Goal: Task Accomplishment & Management: Complete application form

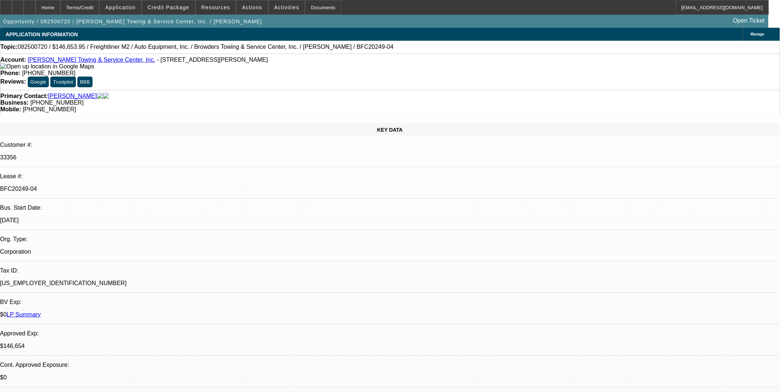
select select "0"
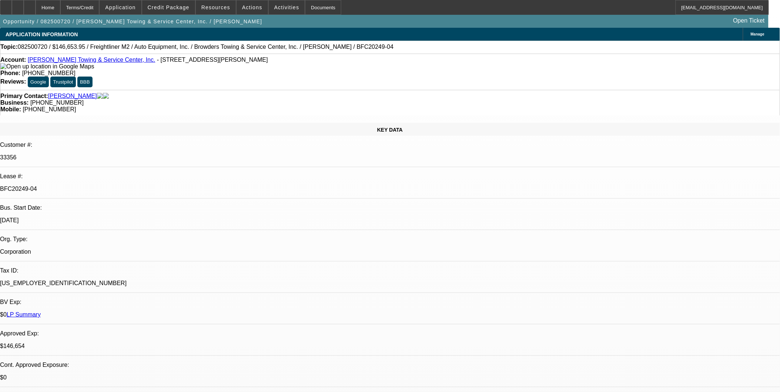
select select "0"
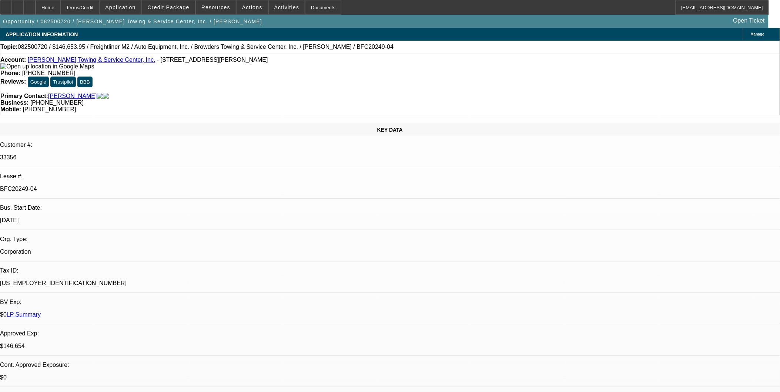
select select "0"
select select "1"
select select "2"
select select "6"
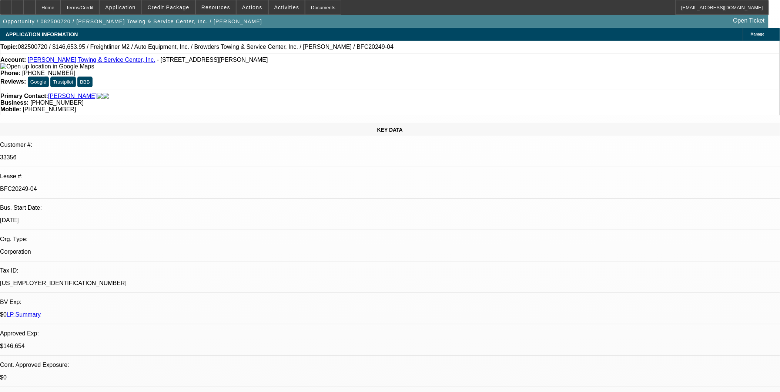
select select "1"
select select "2"
select select "6"
select select "1"
select select "2"
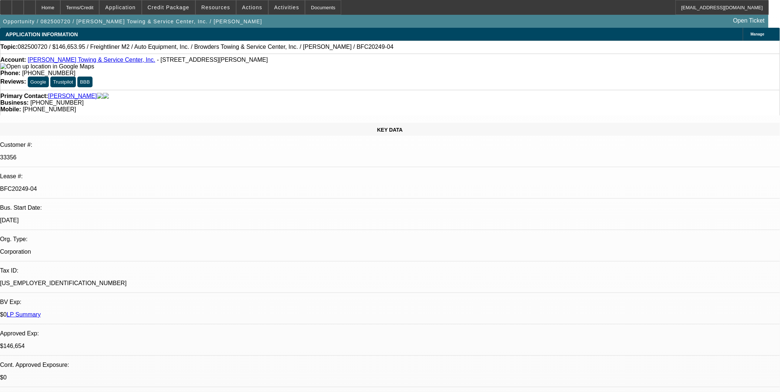
select select "6"
select select "1"
select select "2"
select select "6"
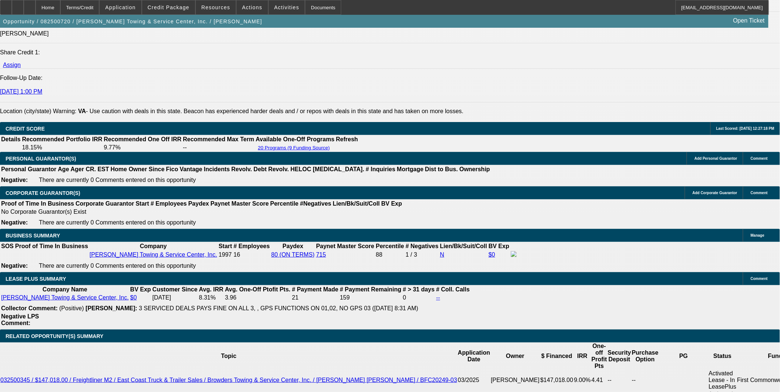
scroll to position [1020, 0]
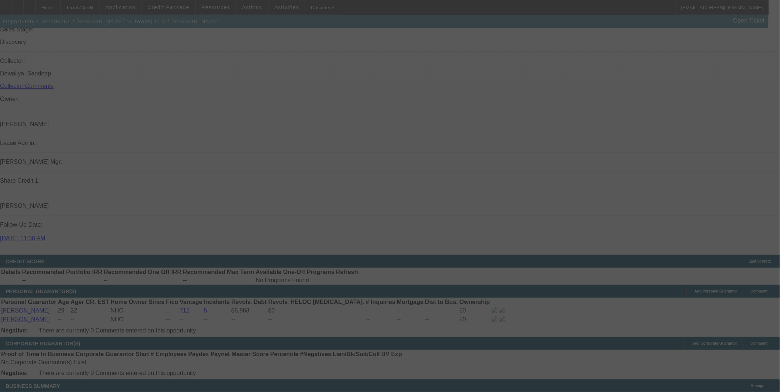
scroll to position [862, 0]
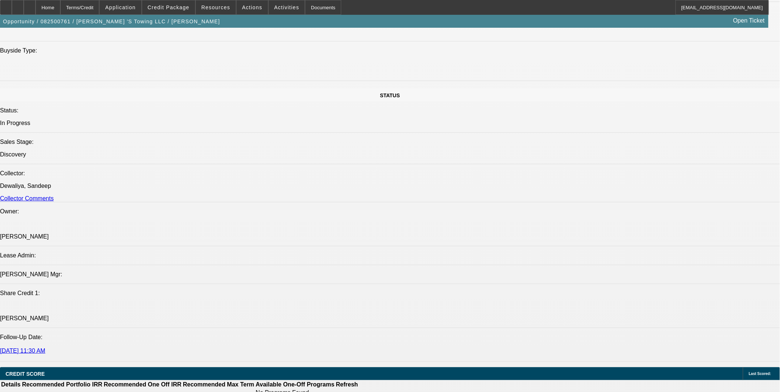
select select "0"
select select "2"
select select "0.1"
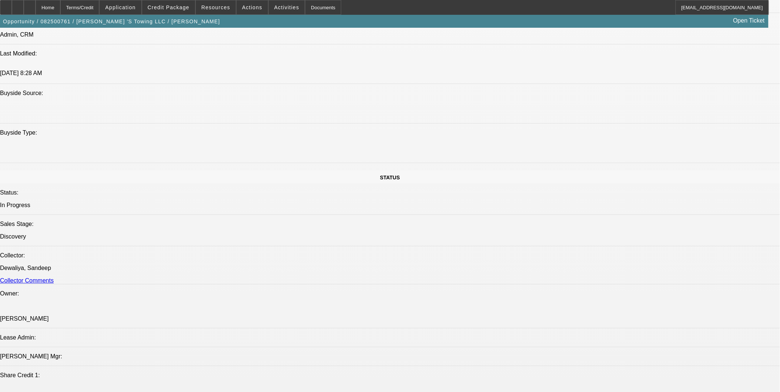
select select "1"
select select "2"
select select "4"
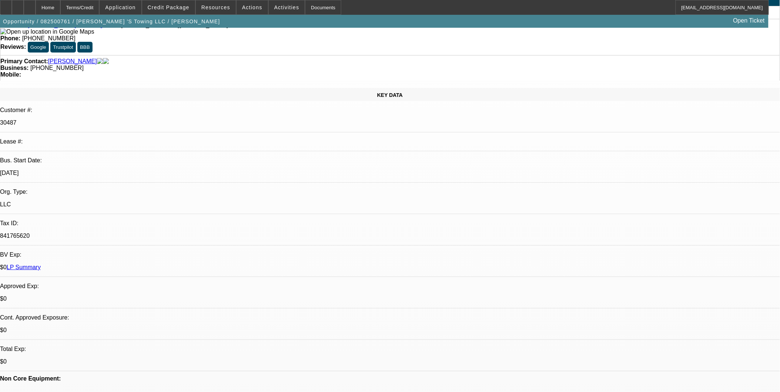
scroll to position [0, 0]
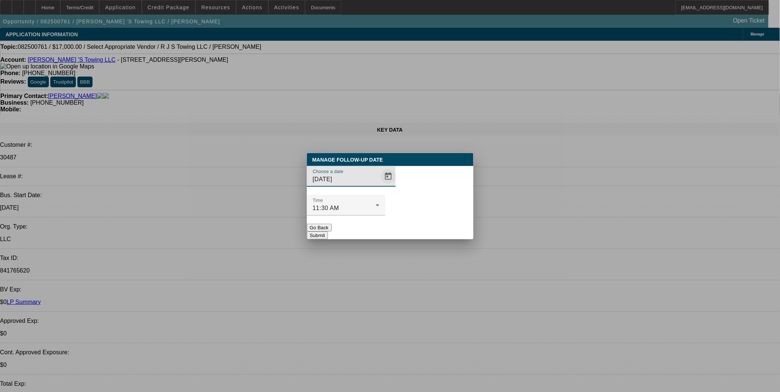
click at [379, 185] on span "Open calendar" at bounding box center [388, 177] width 18 height 18
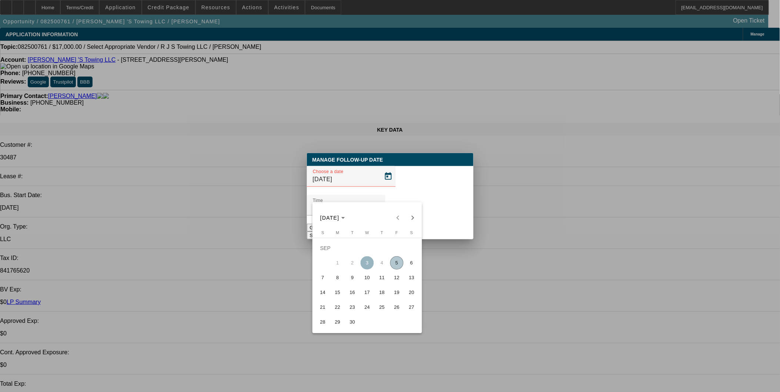
click at [398, 264] on span "5" at bounding box center [396, 262] width 13 height 13
type input "9/5/2025"
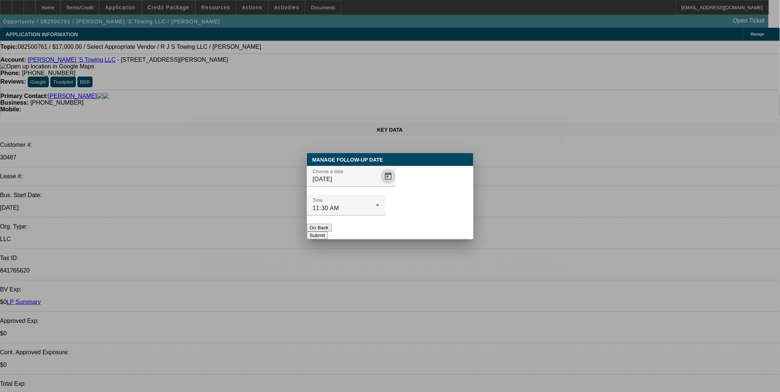
click at [328, 232] on button "Submit" at bounding box center [317, 236] width 21 height 8
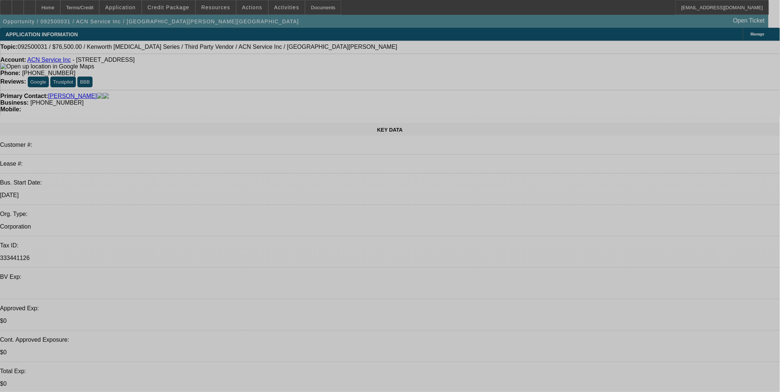
select select "0.15"
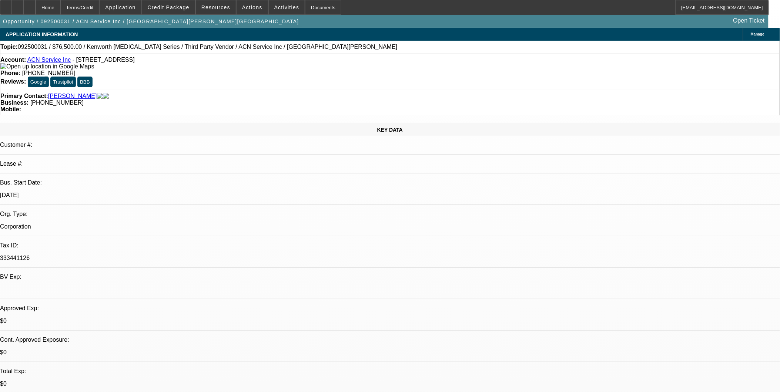
select select "2"
select select "0.1"
select select "1"
select select "2"
select select "4"
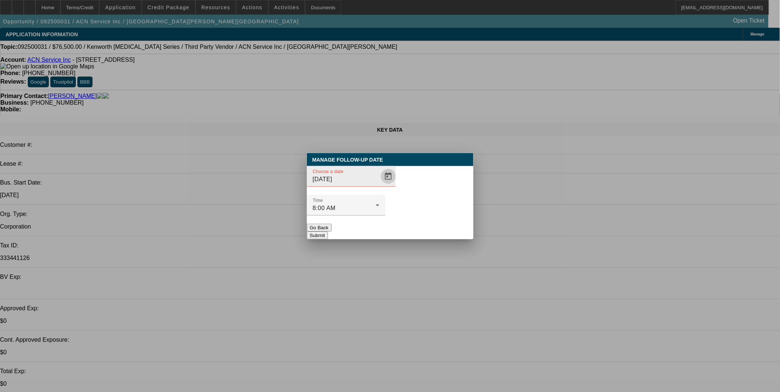
click at [379, 185] on span "Open calendar" at bounding box center [388, 177] width 18 height 18
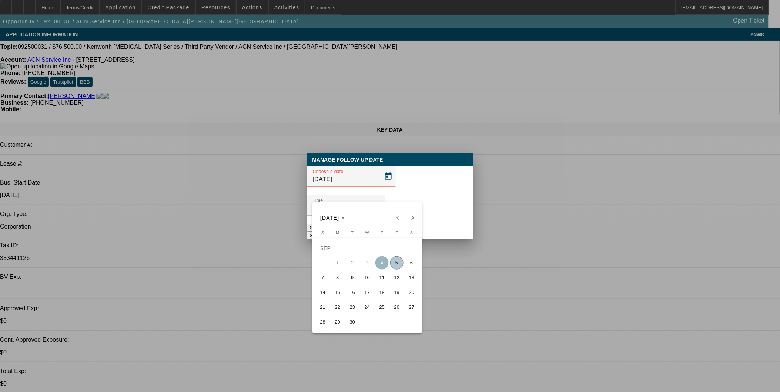
click at [400, 268] on span "5" at bounding box center [396, 262] width 13 height 13
type input "9/5/2025"
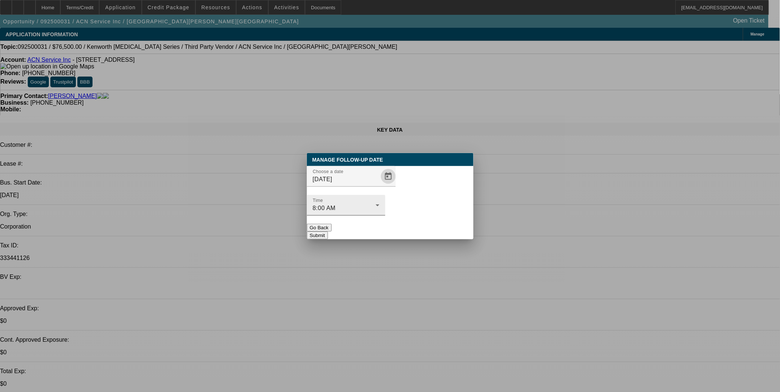
click at [379, 195] on div "Time 8:00 AM" at bounding box center [346, 205] width 67 height 21
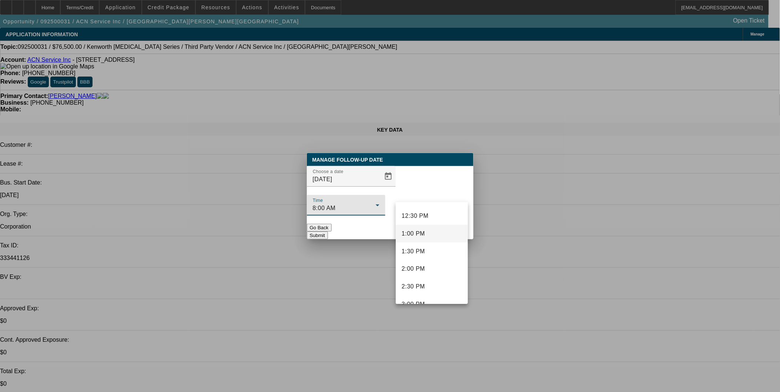
scroll to position [450, 0]
click at [421, 263] on span "2:00 PM" at bounding box center [413, 262] width 23 height 9
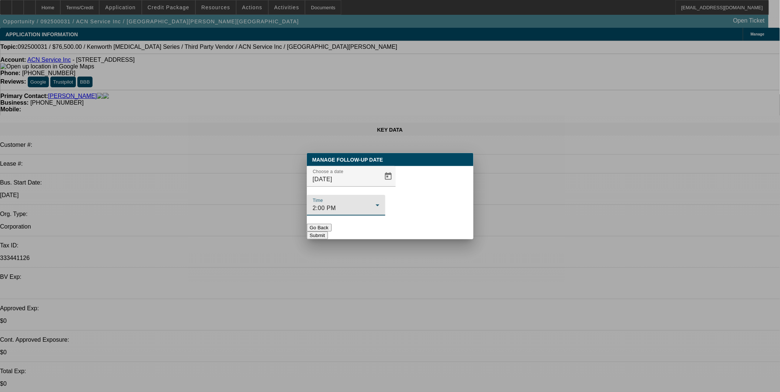
click at [328, 232] on button "Submit" at bounding box center [317, 236] width 21 height 8
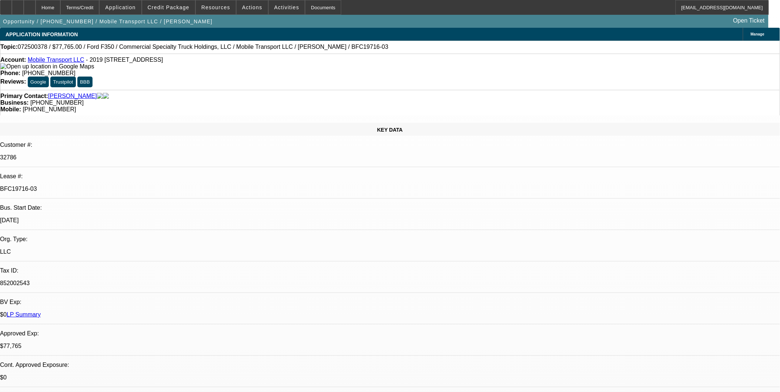
select select "0"
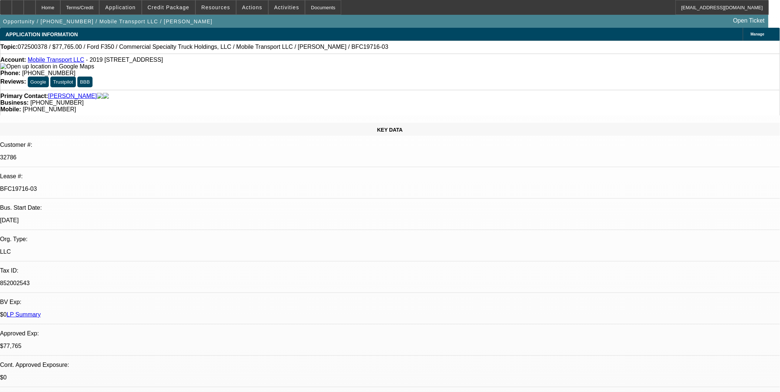
select select "0"
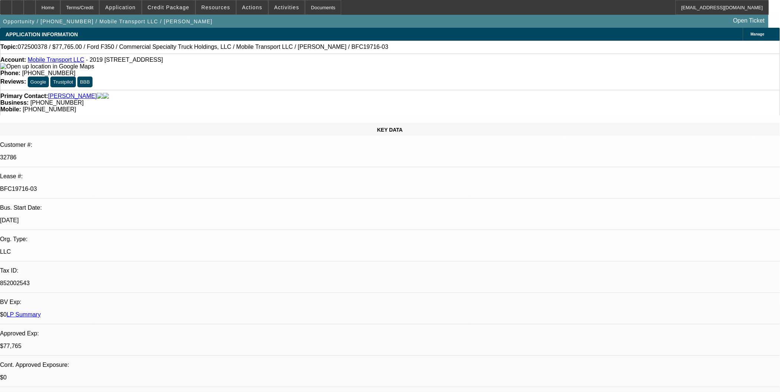
select select "0"
select select "1"
select select "2"
select select "6"
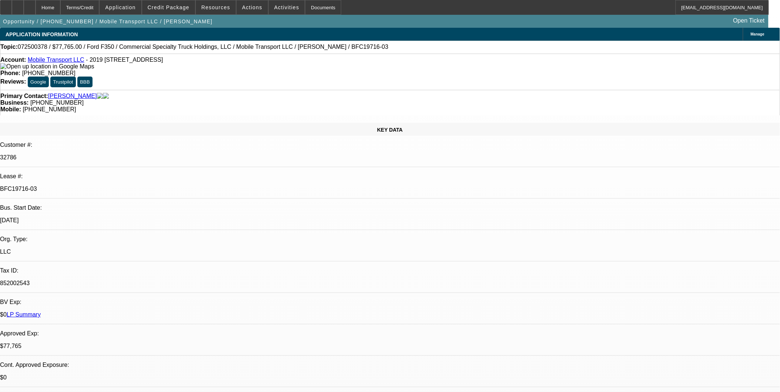
select select "1"
select select "2"
select select "6"
select select "1"
select select "2"
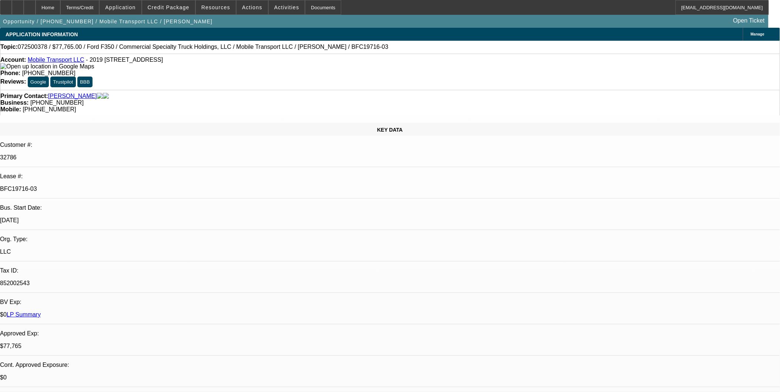
select select "6"
select select "1"
select select "2"
select select "6"
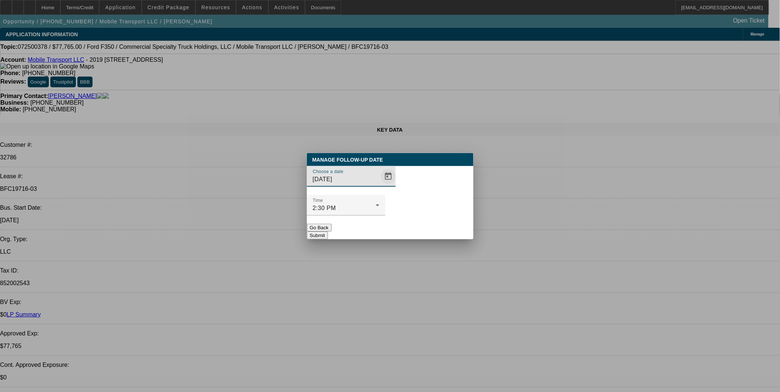
click at [379, 185] on span "Open calendar" at bounding box center [388, 177] width 18 height 18
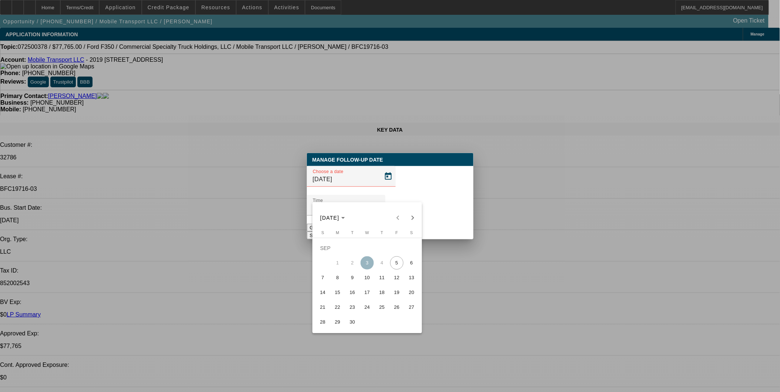
click at [398, 280] on span "12" at bounding box center [396, 277] width 13 height 13
type input "9/12/2025"
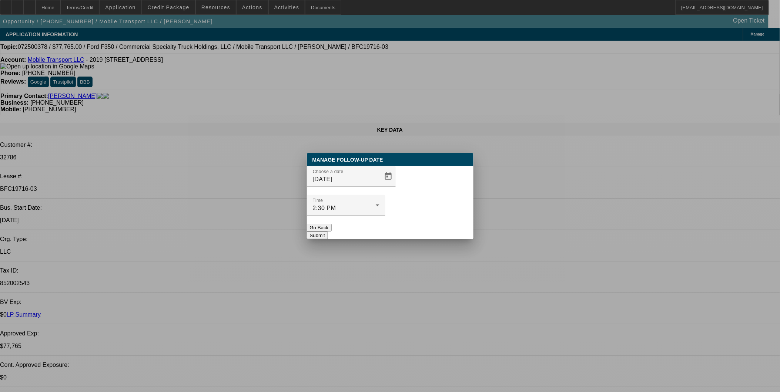
click at [328, 232] on button "Submit" at bounding box center [317, 236] width 21 height 8
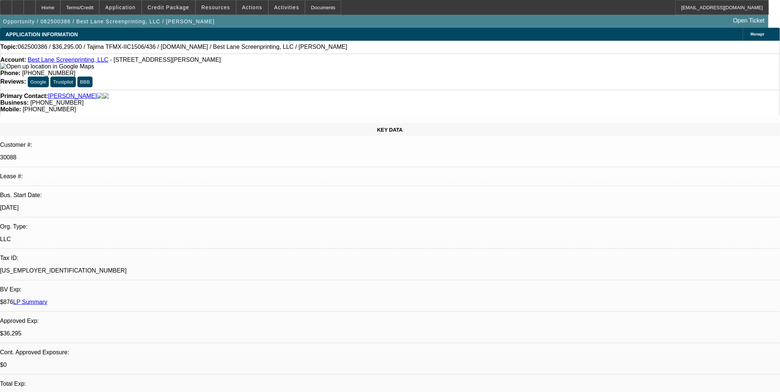
select select "0"
select select "2"
select select "0"
select select "2"
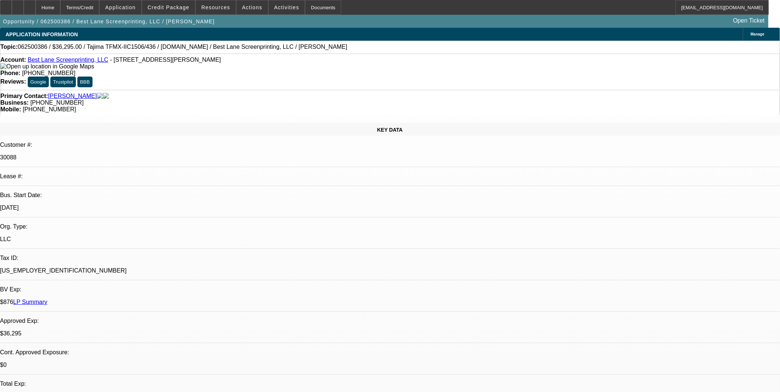
select select "0"
select select "2"
select select "0"
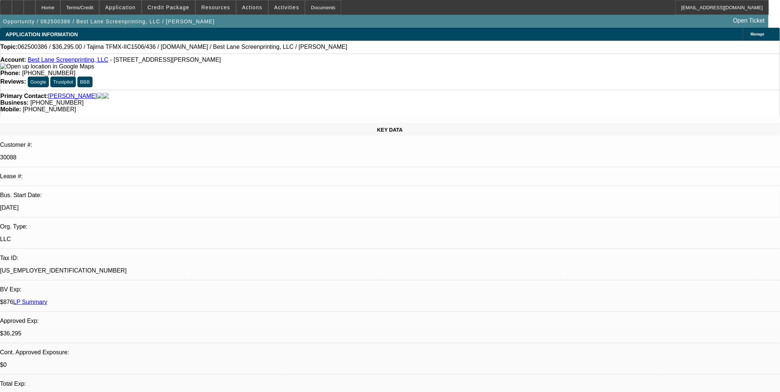
select select "2"
select select "0"
select select "1"
select select "2"
select select "6"
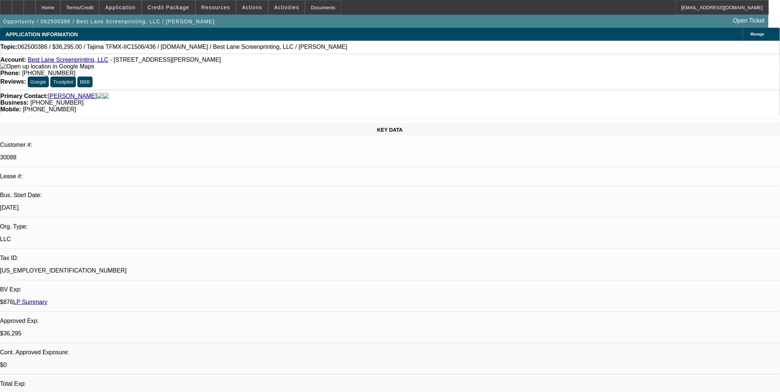
select select "1"
select select "2"
select select "6"
select select "1"
select select "2"
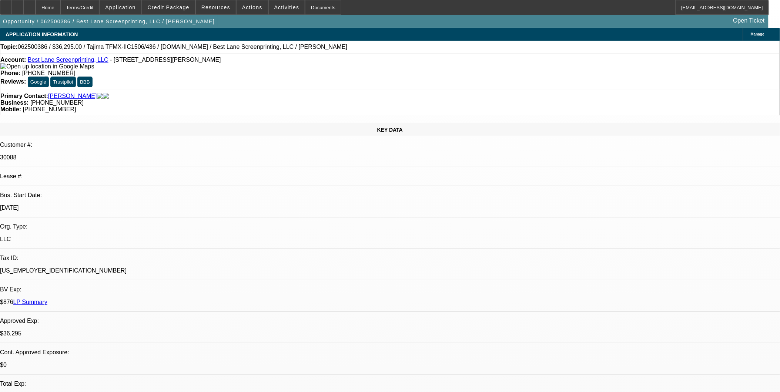
select select "6"
select select "1"
select select "2"
select select "6"
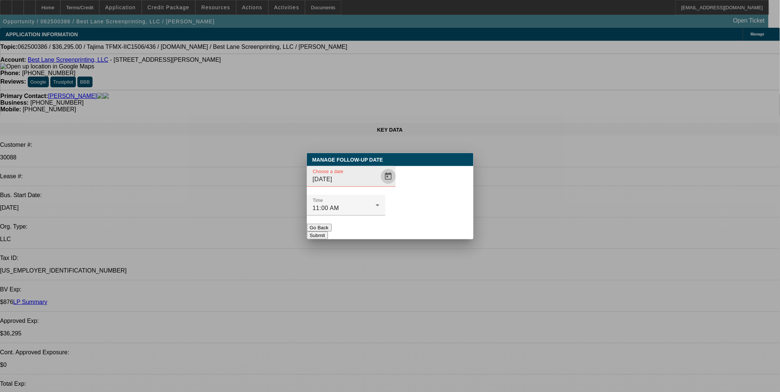
click at [379, 185] on span "Open calendar" at bounding box center [388, 177] width 18 height 18
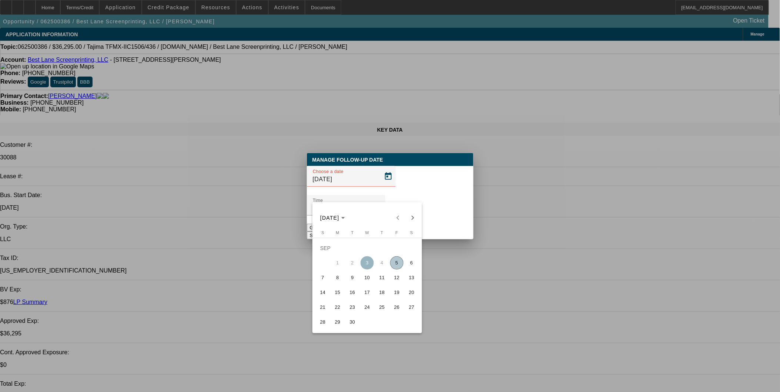
click at [394, 266] on span "5" at bounding box center [396, 262] width 13 height 13
type input "[DATE]"
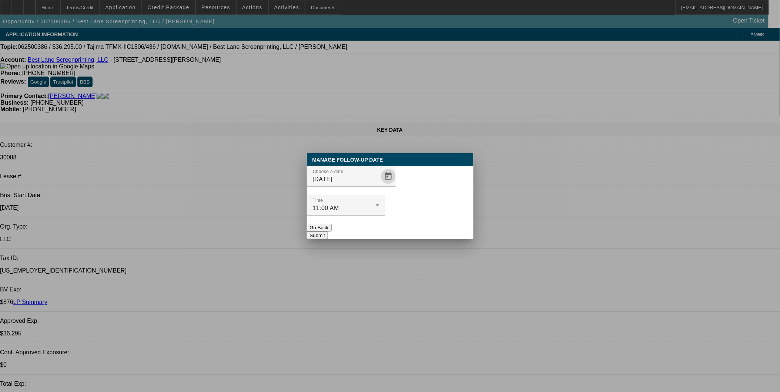
click at [328, 232] on button "Submit" at bounding box center [317, 236] width 21 height 8
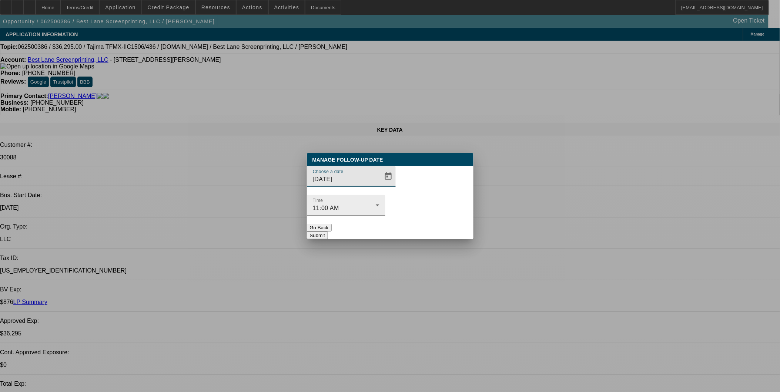
click at [339, 205] on span "11:00 AM" at bounding box center [326, 208] width 27 height 6
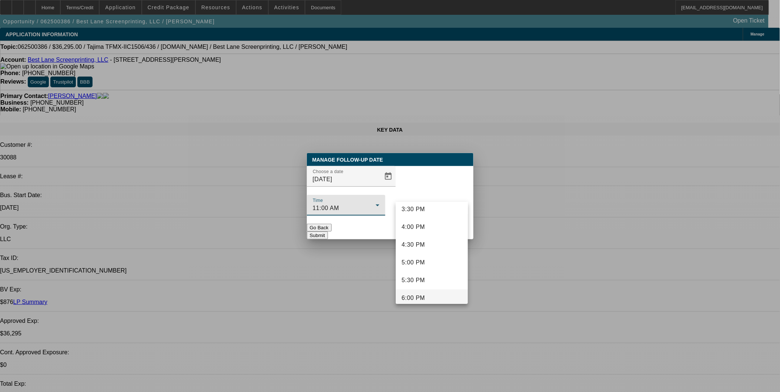
scroll to position [515, 0]
click at [427, 262] on mat-option "4:00 PM" at bounding box center [432, 268] width 72 height 18
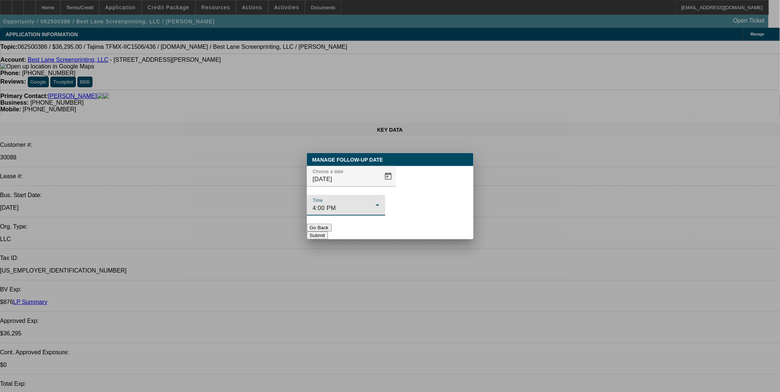
click at [328, 232] on button "Submit" at bounding box center [317, 236] width 21 height 8
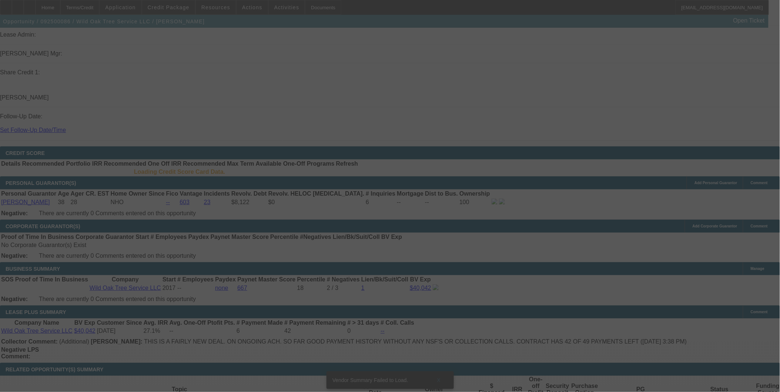
scroll to position [933, 0]
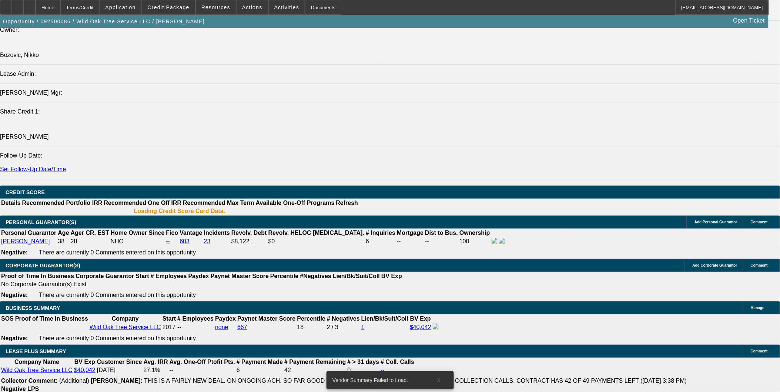
select select "0"
select select "2"
select select "0.1"
select select "1"
select select "2"
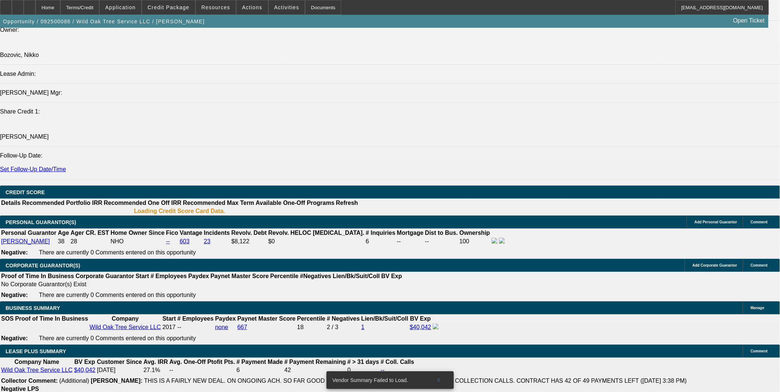
select select "4"
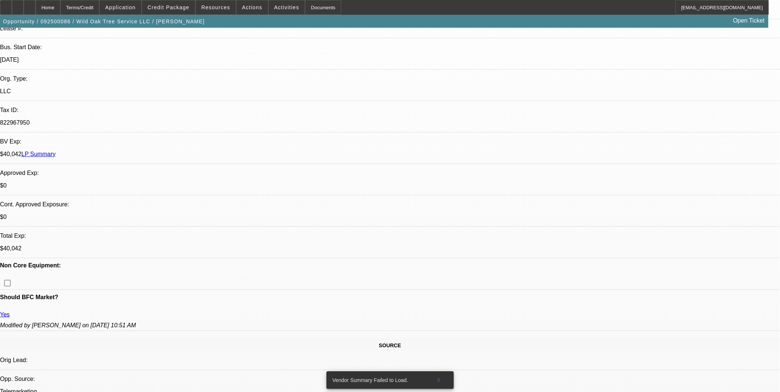
scroll to position [24, 0]
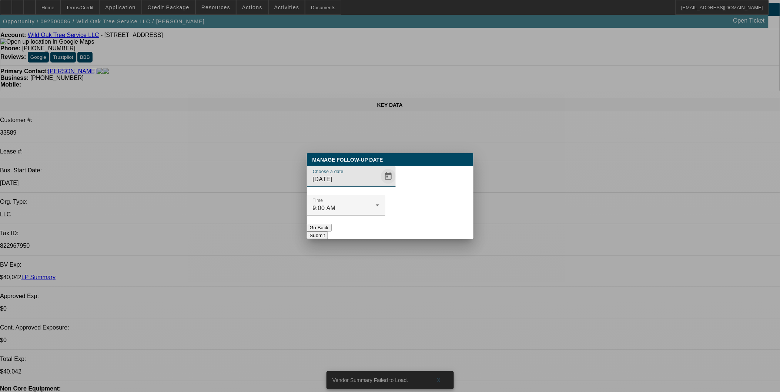
click at [379, 185] on span "Open calendar" at bounding box center [388, 177] width 18 height 18
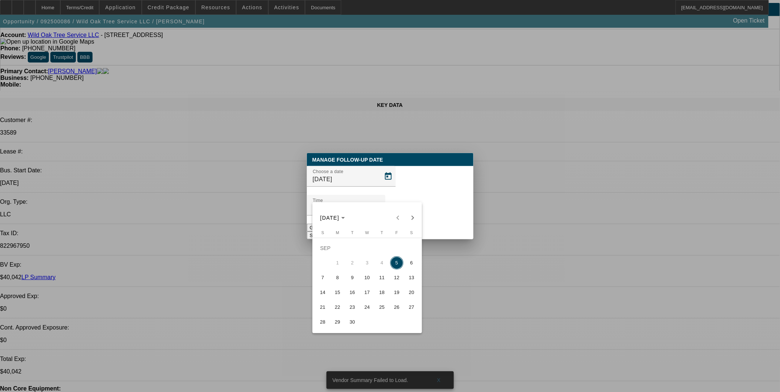
click at [398, 270] on span "5" at bounding box center [396, 262] width 13 height 13
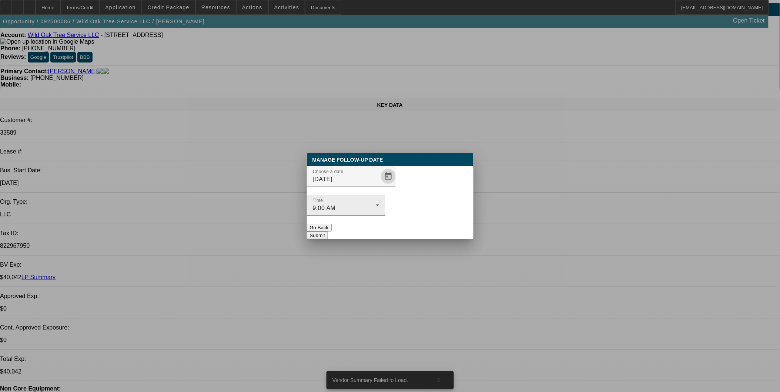
click at [379, 195] on div "Time 9:00 AM" at bounding box center [346, 205] width 67 height 21
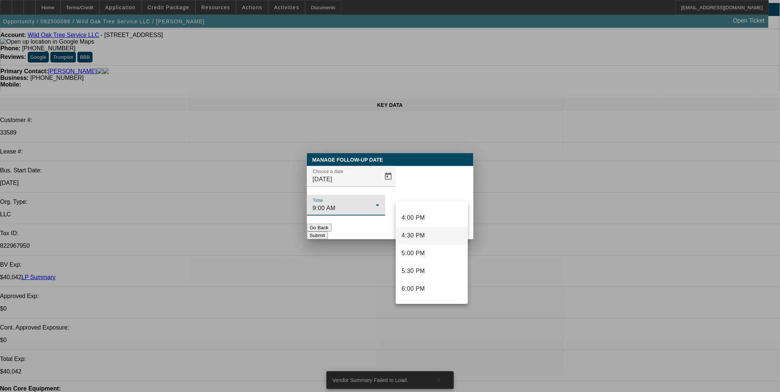
scroll to position [568, 0]
click at [339, 202] on div at bounding box center [390, 196] width 780 height 392
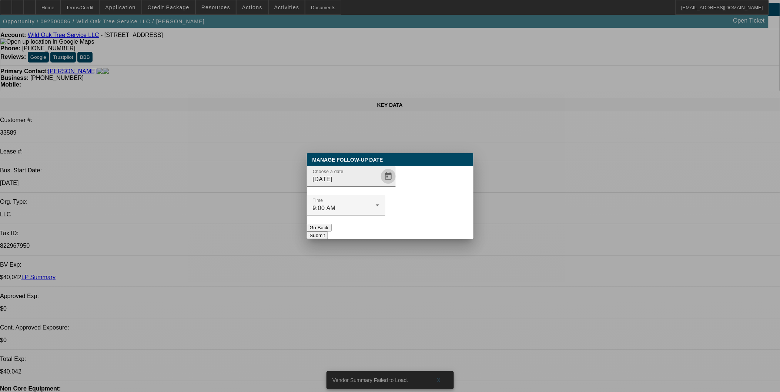
click at [379, 185] on span "Open calendar" at bounding box center [388, 177] width 18 height 18
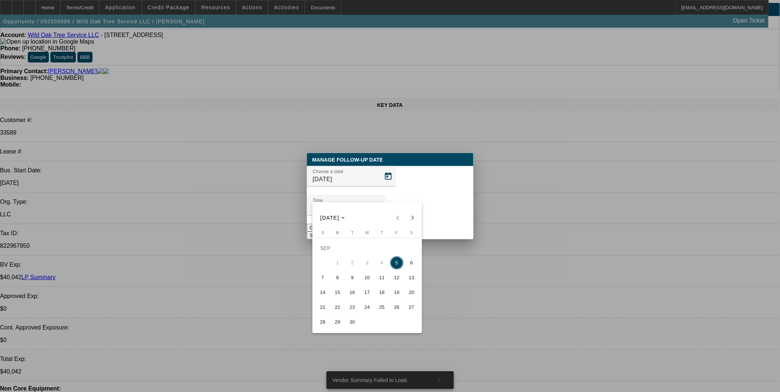
click at [339, 279] on span "8" at bounding box center [337, 277] width 13 height 13
type input "9/8/2025"
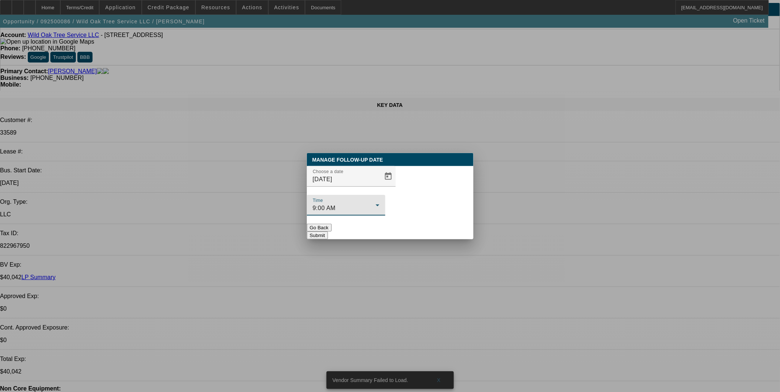
click at [376, 204] on div "9:00 AM" at bounding box center [344, 208] width 63 height 9
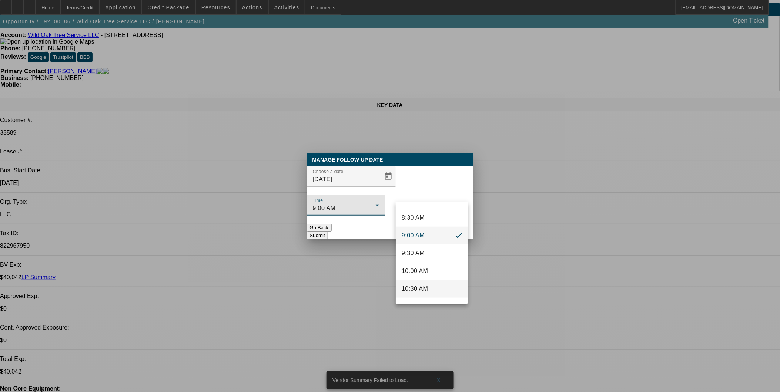
scroll to position [321, 0]
click at [423, 280] on span "11:00 AM" at bounding box center [415, 284] width 27 height 9
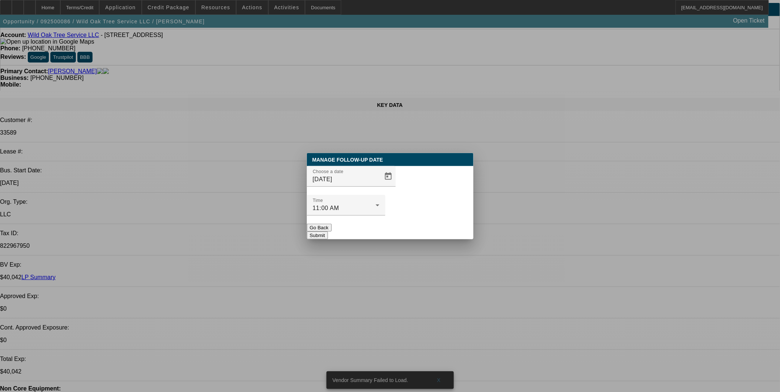
click at [328, 232] on button "Submit" at bounding box center [317, 236] width 21 height 8
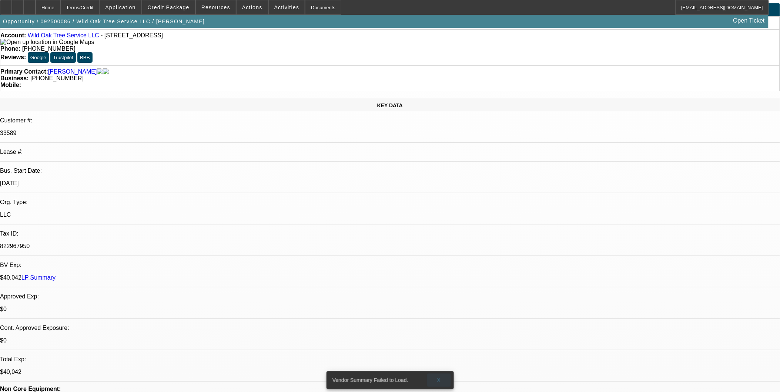
click at [443, 376] on span at bounding box center [439, 381] width 24 height 18
click at [36, 11] on div at bounding box center [30, 7] width 12 height 15
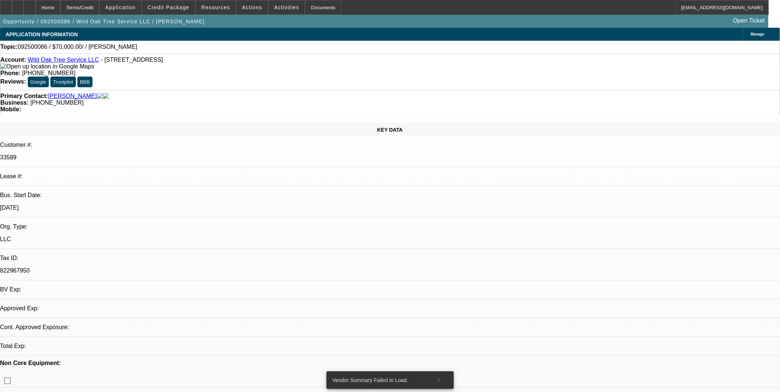
select select "0"
select select "2"
select select "0.1"
select select "4"
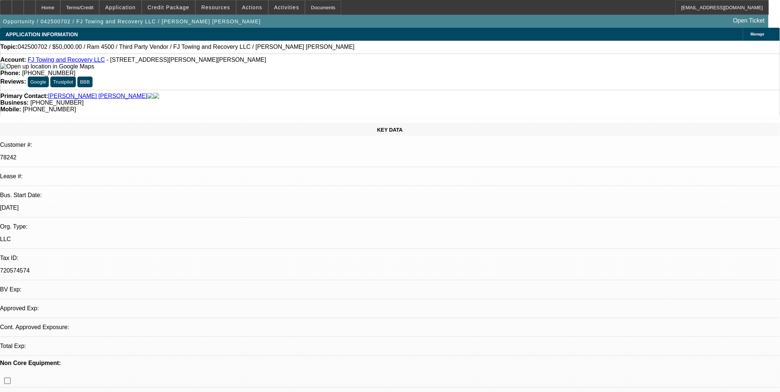
select select "0"
select select "6"
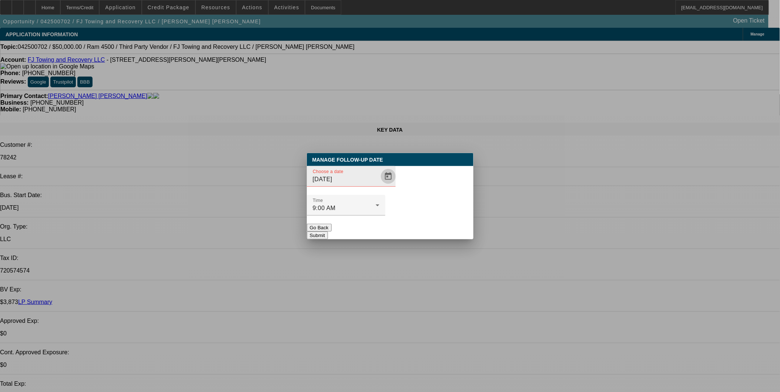
click at [379, 185] on span "Open calendar" at bounding box center [388, 177] width 18 height 18
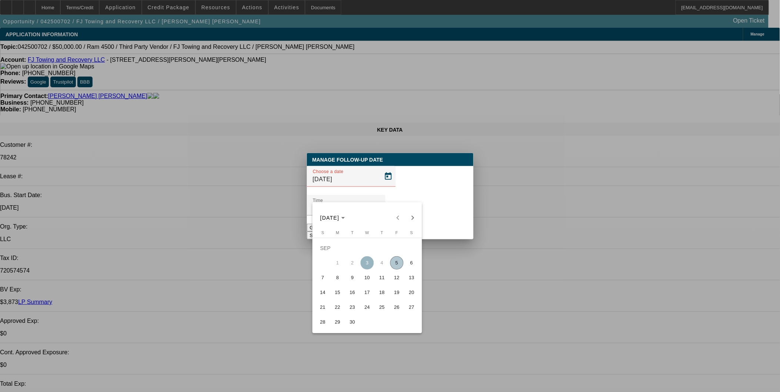
click at [400, 265] on span "5" at bounding box center [396, 262] width 13 height 13
type input "[DATE]"
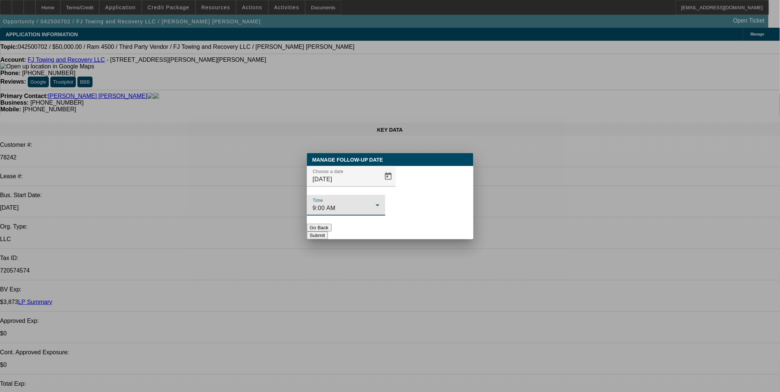
click at [376, 204] on div "9:00 AM" at bounding box center [344, 208] width 63 height 9
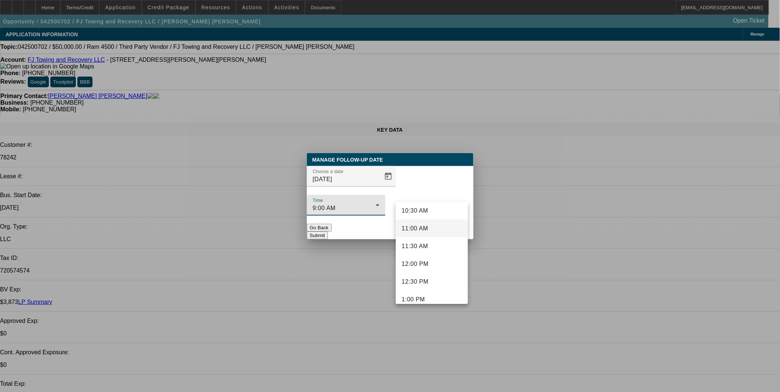
scroll to position [362, 0]
click at [432, 241] on mat-option "11:00 AM" at bounding box center [432, 243] width 72 height 18
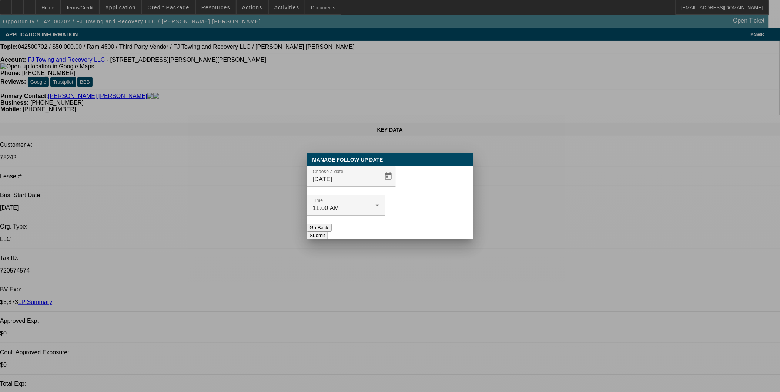
click at [328, 232] on button "Submit" at bounding box center [317, 236] width 21 height 8
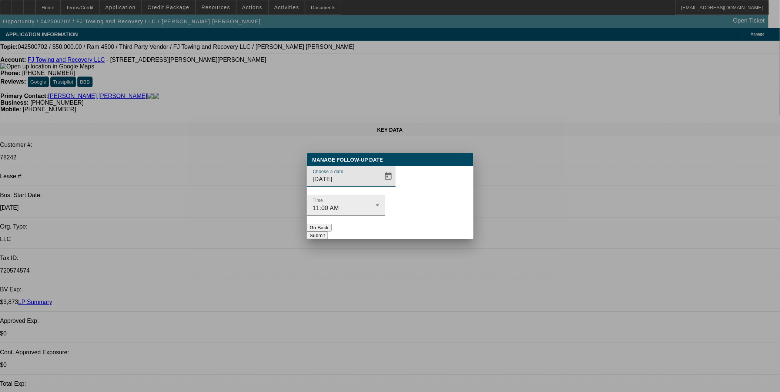
click at [382, 201] on icon at bounding box center [377, 205] width 9 height 9
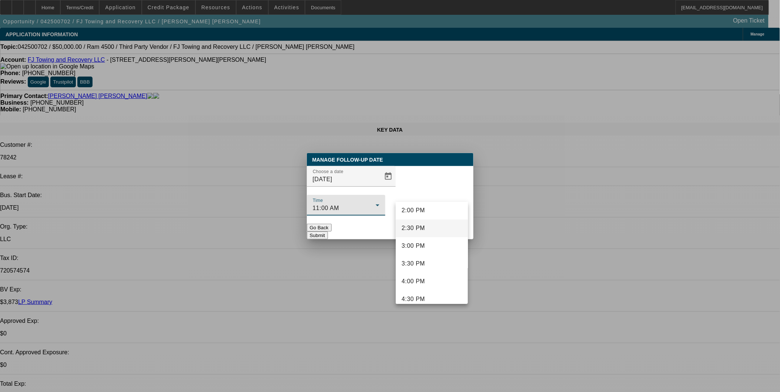
scroll to position [515, 0]
click at [421, 267] on span "4:00 PM" at bounding box center [413, 267] width 23 height 9
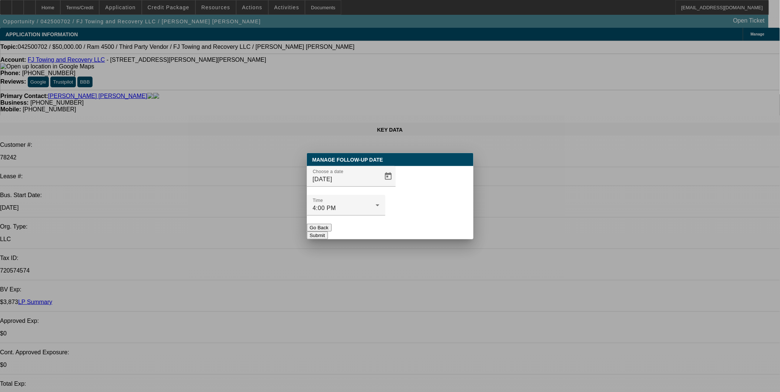
click at [328, 232] on button "Submit" at bounding box center [317, 236] width 21 height 8
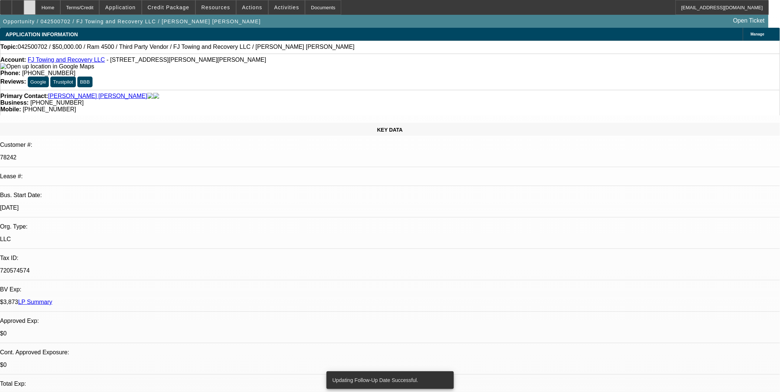
click at [30, 5] on icon at bounding box center [30, 5] width 0 height 0
select select "0"
select select "1"
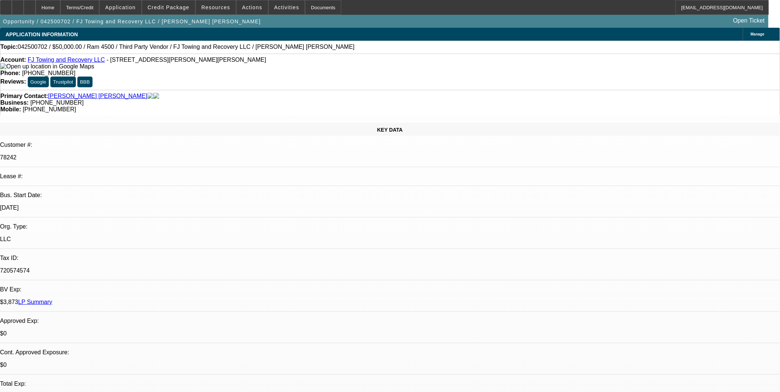
select select "1"
select select "6"
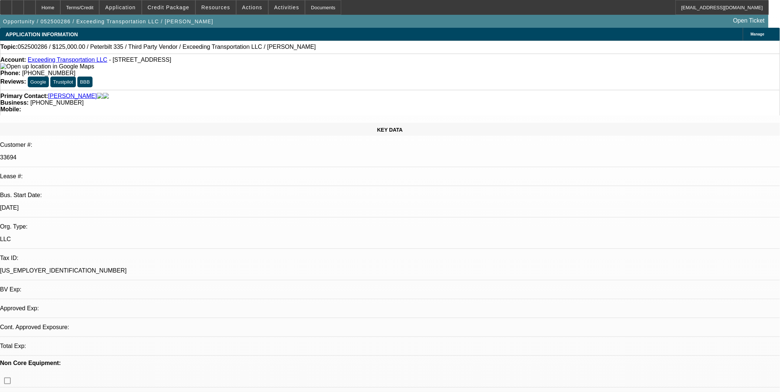
select select "0"
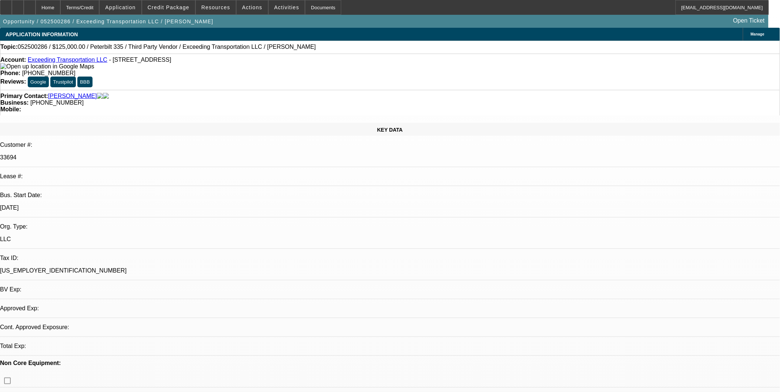
select select "0"
select select "1"
select select "6"
select select "1"
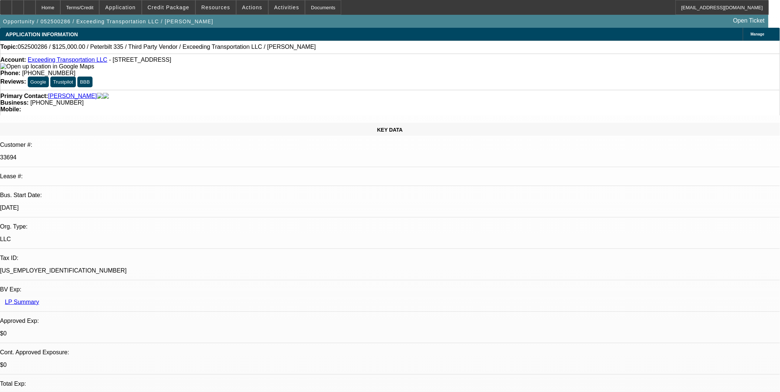
select select "15"
select select "6"
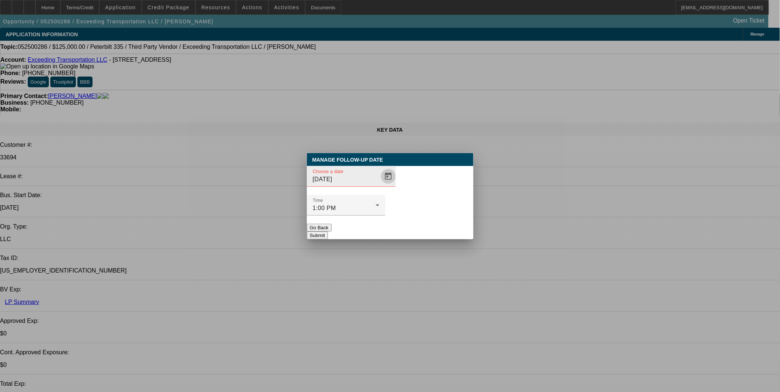
click at [379, 185] on span "Open calendar" at bounding box center [388, 177] width 18 height 18
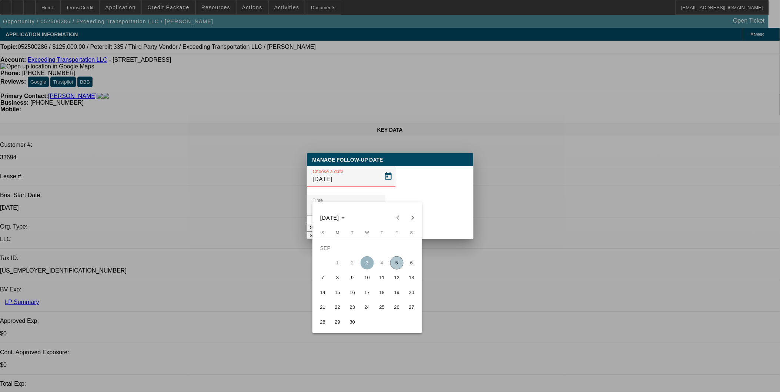
click at [341, 281] on span "8" at bounding box center [337, 277] width 13 height 13
type input "[DATE]"
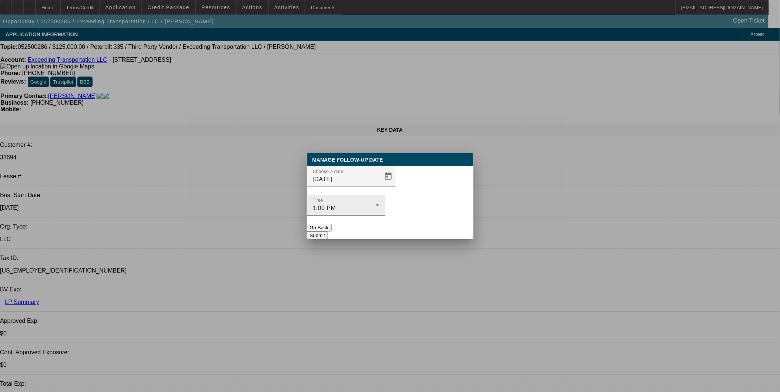
click at [379, 201] on div "Time 1:00 PM" at bounding box center [346, 205] width 67 height 21
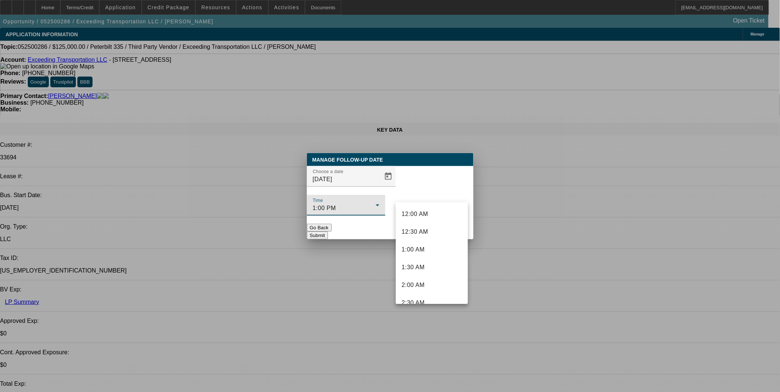
scroll to position [380, 0]
click at [459, 176] on div at bounding box center [390, 196] width 780 height 392
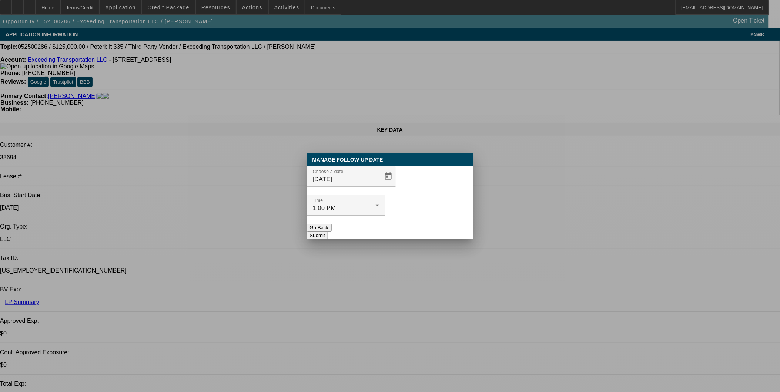
click at [328, 232] on button "Submit" at bounding box center [317, 236] width 21 height 8
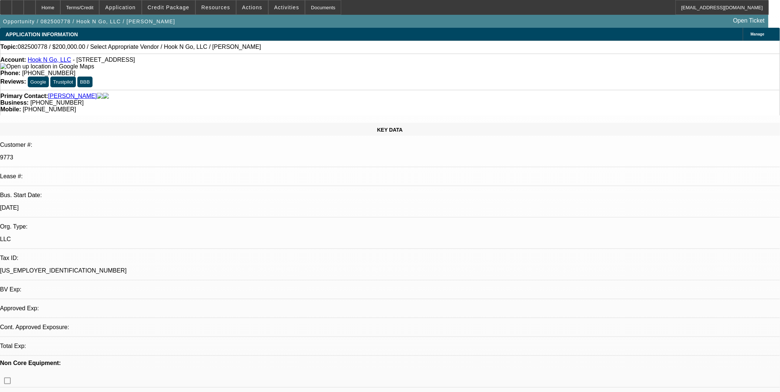
select select "0"
select select "2"
select select "0.1"
select select "1"
select select "2"
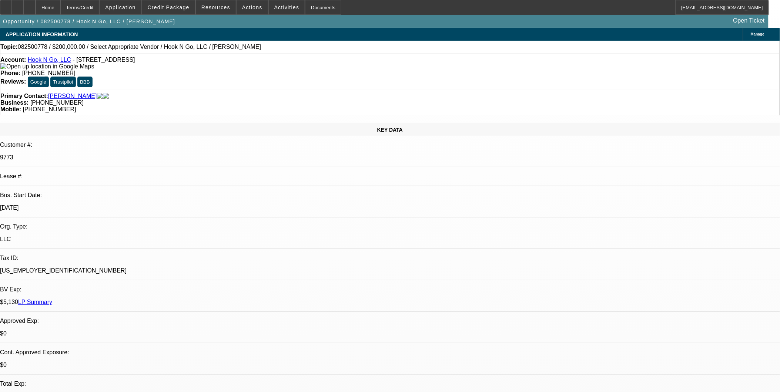
select select "4"
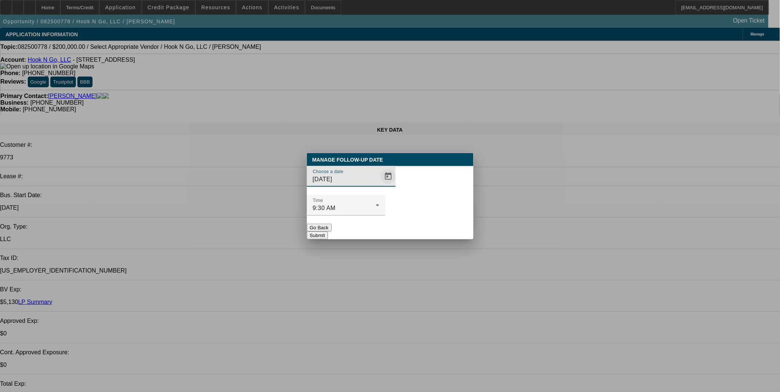
click at [379, 185] on span "Open calendar" at bounding box center [388, 177] width 18 height 18
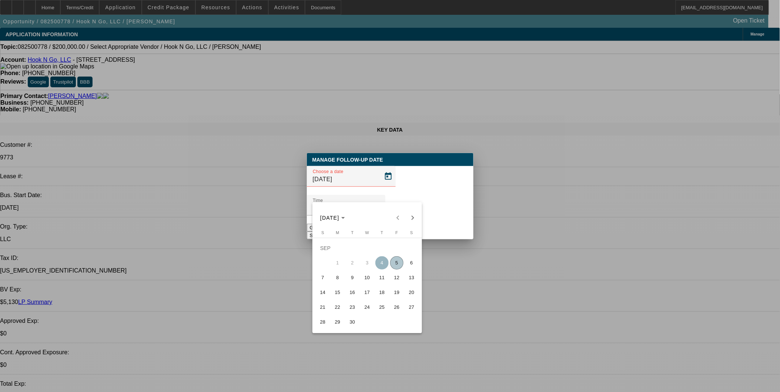
click at [397, 267] on span "5" at bounding box center [396, 262] width 13 height 13
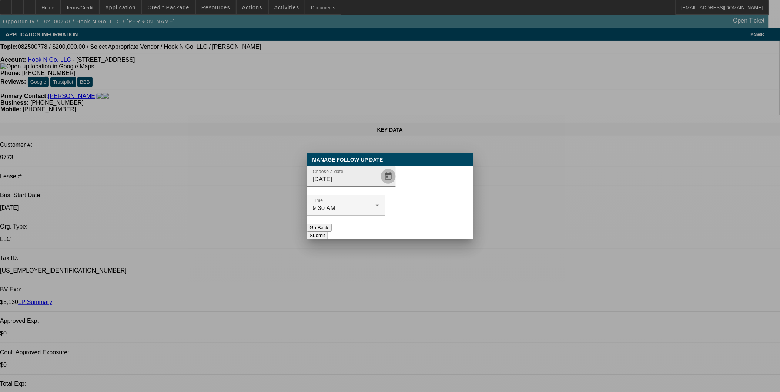
click at [379, 185] on span "Open calendar" at bounding box center [388, 177] width 18 height 18
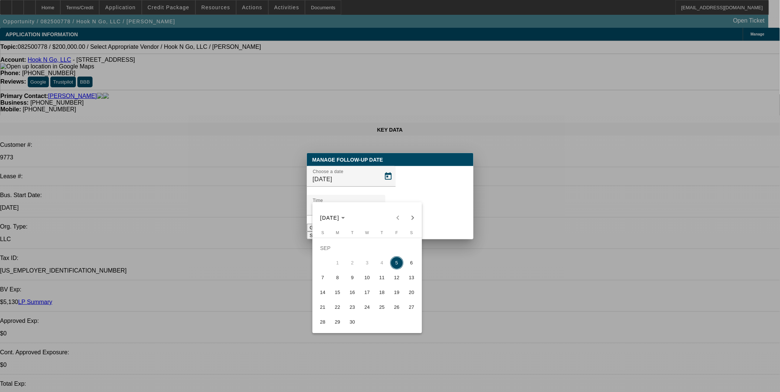
click at [354, 278] on span "9" at bounding box center [352, 277] width 13 height 13
type input "9/9/2025"
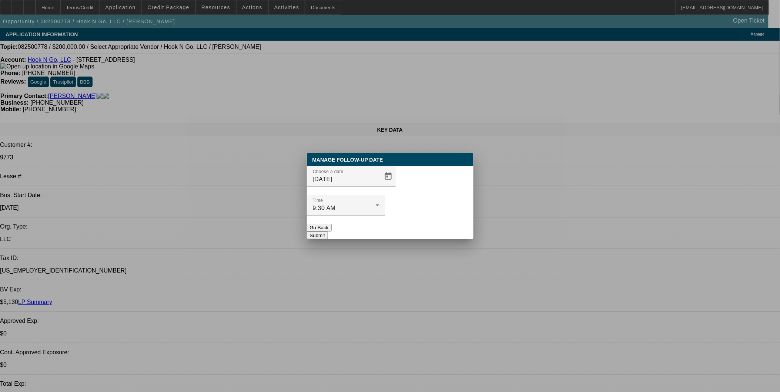
click at [328, 232] on button "Submit" at bounding box center [317, 236] width 21 height 8
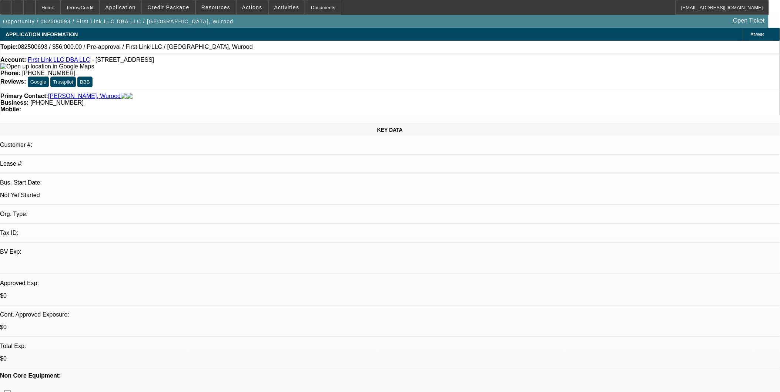
select select "0"
select select "2"
select select "0.1"
select select "1"
select select "2"
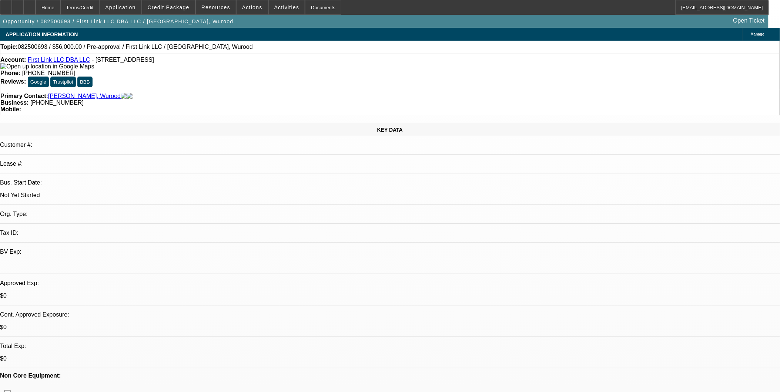
select select "4"
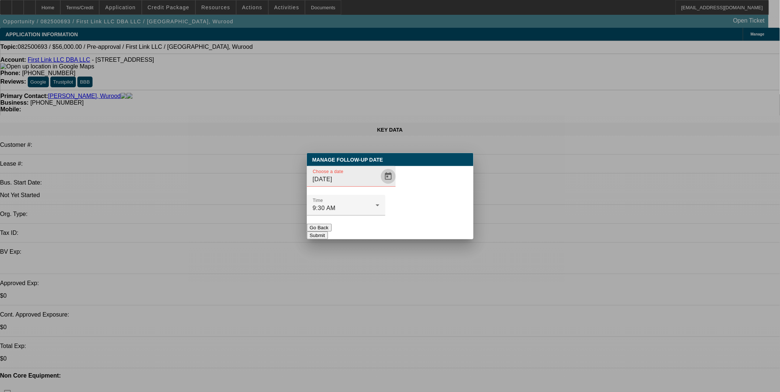
click at [379, 185] on span "Open calendar" at bounding box center [388, 177] width 18 height 18
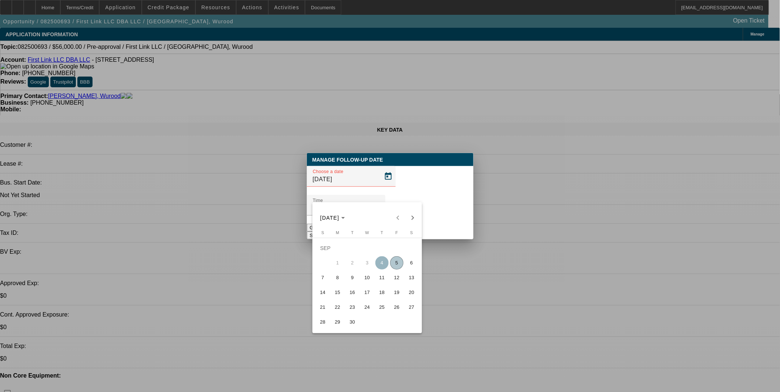
click at [396, 268] on span "5" at bounding box center [396, 262] width 13 height 13
type input "[DATE]"
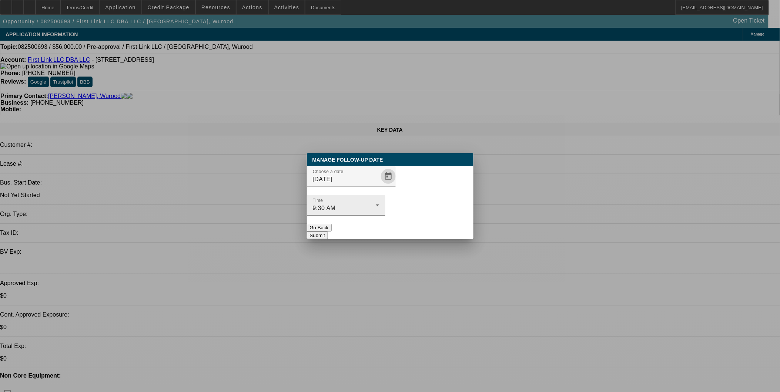
click at [376, 204] on div "9:30 AM" at bounding box center [344, 208] width 63 height 9
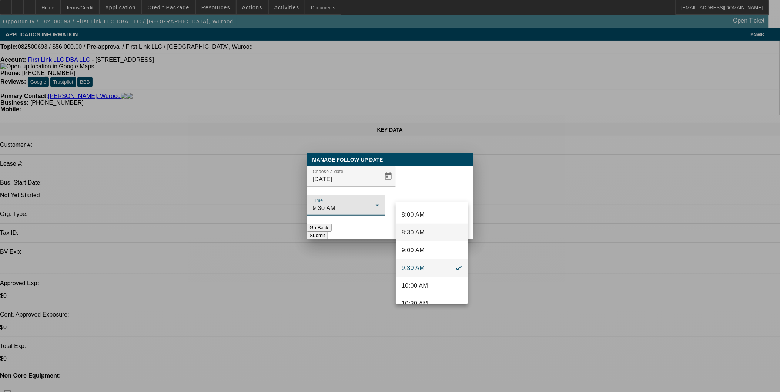
scroll to position [339, 0]
click at [420, 268] on span "11:00 AM" at bounding box center [415, 266] width 27 height 9
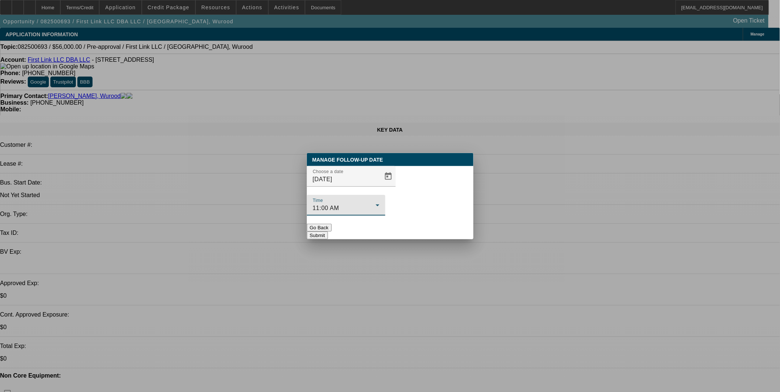
click at [328, 232] on button "Submit" at bounding box center [317, 236] width 21 height 8
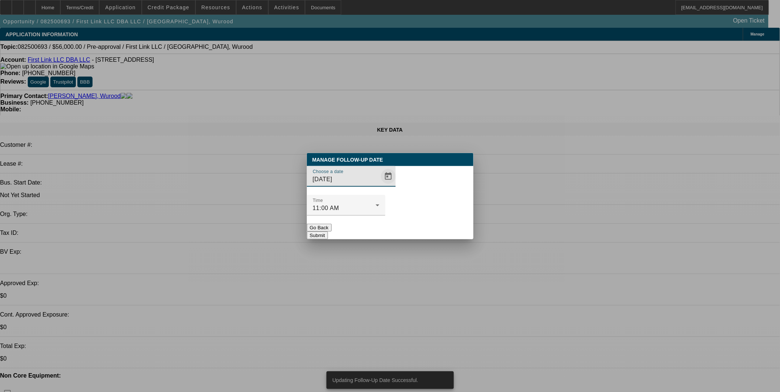
click at [379, 185] on span "Open calendar" at bounding box center [388, 177] width 18 height 18
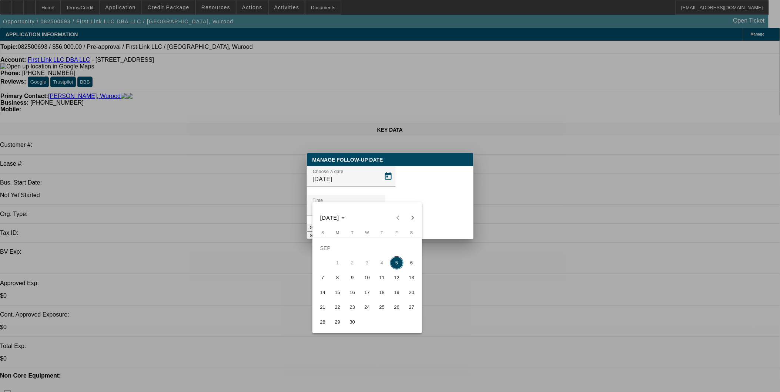
click at [343, 276] on button "8" at bounding box center [337, 278] width 15 height 15
type input "9/8/2025"
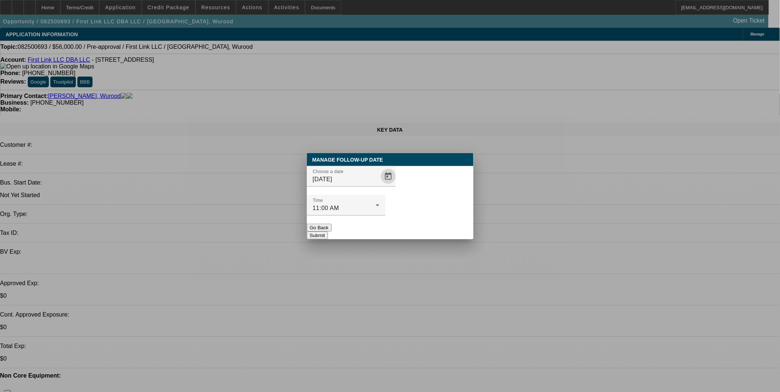
click at [328, 232] on button "Submit" at bounding box center [317, 236] width 21 height 8
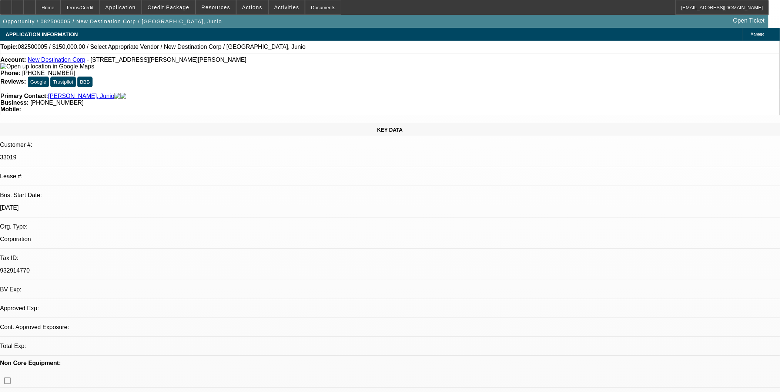
select select "0"
select select "2"
select select "0.1"
select select "1"
select select "2"
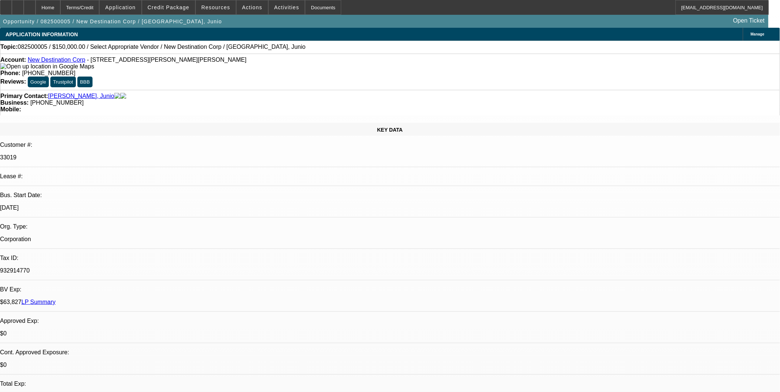
select select "4"
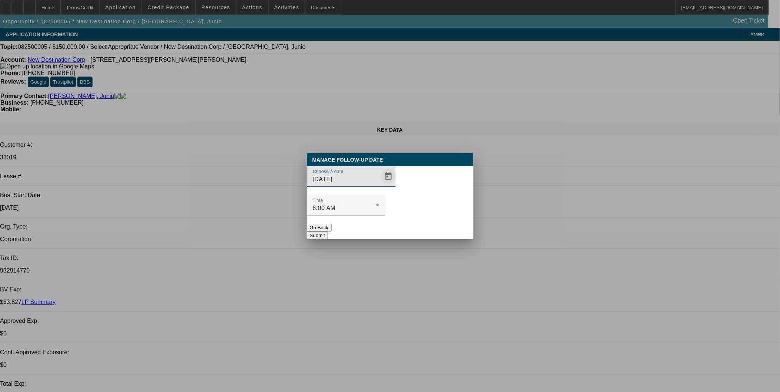
click at [379, 185] on span "Open calendar" at bounding box center [388, 177] width 18 height 18
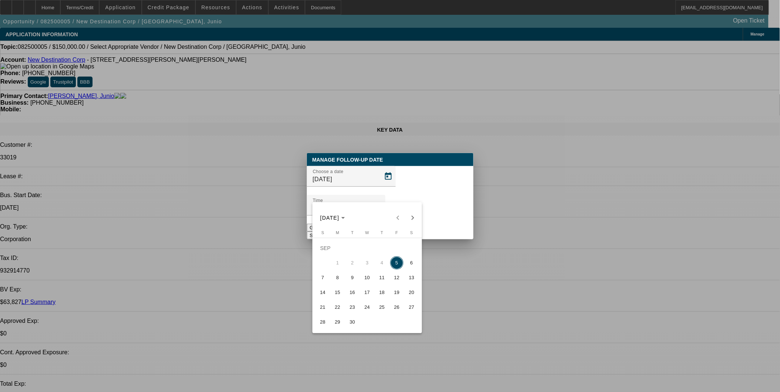
click at [397, 265] on span "5" at bounding box center [396, 262] width 13 height 13
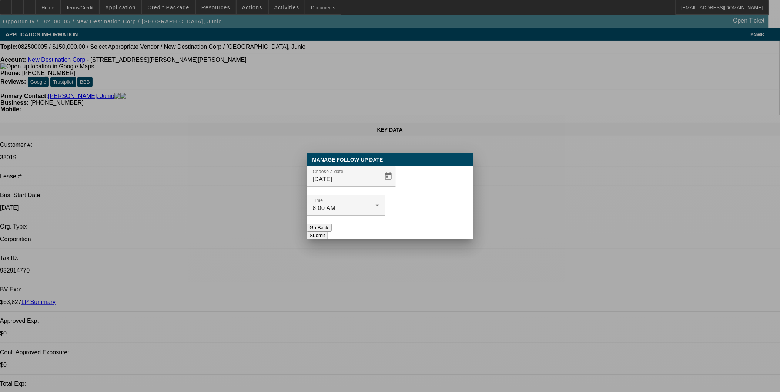
click at [385, 216] on div at bounding box center [346, 220] width 78 height 8
click at [376, 204] on div "8:00 AM" at bounding box center [344, 208] width 63 height 9
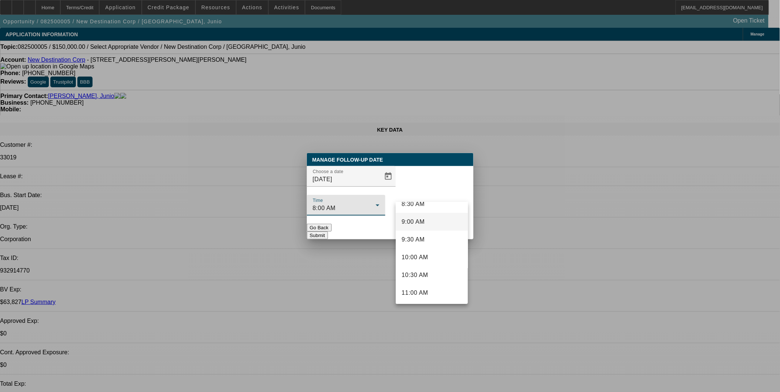
scroll to position [326, 0]
click at [420, 278] on span "11:00 AM" at bounding box center [415, 278] width 27 height 9
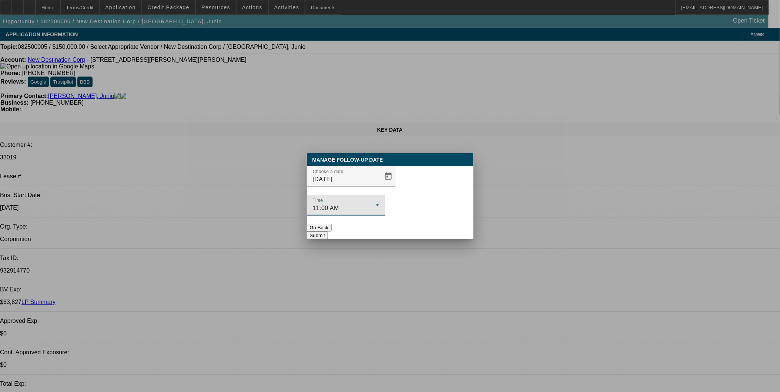
click at [328, 232] on button "Submit" at bounding box center [317, 236] width 21 height 8
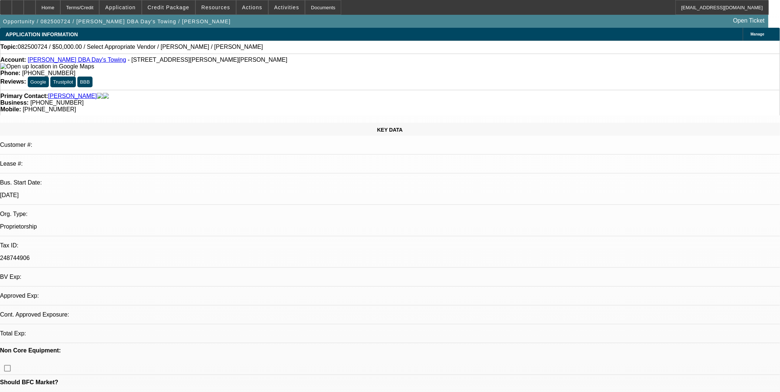
select select "0"
select select "2"
select select "0.1"
select select "1"
select select "2"
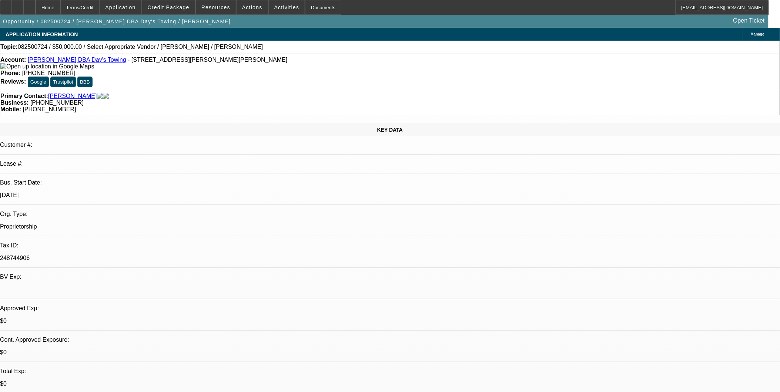
select select "4"
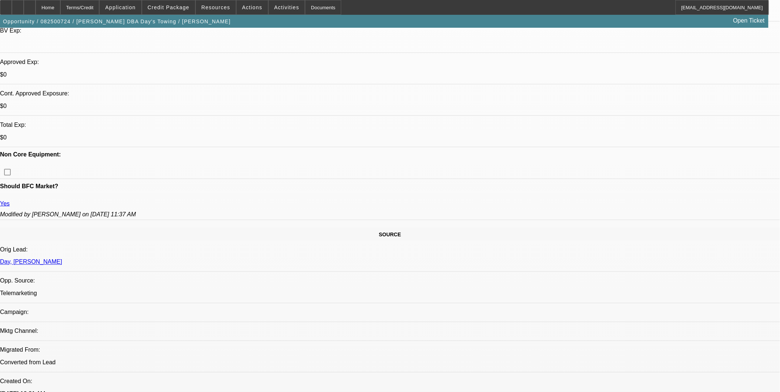
scroll to position [164, 0]
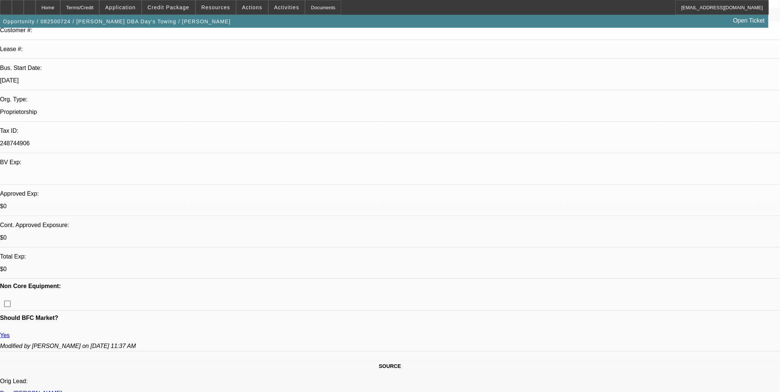
scroll to position [41, 0]
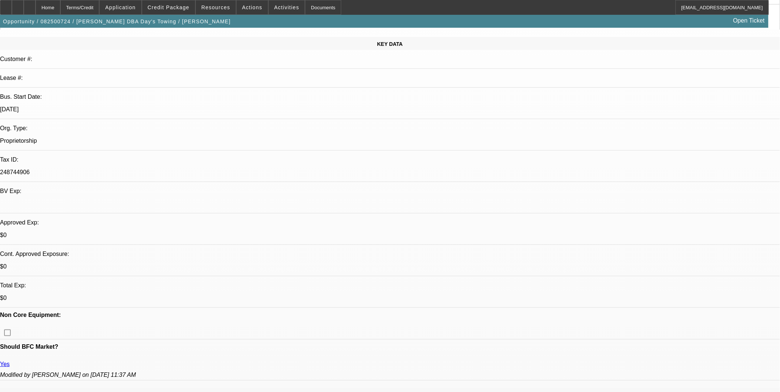
scroll to position [82, 0]
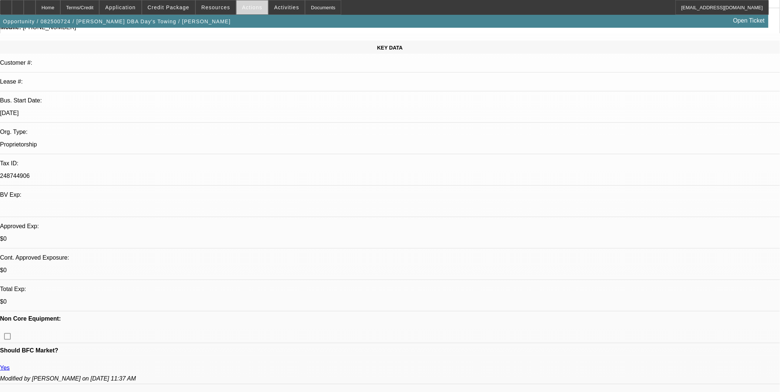
click at [252, 1] on span at bounding box center [251, 8] width 31 height 18
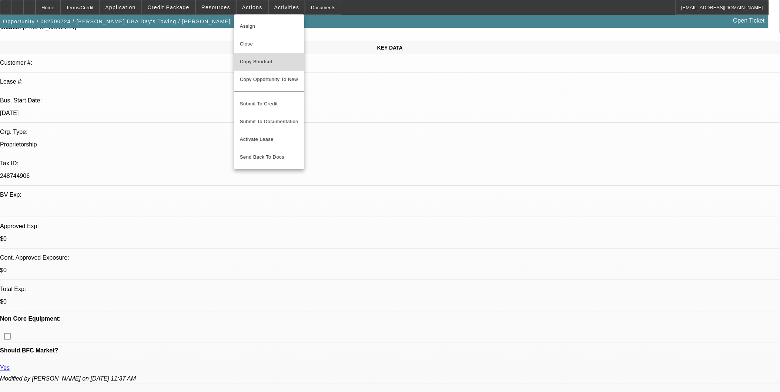
click at [251, 64] on span "Copy Shortcut" at bounding box center [269, 61] width 58 height 9
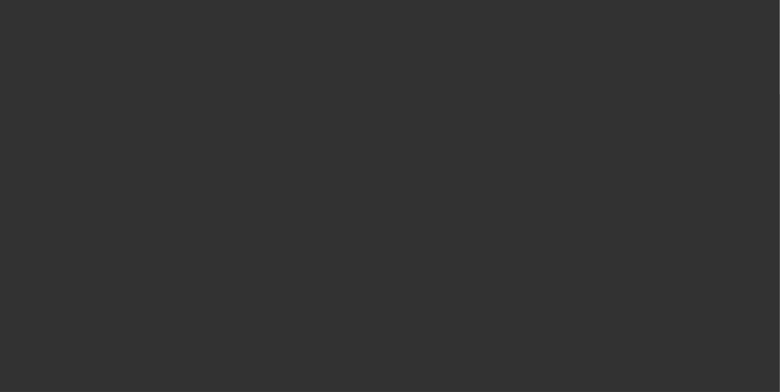
scroll to position [0, 0]
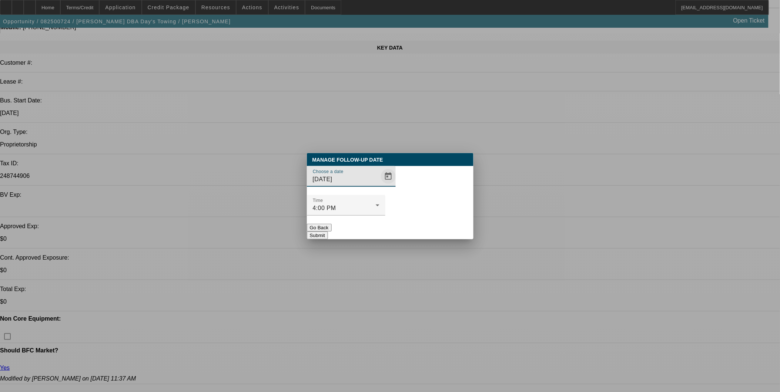
click at [379, 185] on span "Open calendar" at bounding box center [388, 177] width 18 height 18
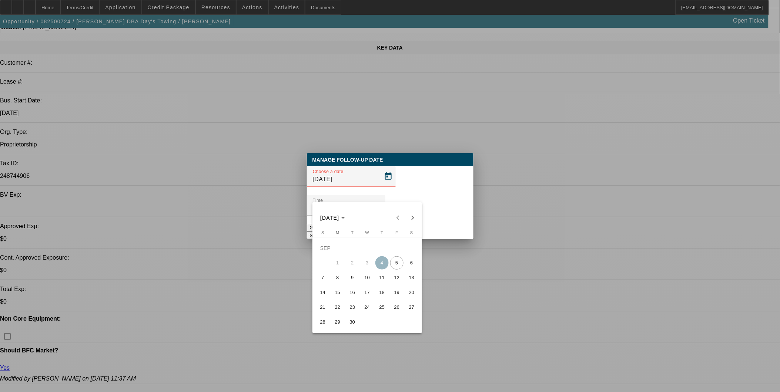
click at [335, 280] on span "8" at bounding box center [337, 277] width 13 height 13
type input "9/8/2025"
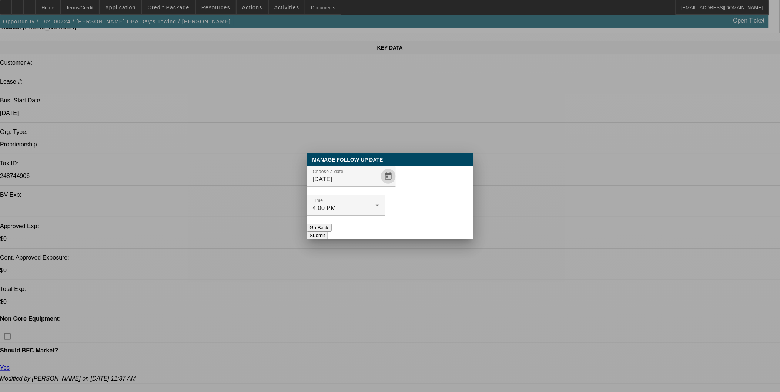
click at [434, 224] on div "Manage Follow-Up Date Choose a date 9/8/2025 Time 4:00 PM Go Back Submit" at bounding box center [390, 196] width 167 height 86
click at [328, 232] on button "Submit" at bounding box center [317, 236] width 21 height 8
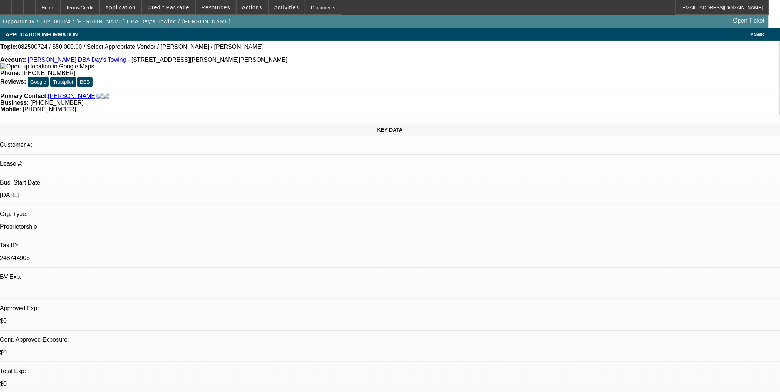
scroll to position [82, 0]
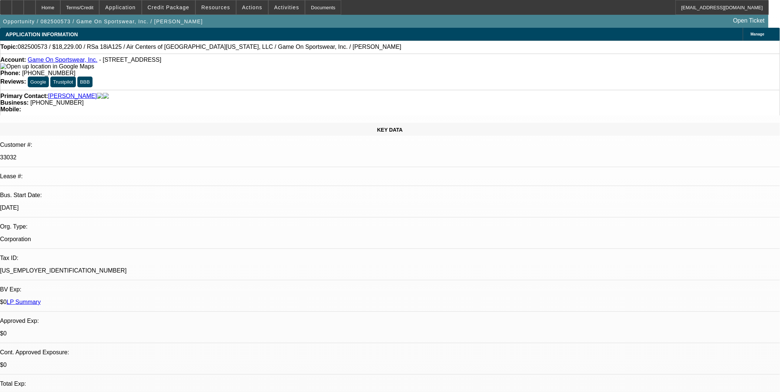
select select "0"
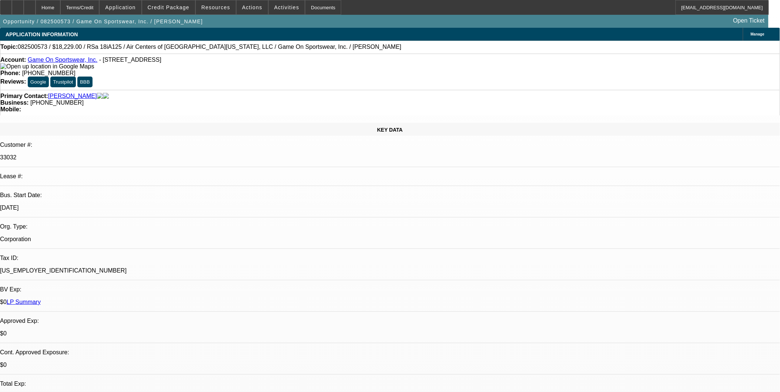
select select "0"
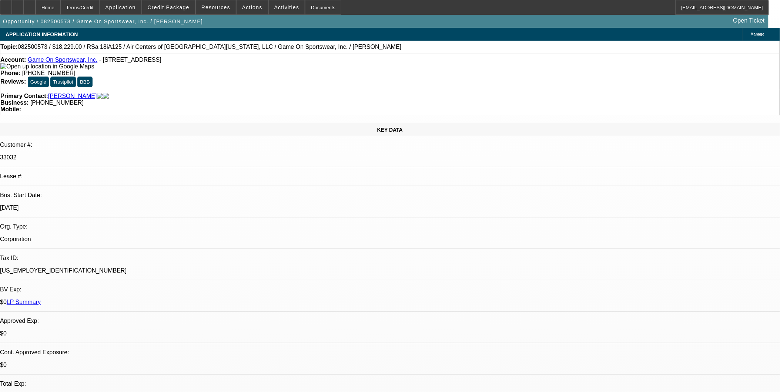
select select "0"
select select "1"
select select "6"
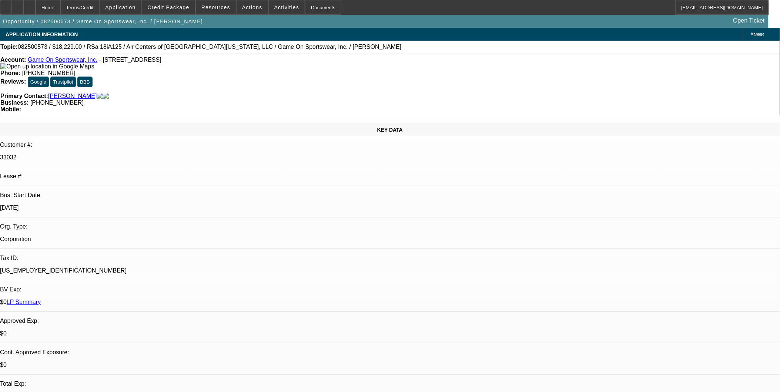
select select "1"
select select "6"
select select "1"
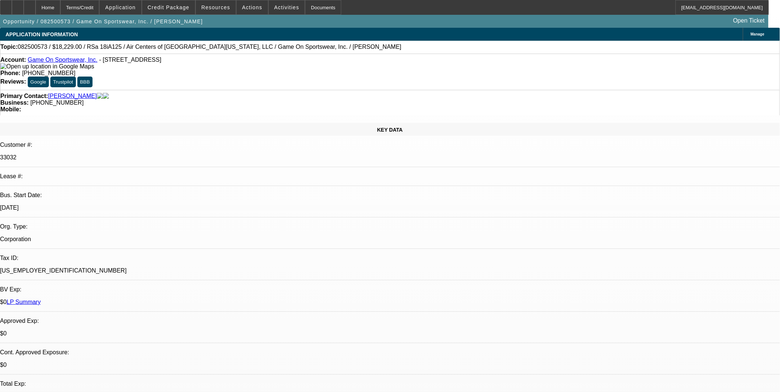
select select "6"
select select "1"
select select "6"
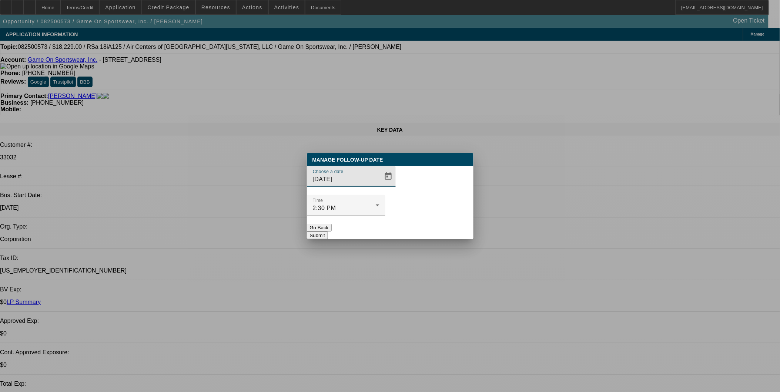
click at [381, 185] on span "Open calendar" at bounding box center [388, 177] width 18 height 18
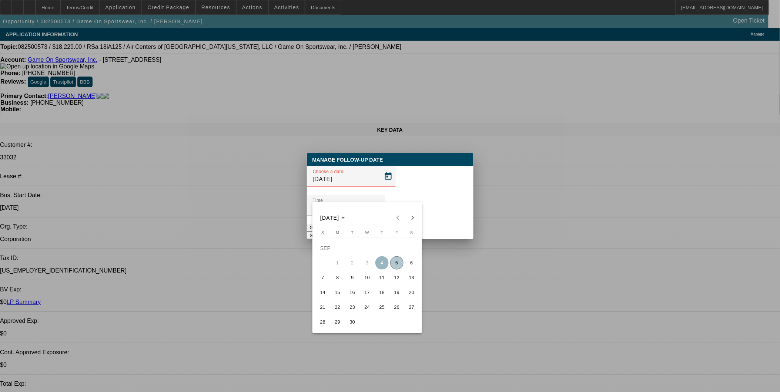
click at [396, 261] on span "5" at bounding box center [396, 262] width 13 height 13
type input "9/5/2025"
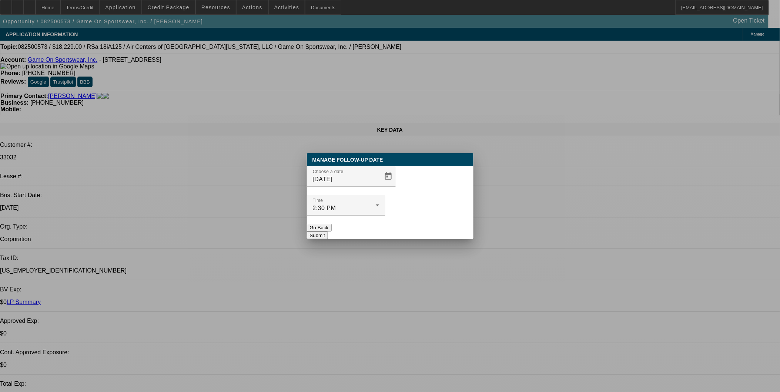
click at [328, 232] on button "Submit" at bounding box center [317, 236] width 21 height 8
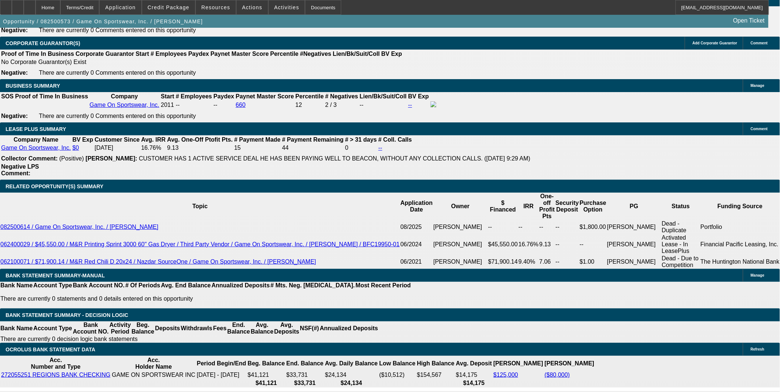
scroll to position [1151, 0]
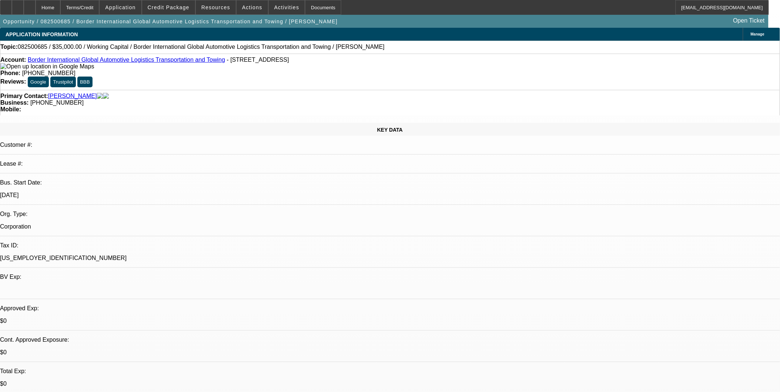
select select "0"
select select "2"
select select "0"
select select "6"
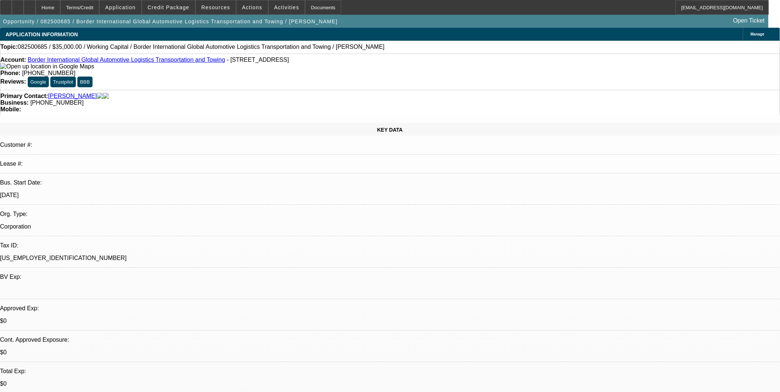
select select "0"
select select "2"
select select "0"
select select "6"
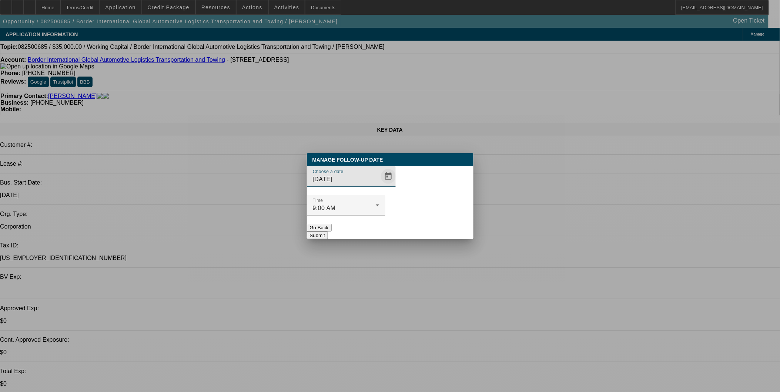
click at [379, 185] on span "Open calendar" at bounding box center [388, 177] width 18 height 18
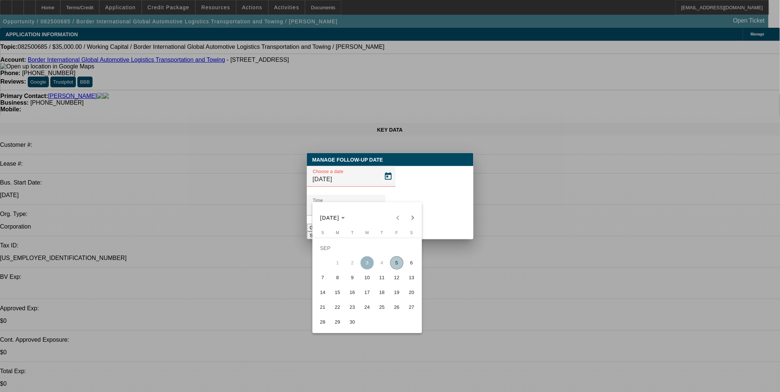
click at [394, 267] on span "5" at bounding box center [396, 262] width 13 height 13
type input "9/5/2025"
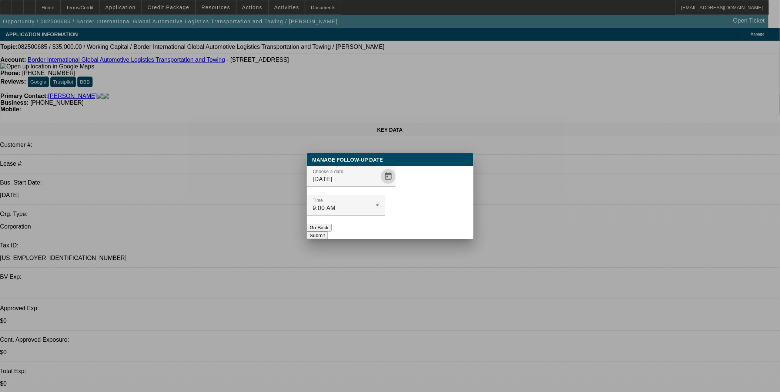
click at [328, 232] on button "Submit" at bounding box center [317, 236] width 21 height 8
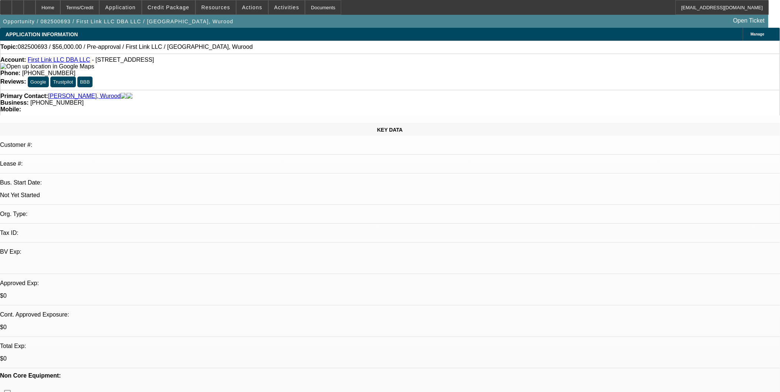
select select "0"
select select "2"
select select "0.1"
select select "1"
select select "2"
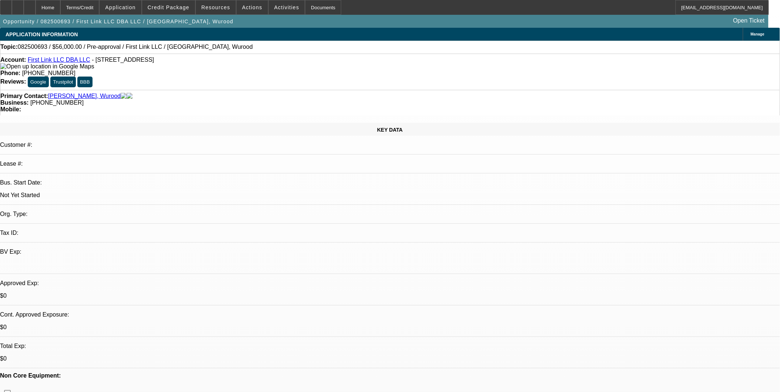
select select "4"
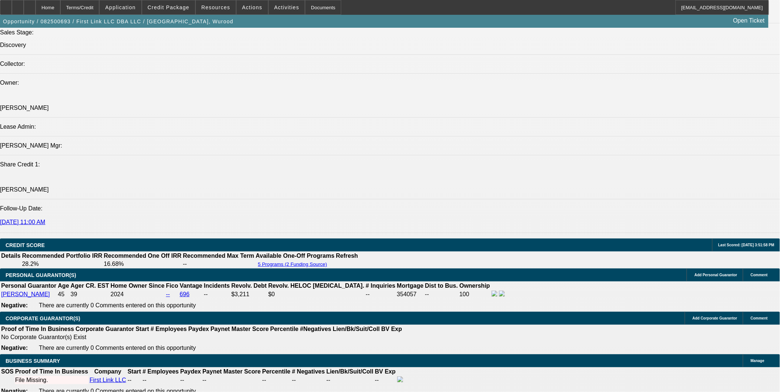
scroll to position [946, 0]
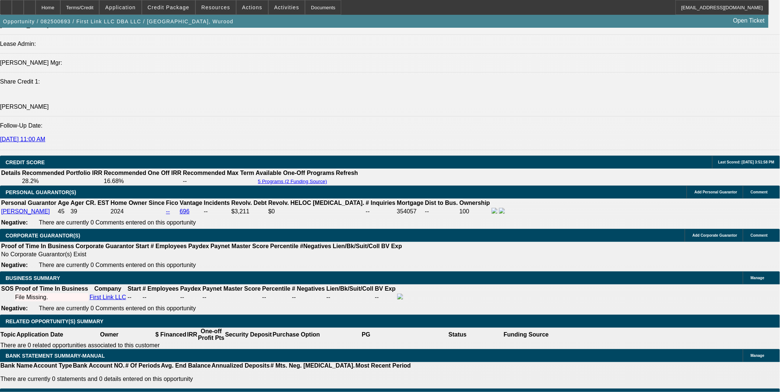
scroll to position [822, 0]
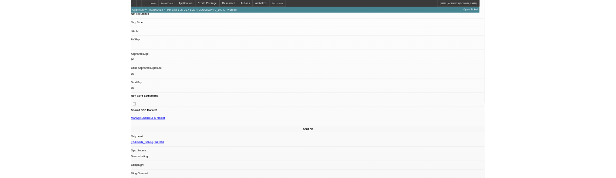
scroll to position [164, 0]
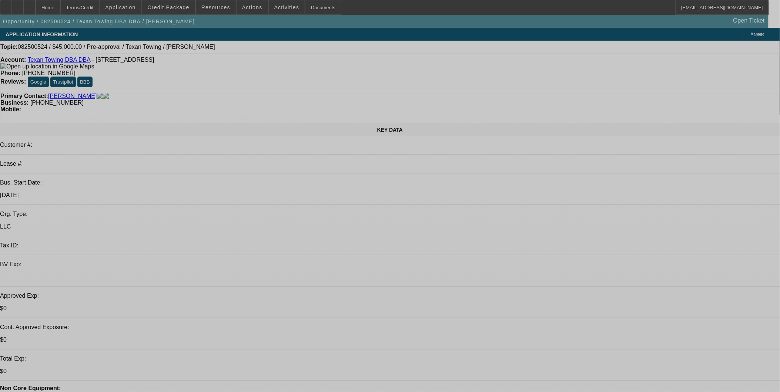
select select "0"
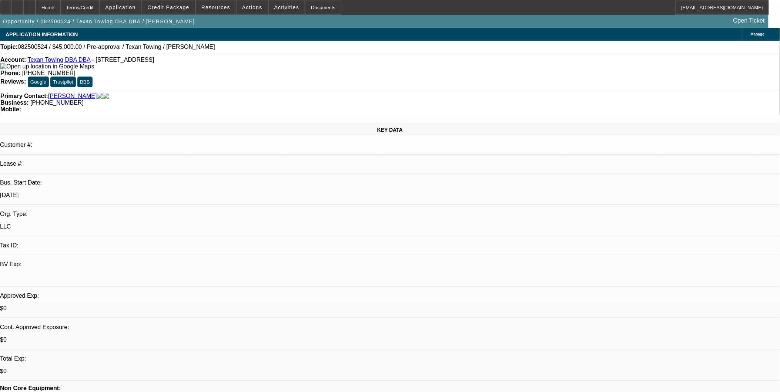
select select "2"
select select "0.1"
select select "1"
select select "2"
select select "4"
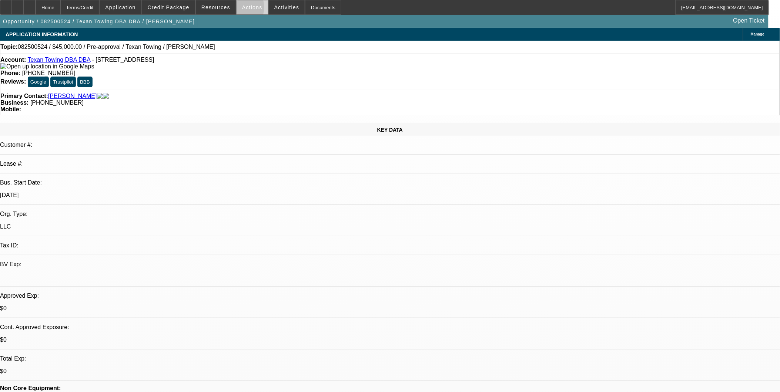
click at [237, 9] on span at bounding box center [251, 8] width 31 height 18
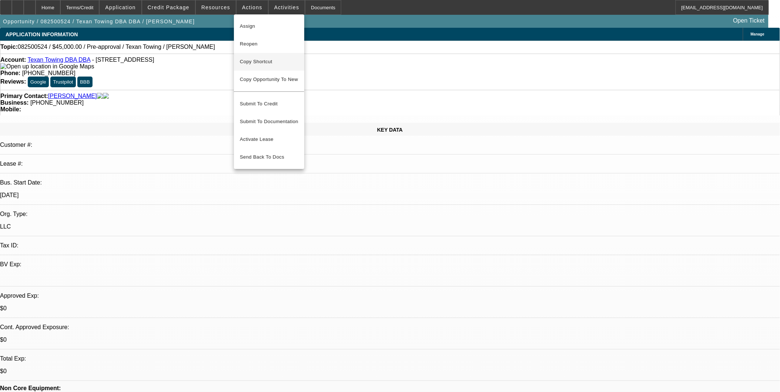
click at [271, 61] on span "Copy Shortcut" at bounding box center [269, 61] width 58 height 9
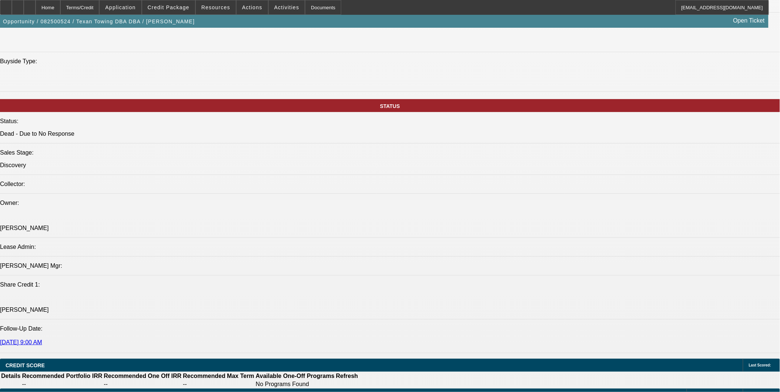
scroll to position [781, 0]
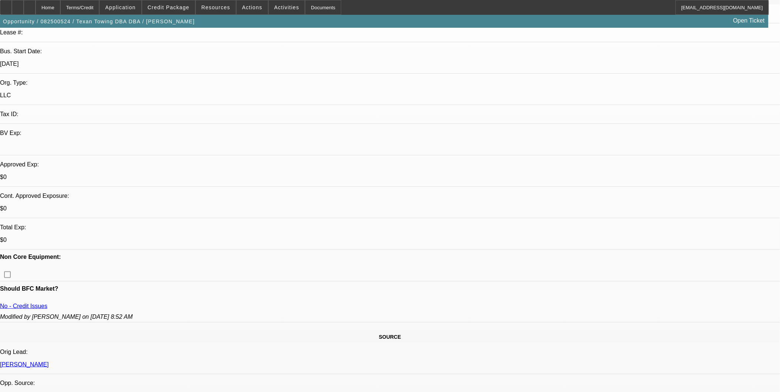
scroll to position [0, 0]
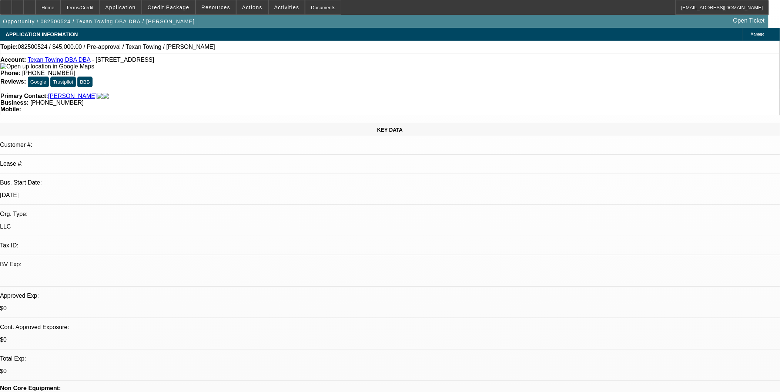
drag, startPoint x: 607, startPoint y: 275, endPoint x: 464, endPoint y: 182, distance: 171.1
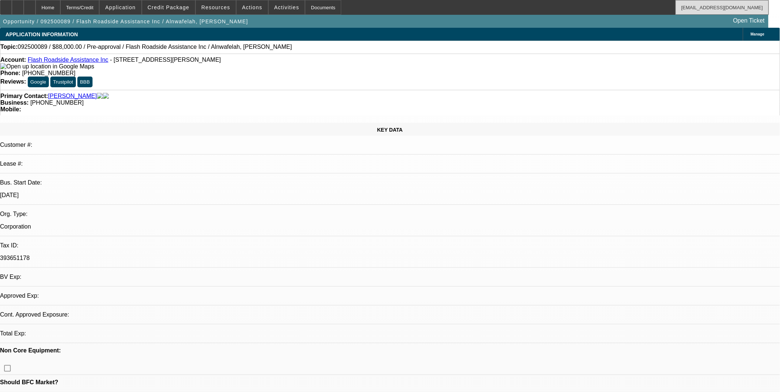
select select "0.2"
select select "2"
select select "0.1"
select select "1"
select select "2"
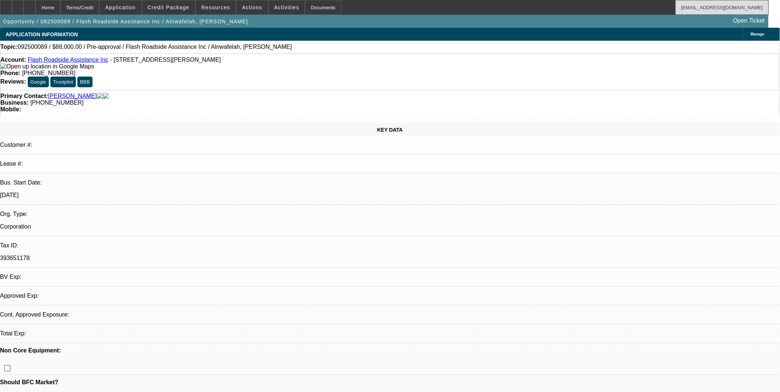
select select "4"
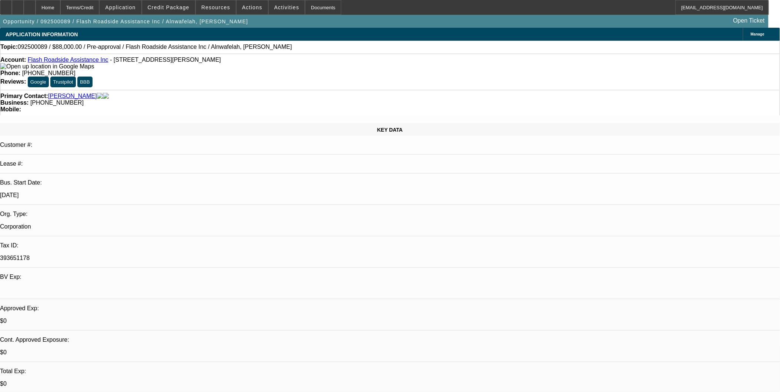
drag, startPoint x: 555, startPoint y: 218, endPoint x: 524, endPoint y: 221, distance: 31.2
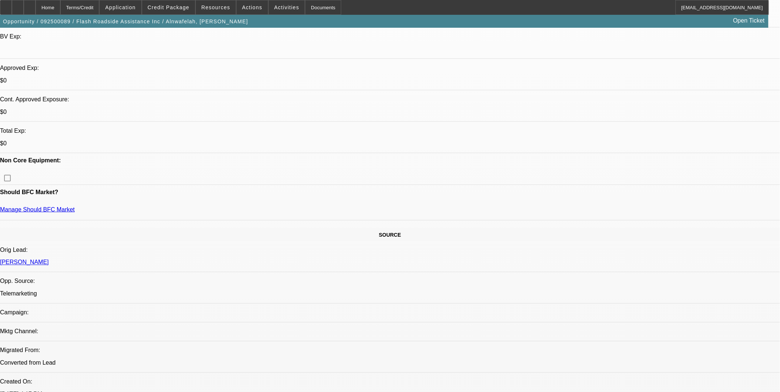
scroll to position [288, 0]
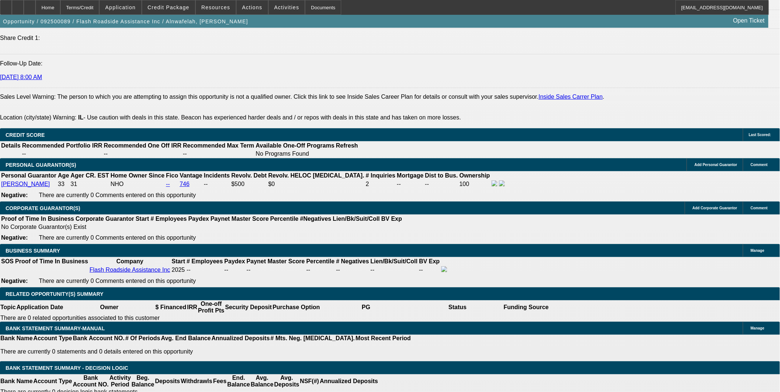
scroll to position [987, 0]
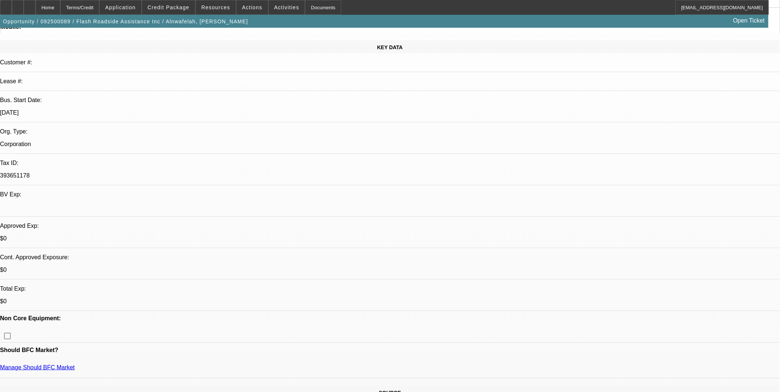
scroll to position [82, 0]
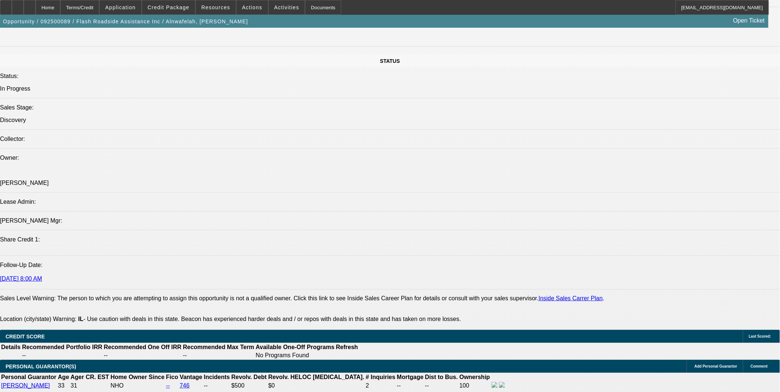
scroll to position [863, 0]
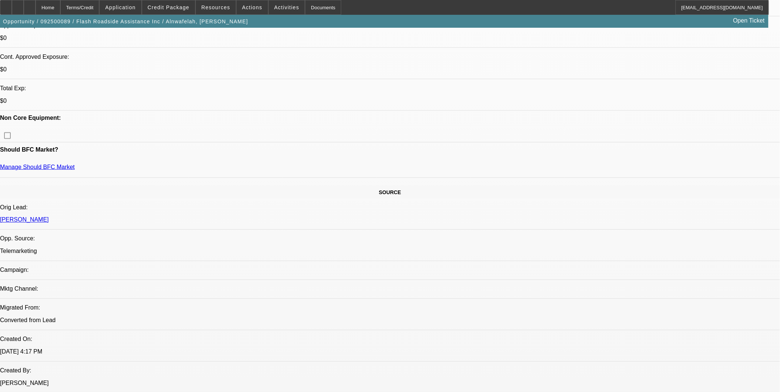
scroll to position [164, 0]
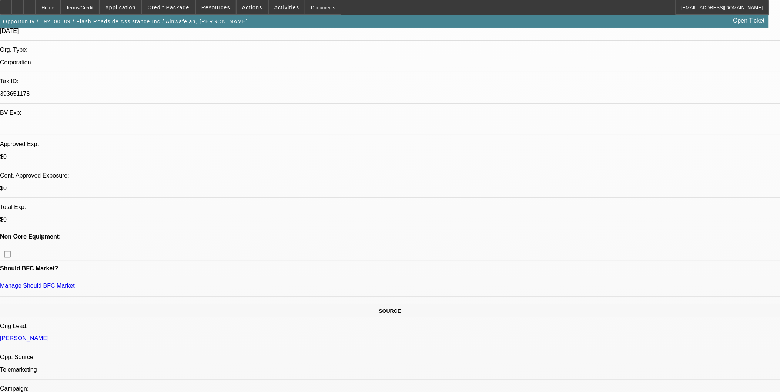
click at [36, 0] on div at bounding box center [30, 7] width 12 height 15
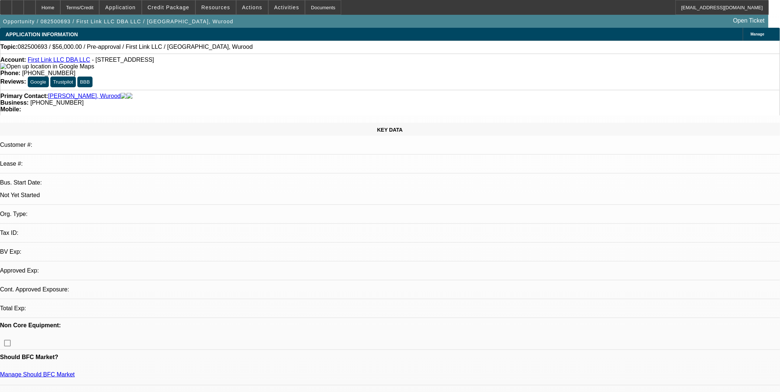
select select "0"
select select "2"
select select "0.1"
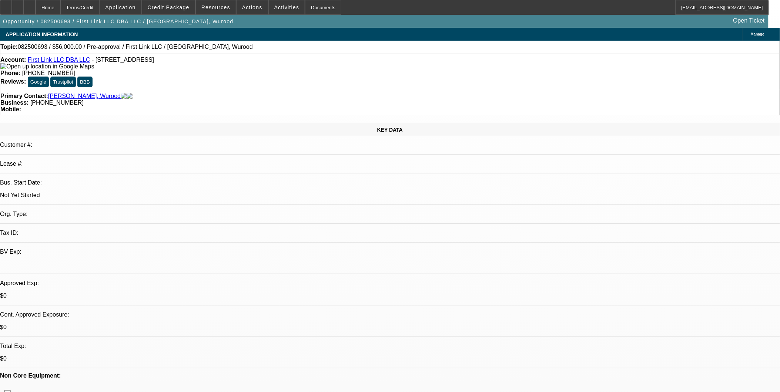
select select "1"
select select "2"
select select "4"
click at [256, 4] on span at bounding box center [251, 8] width 31 height 18
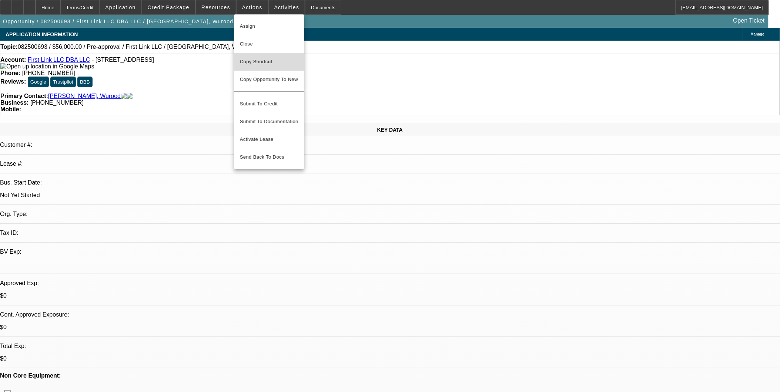
click at [265, 63] on span "Copy Shortcut" at bounding box center [269, 61] width 58 height 9
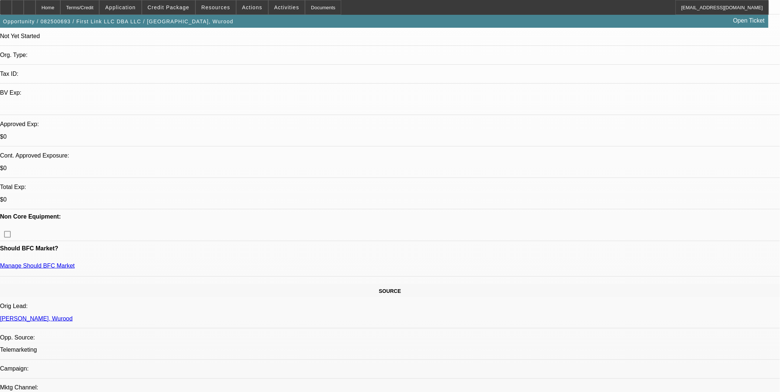
scroll to position [164, 0]
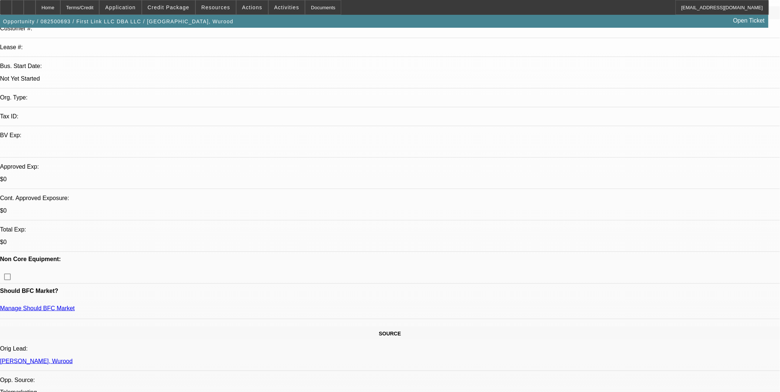
scroll to position [0, 0]
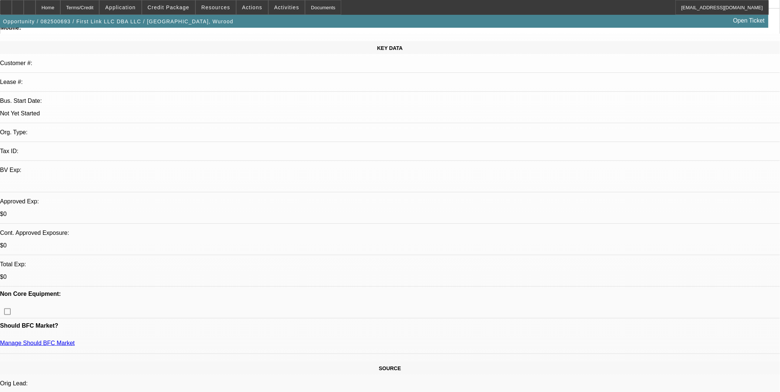
scroll to position [82, 0]
drag, startPoint x: 720, startPoint y: 362, endPoint x: 723, endPoint y: 355, distance: 7.3
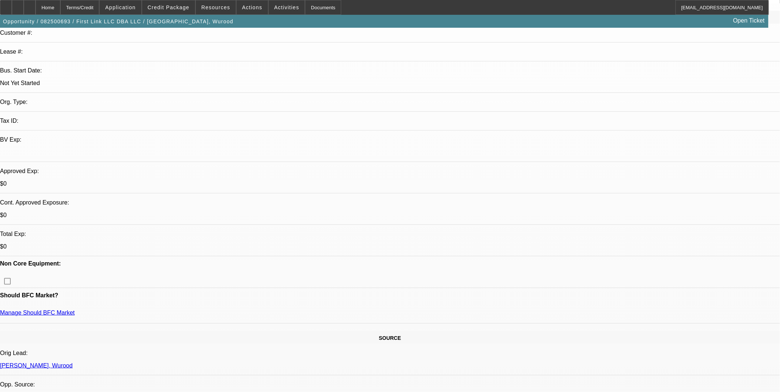
scroll to position [41, 0]
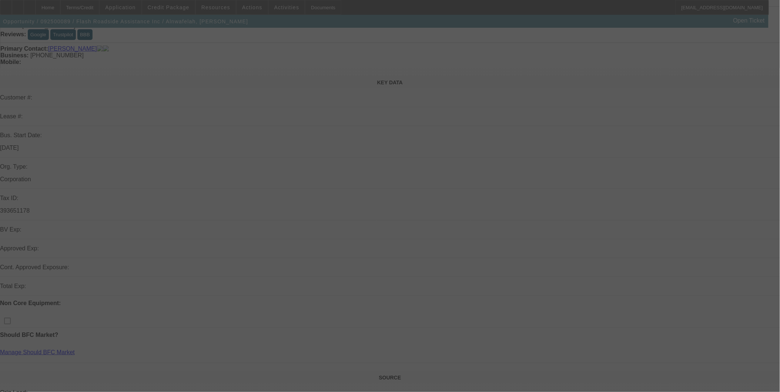
scroll to position [123, 0]
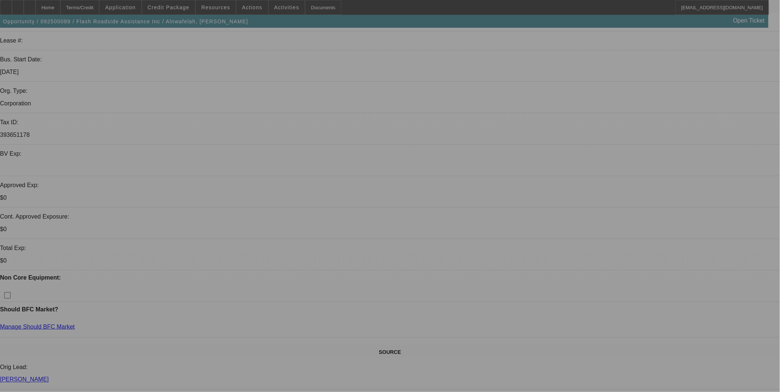
select select "0.2"
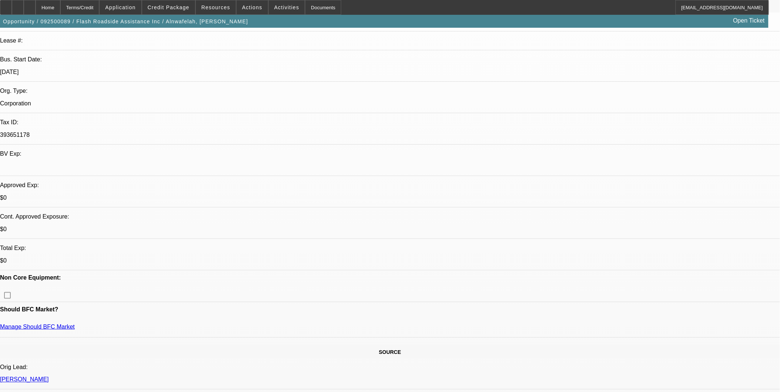
select select "2"
select select "0.1"
select select "4"
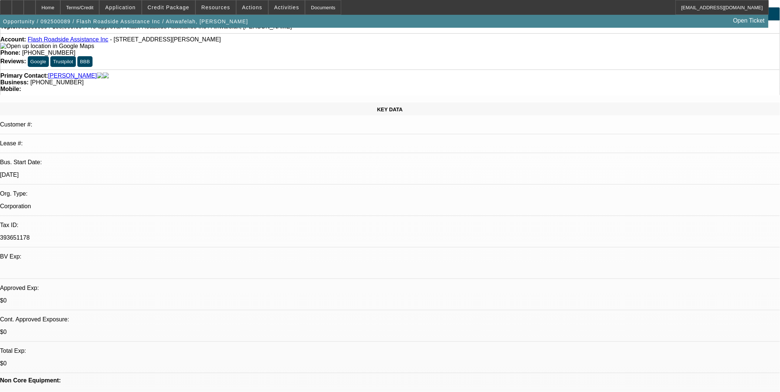
scroll to position [0, 0]
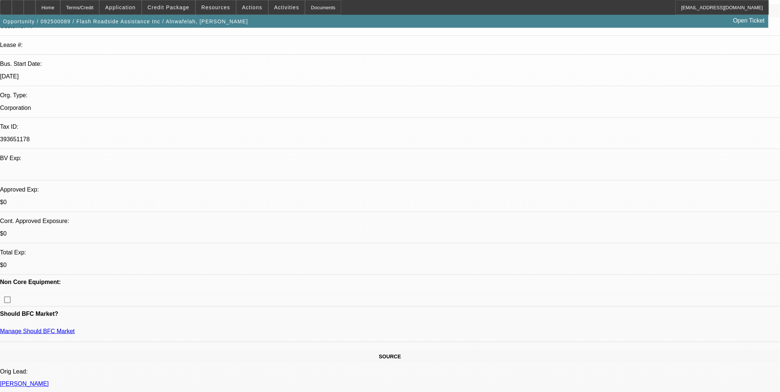
scroll to position [123, 0]
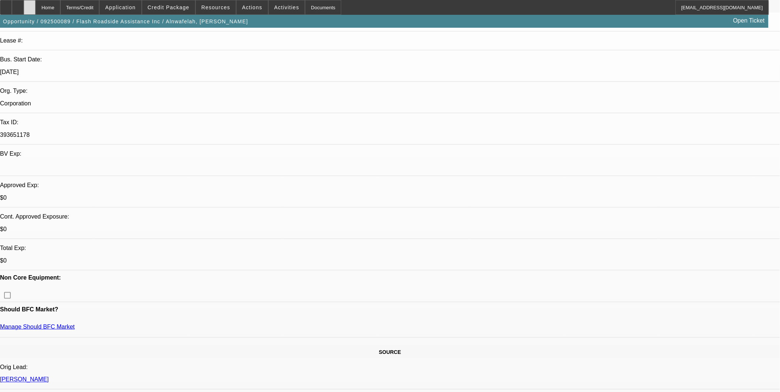
click at [30, 5] on icon at bounding box center [30, 5] width 0 height 0
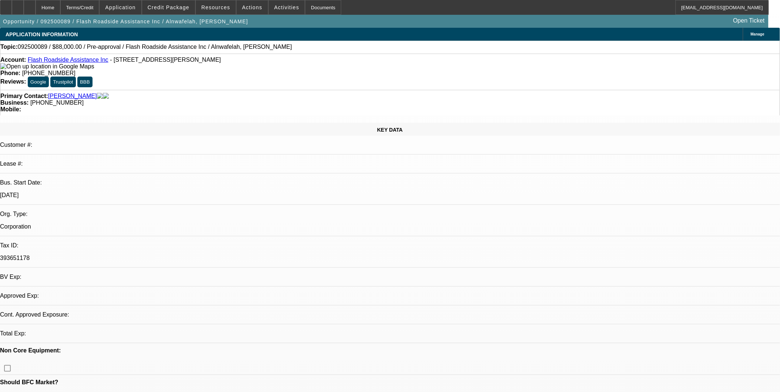
select select "0.2"
select select "2"
select select "0.1"
select select "1"
select select "2"
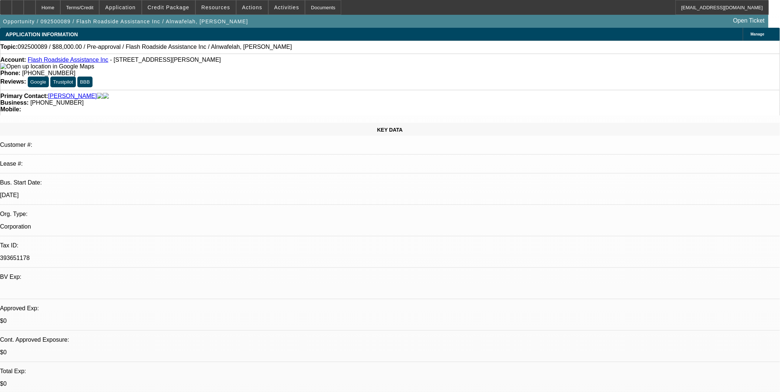
select select "4"
click at [191, 12] on span at bounding box center [168, 8] width 53 height 18
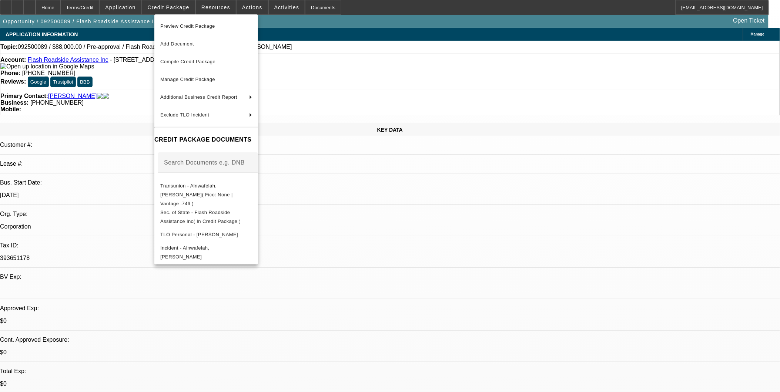
click at [667, 337] on div at bounding box center [390, 196] width 780 height 392
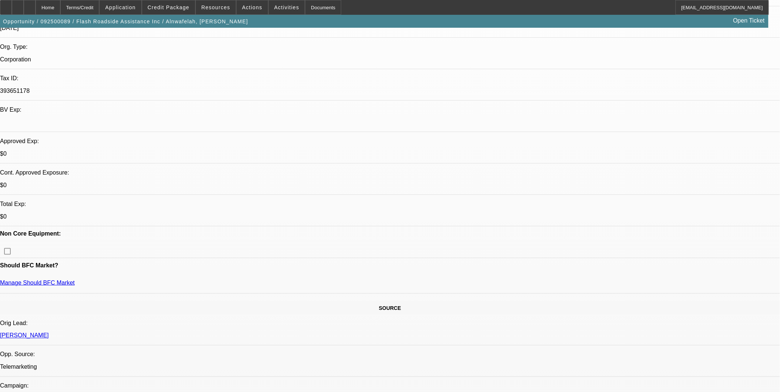
scroll to position [164, 0]
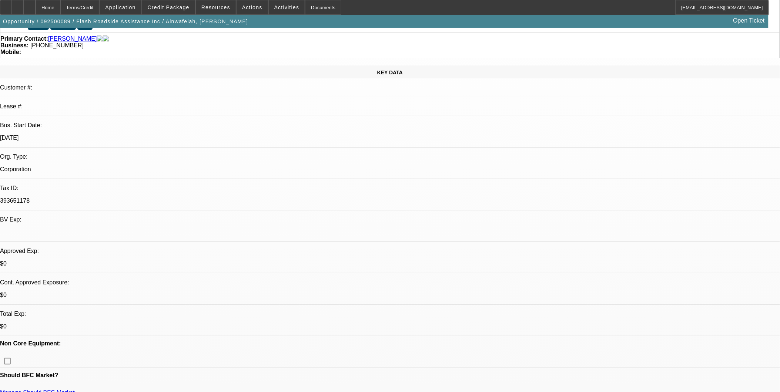
scroll to position [0, 0]
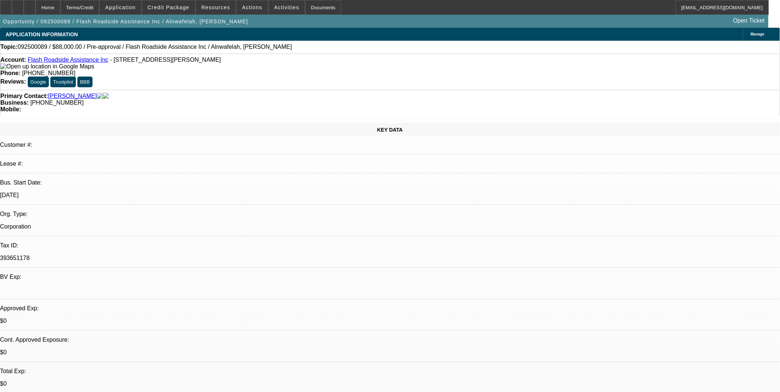
drag, startPoint x: 379, startPoint y: 218, endPoint x: 342, endPoint y: 213, distance: 37.8
drag, startPoint x: 528, startPoint y: 309, endPoint x: 525, endPoint y: 305, distance: 4.6
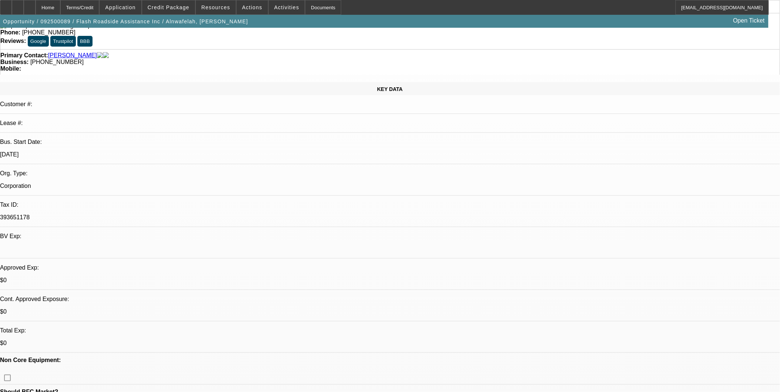
scroll to position [82, 0]
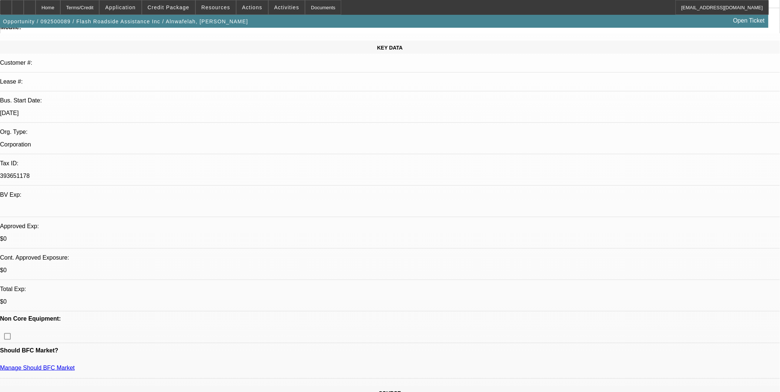
drag, startPoint x: 333, startPoint y: 95, endPoint x: 329, endPoint y: 99, distance: 5.0
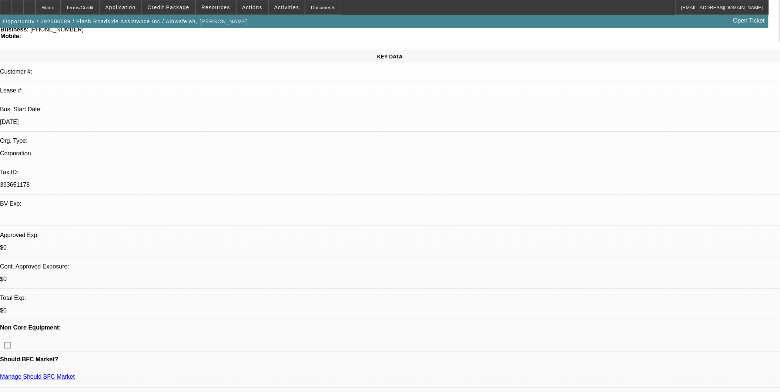
scroll to position [0, 0]
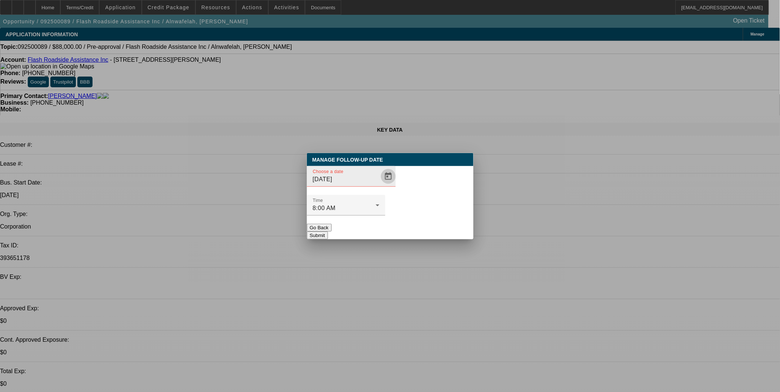
click at [379, 185] on span "Open calendar" at bounding box center [388, 177] width 18 height 18
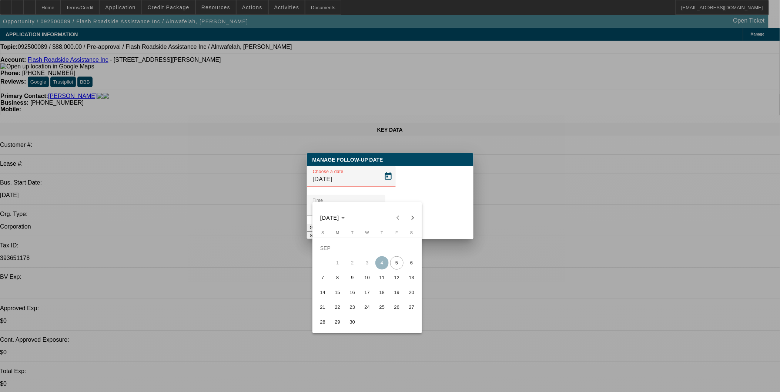
click at [392, 280] on span "12" at bounding box center [396, 277] width 13 height 13
type input "9/12/2025"
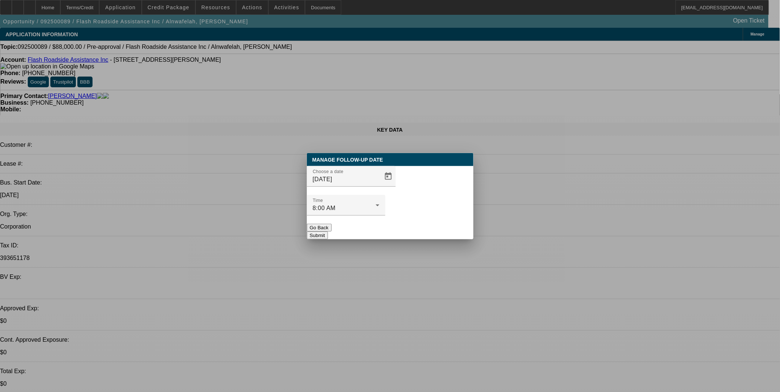
click at [328, 232] on button "Submit" at bounding box center [317, 236] width 21 height 8
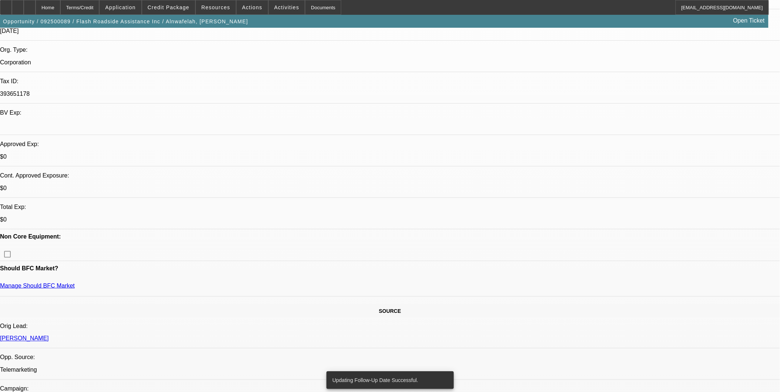
scroll to position [82, 0]
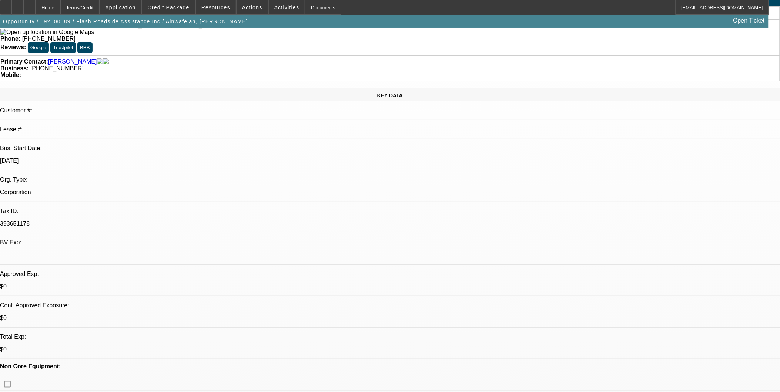
scroll to position [0, 0]
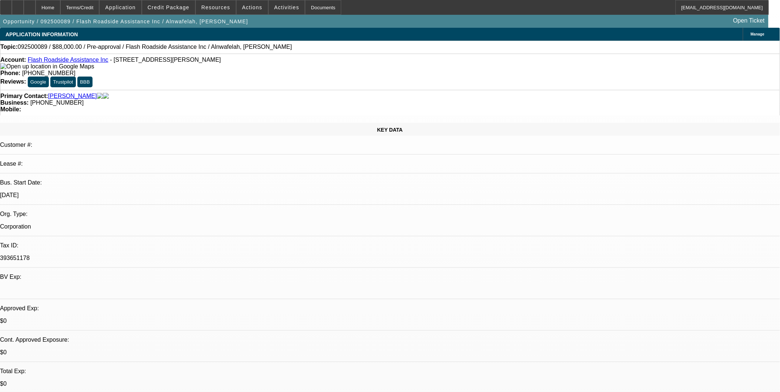
click at [84, 60] on link "Flash Roadside Assistance Inc" at bounding box center [68, 60] width 81 height 6
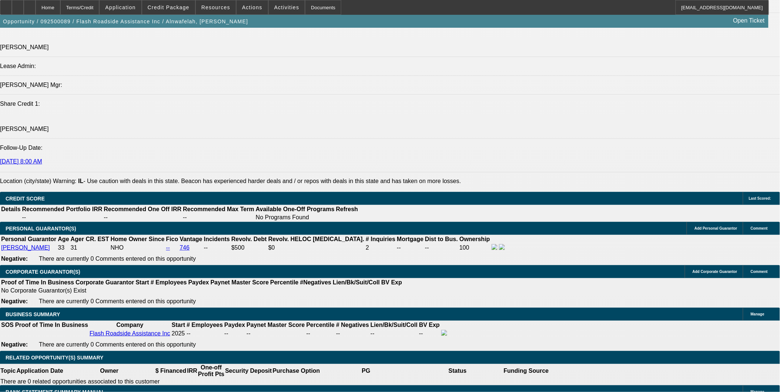
scroll to position [781, 0]
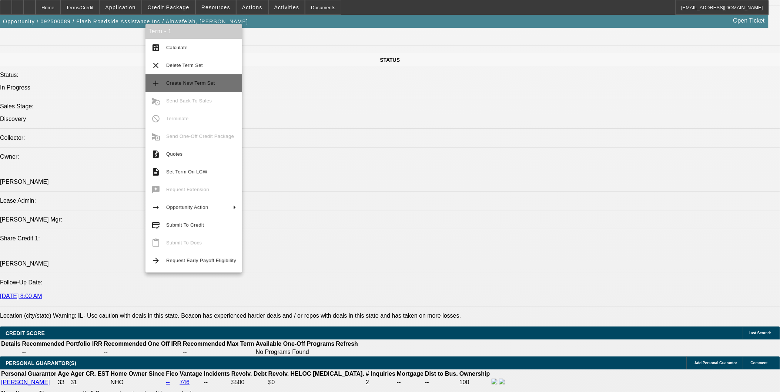
click at [200, 81] on span "Create New Term Set" at bounding box center [190, 83] width 49 height 6
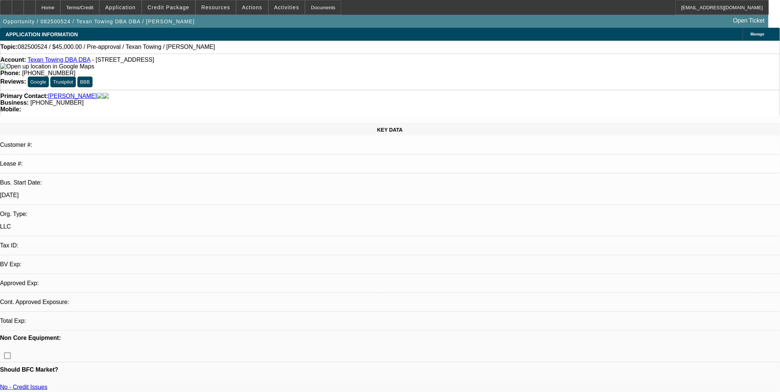
select select "0"
select select "2"
select select "0.1"
select select "1"
select select "2"
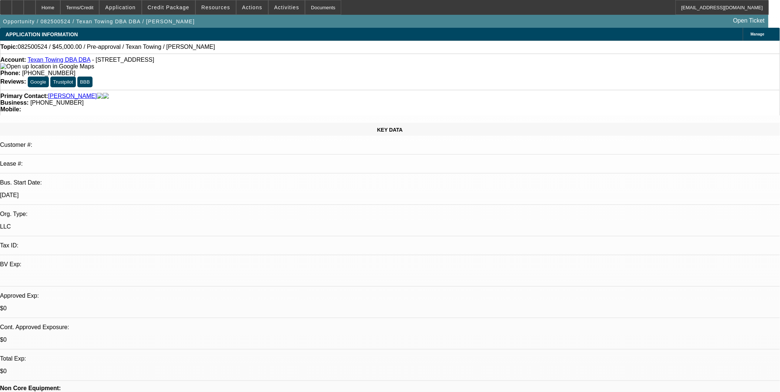
select select "4"
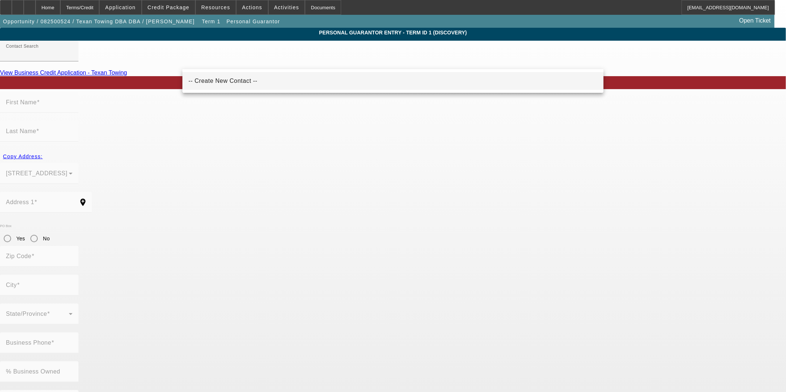
click at [238, 80] on span "-- Create New Contact --" at bounding box center [222, 81] width 69 height 6
type input "-- Create New Contact --"
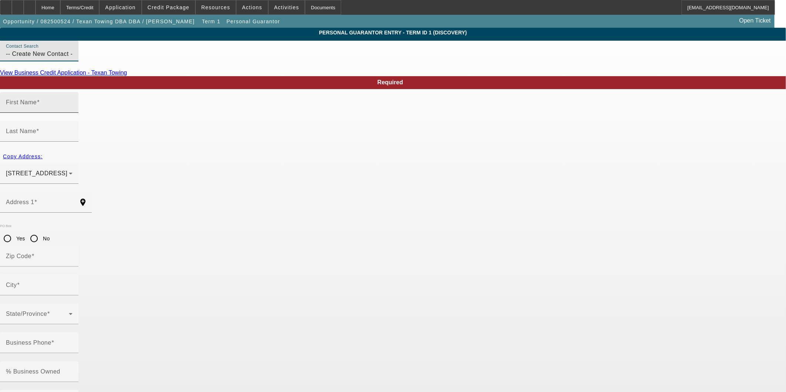
click at [73, 111] on div "First Name" at bounding box center [39, 102] width 67 height 21
click at [37, 105] on mat-label "First Name" at bounding box center [21, 102] width 31 height 6
click at [73, 110] on input "First Name" at bounding box center [39, 105] width 67 height 9
type input "Zain"
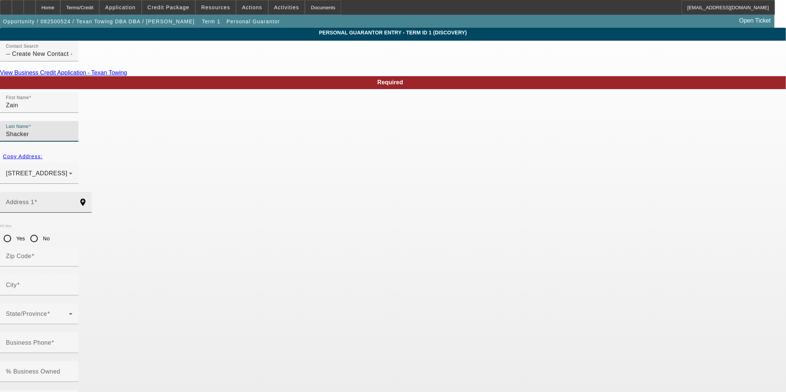
type input "Shacker"
click at [73, 201] on input "Address 1" at bounding box center [39, 205] width 67 height 9
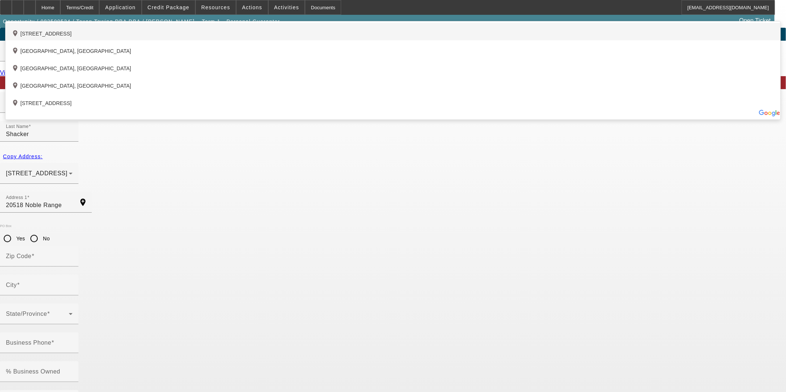
click at [309, 40] on div "add_location 20518 Noble Ranch Court, Richmond, TX 77407, US" at bounding box center [393, 31] width 775 height 17
type input "20518 Noble Ranch Court"
type input "77407"
type input "Richmond"
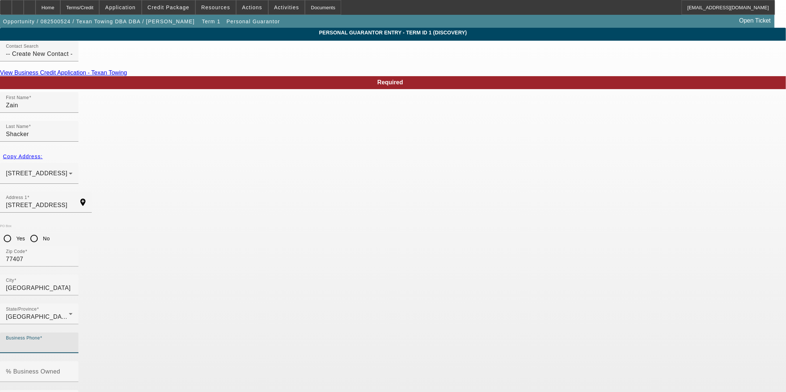
click at [73, 342] on input "Business Phone" at bounding box center [39, 346] width 67 height 9
type input "150-08-5880"
click at [54, 340] on label "Business Phone" at bounding box center [30, 343] width 48 height 7
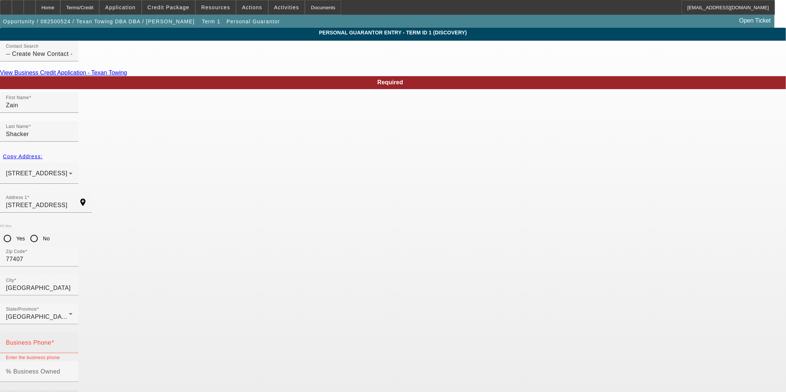
click at [73, 342] on input "Business Phone" at bounding box center [39, 346] width 67 height 9
click at [73, 333] on div "Business Phone" at bounding box center [39, 343] width 67 height 21
type input "[PHONE_NUMBER]"
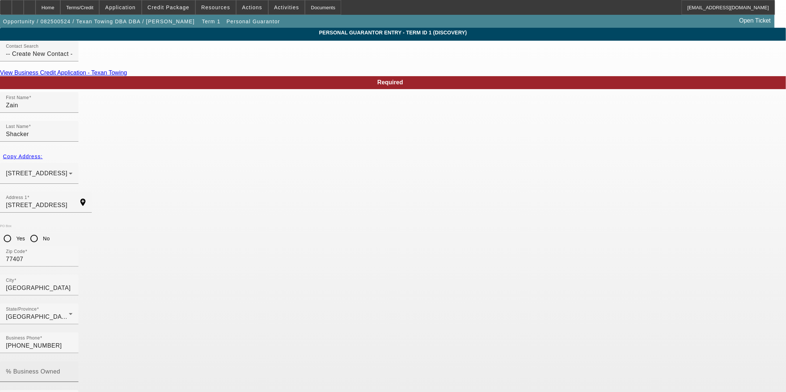
click at [60, 369] on mat-label "% Business Owned" at bounding box center [33, 372] width 54 height 6
click at [73, 370] on input "% Business Owned" at bounding box center [39, 374] width 67 height 9
type input "50"
click at [41, 231] on input "No" at bounding box center [34, 238] width 15 height 15
radio input "true"
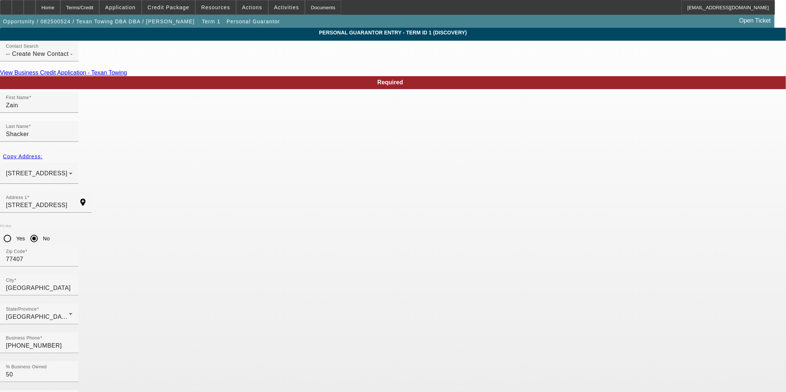
drag, startPoint x: 520, startPoint y: 296, endPoint x: 521, endPoint y: 306, distance: 9.7
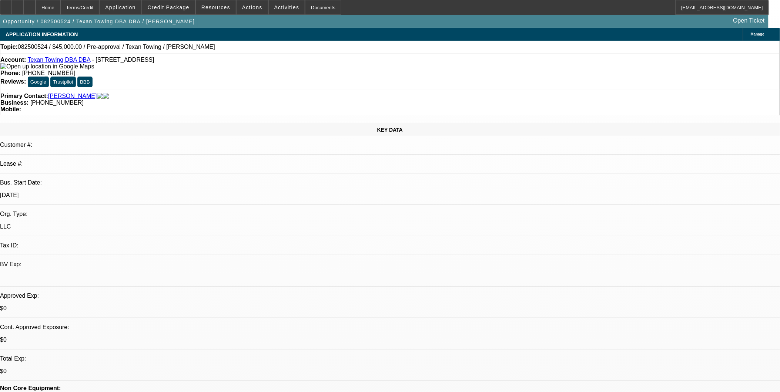
select select "0"
select select "2"
select select "0.1"
select select "4"
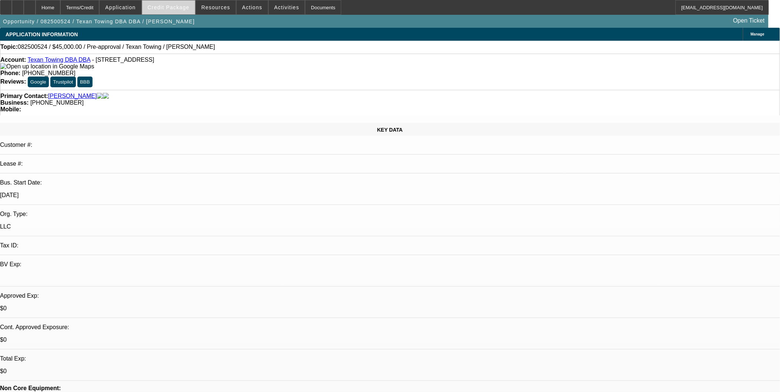
click at [186, 7] on span "Credit Package" at bounding box center [169, 7] width 42 height 6
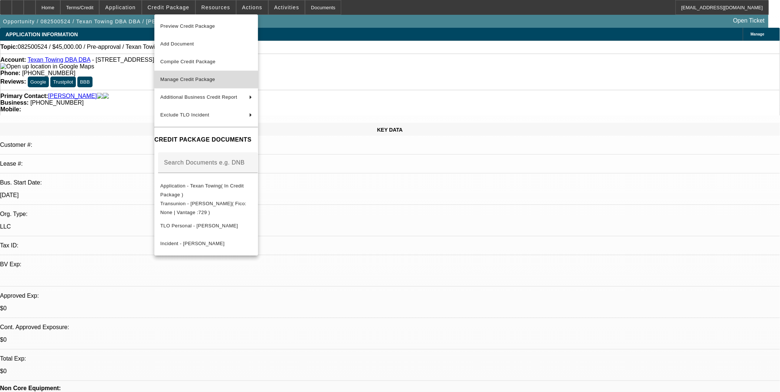
click at [200, 80] on span "Manage Credit Package" at bounding box center [187, 80] width 55 height 6
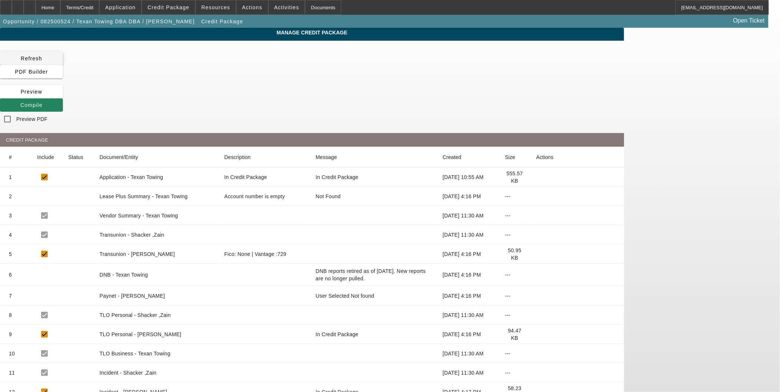
click at [63, 58] on span at bounding box center [31, 59] width 63 height 18
click at [515, 45] on div "Manage Credit Package Refresh PDF Builder Preview Compile Preview PDF CREDIT PA…" at bounding box center [312, 237] width 624 height 418
click at [20, 102] on icon at bounding box center [20, 105] width 0 height 6
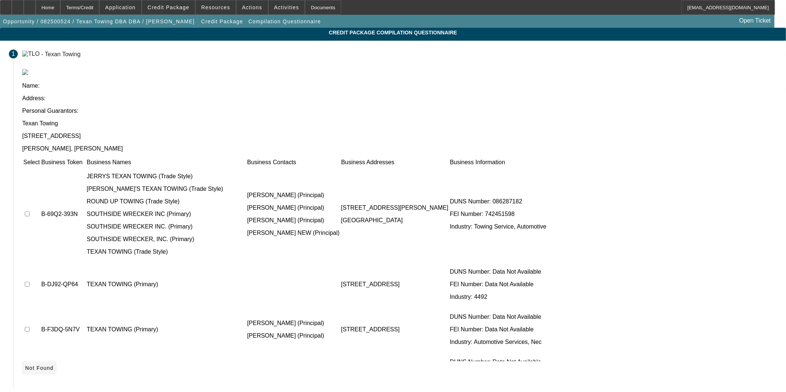
click at [54, 365] on span "Not Found" at bounding box center [39, 368] width 28 height 6
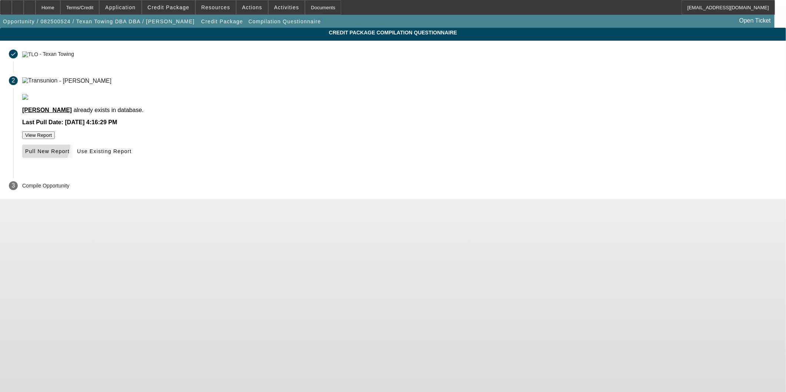
click at [73, 160] on span at bounding box center [47, 151] width 50 height 18
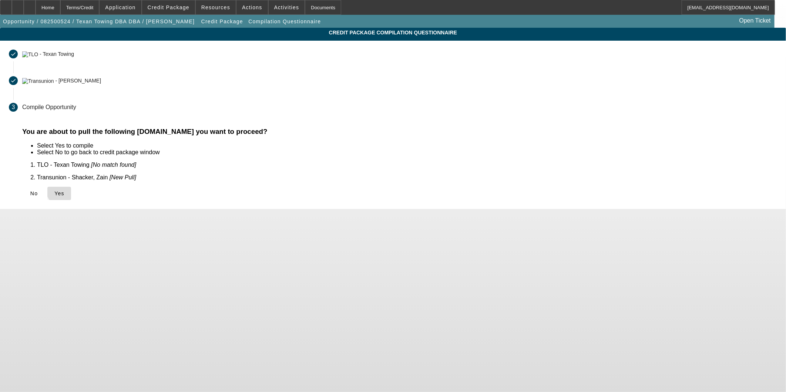
click at [64, 191] on span "Yes" at bounding box center [59, 194] width 10 height 6
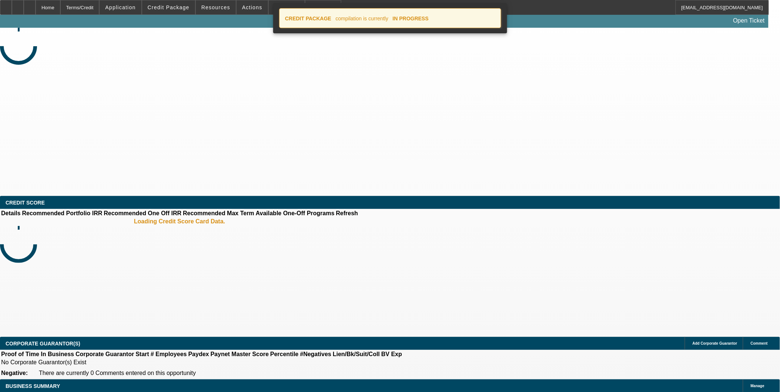
select select "0"
select select "2"
select select "0.1"
select select "4"
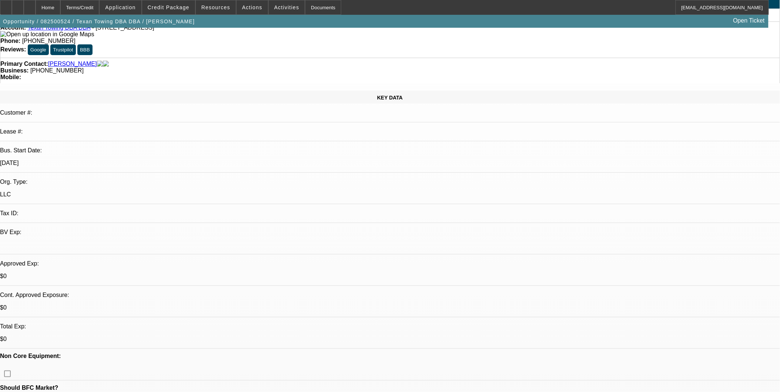
scroll to position [82, 0]
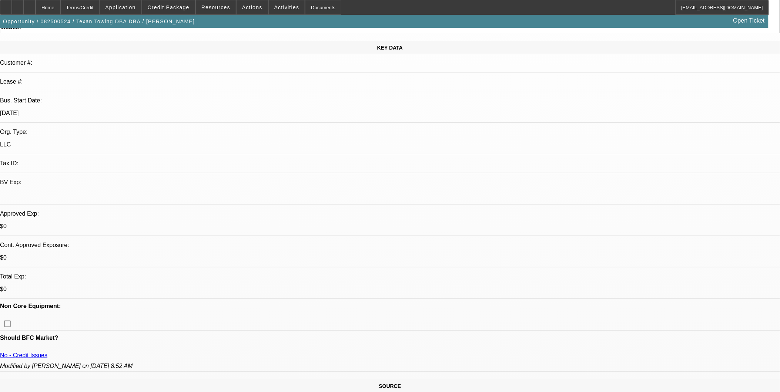
click at [36, 8] on div at bounding box center [30, 7] width 12 height 15
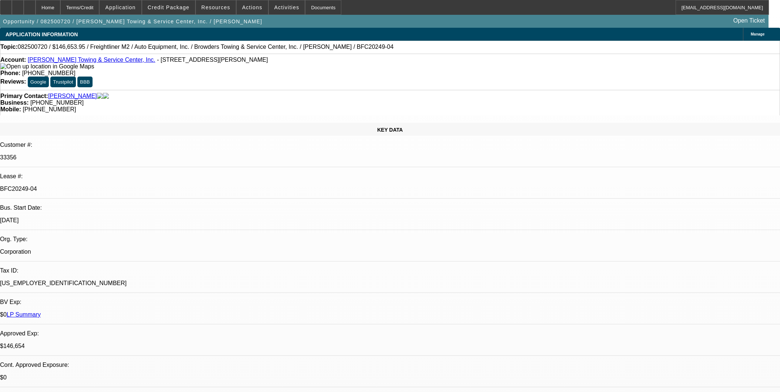
select select "0"
select select "2"
select select "0"
select select "6"
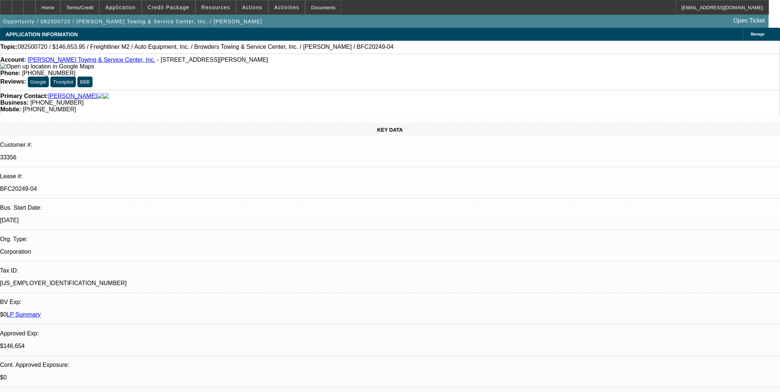
select select "0"
select select "2"
select select "0"
select select "6"
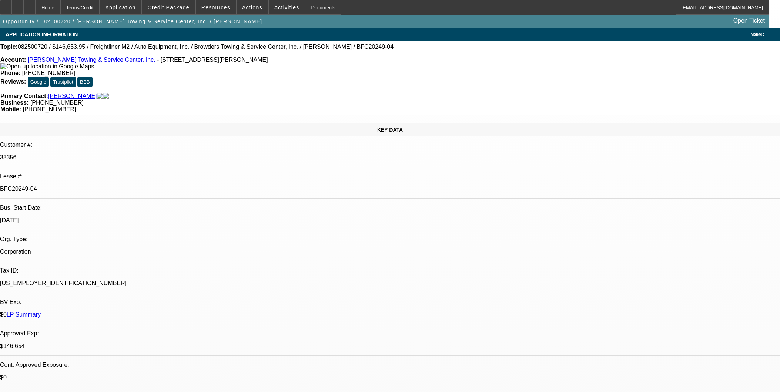
select select "0"
select select "2"
select select "0"
select select "6"
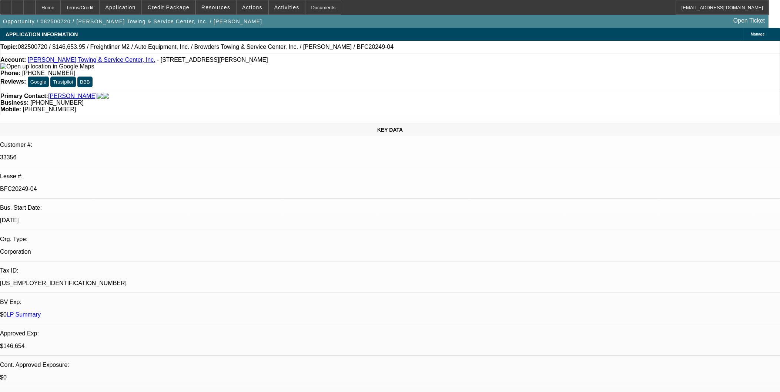
select select "0"
select select "2"
select select "0"
select select "6"
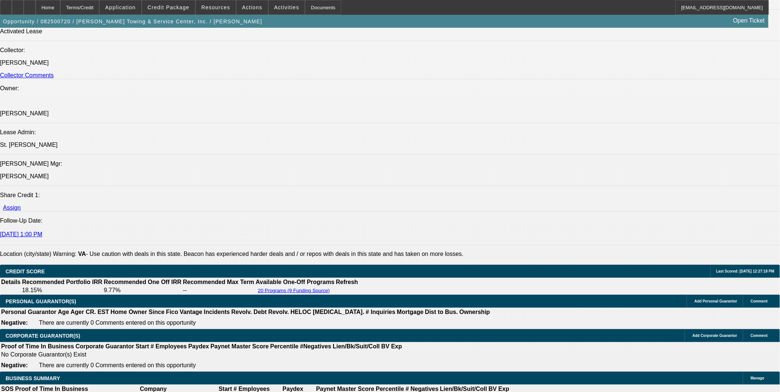
scroll to position [815, 0]
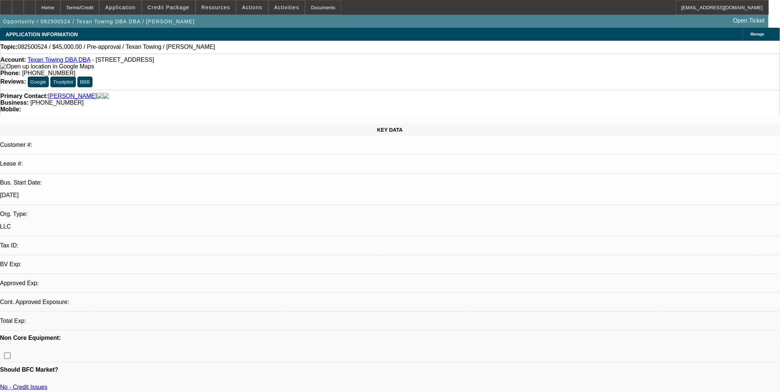
select select "0"
select select "2"
select select "0.1"
select select "4"
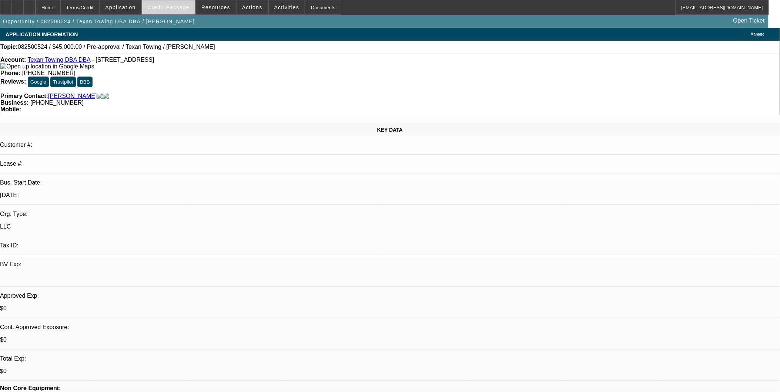
click at [179, 10] on span "Credit Package" at bounding box center [169, 7] width 42 height 6
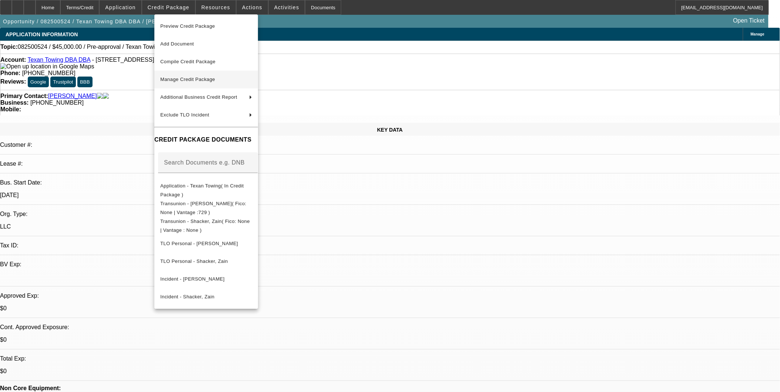
click at [208, 85] on button "Manage Credit Package" at bounding box center [206, 80] width 104 height 18
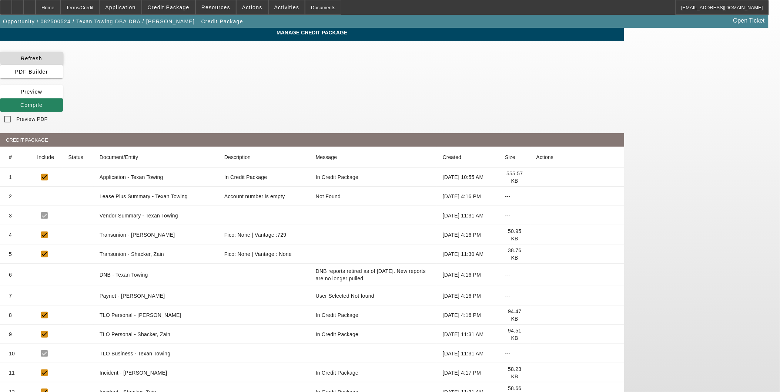
click at [42, 57] on span "Refresh" at bounding box center [31, 59] width 21 height 6
click at [43, 102] on span "Compile" at bounding box center [31, 105] width 22 height 6
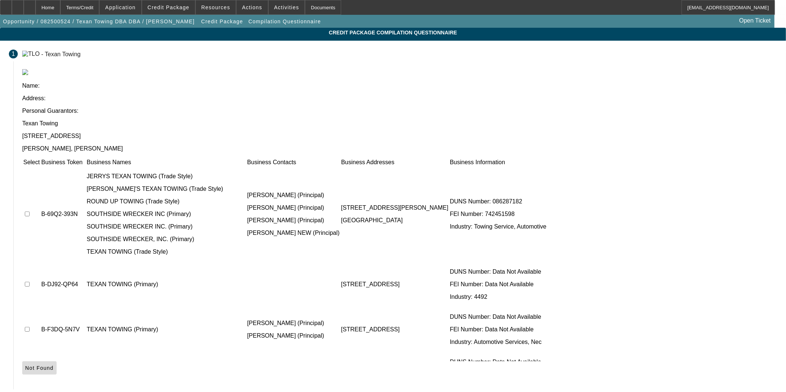
click at [54, 365] on span "Not Found" at bounding box center [39, 368] width 28 height 6
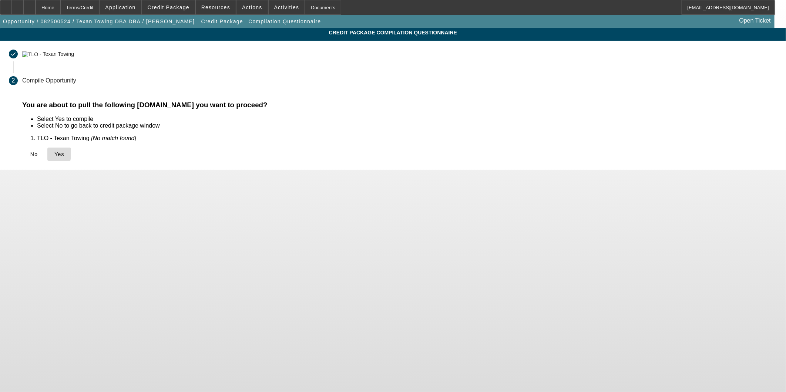
click at [54, 152] on icon at bounding box center [54, 154] width 0 height 6
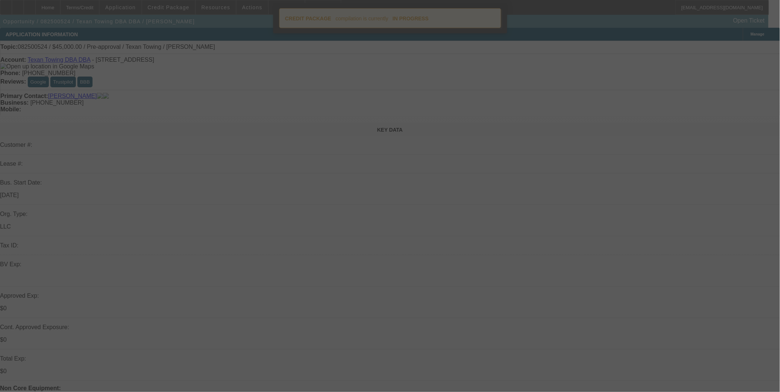
select select "0"
select select "2"
select select "0.1"
select select "4"
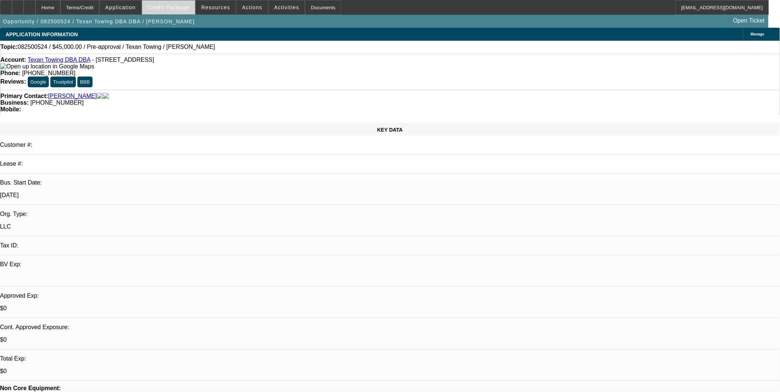
click at [185, 7] on span "Credit Package" at bounding box center [169, 7] width 42 height 6
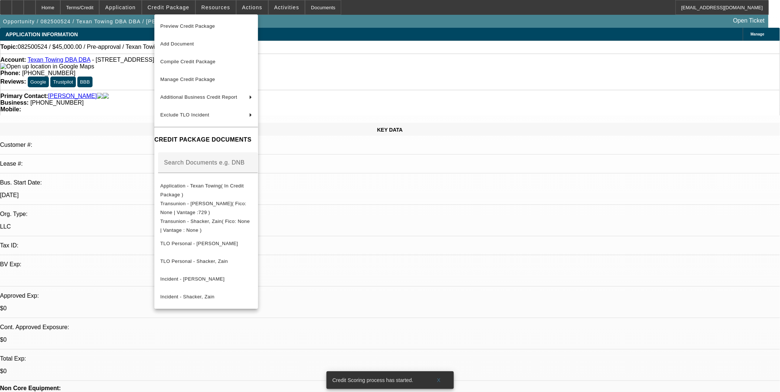
click at [227, 367] on div at bounding box center [390, 196] width 780 height 392
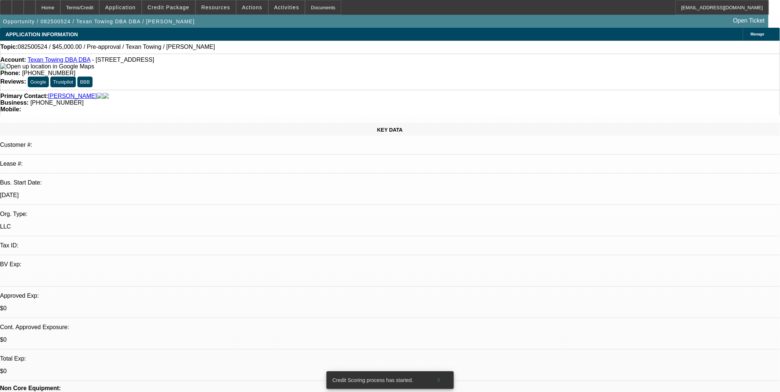
click at [36, 10] on div at bounding box center [30, 7] width 12 height 15
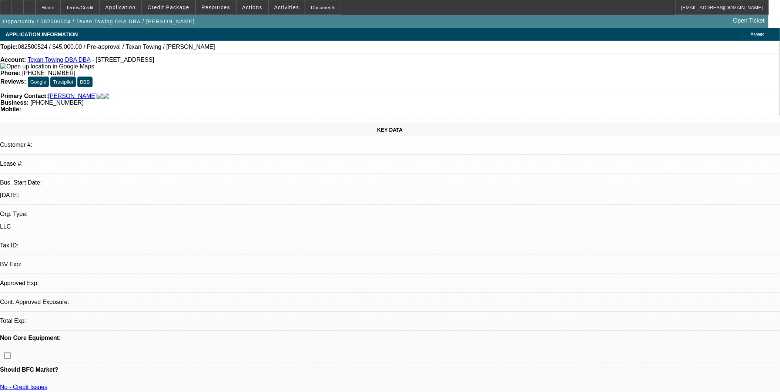
select select "0"
select select "2"
select select "0.1"
select select "4"
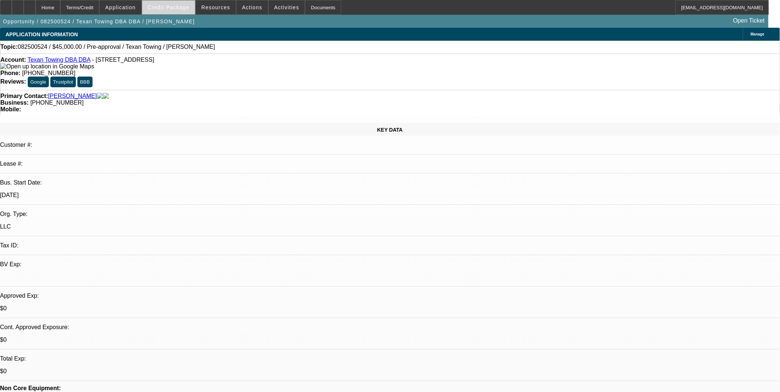
click at [178, 7] on span "Credit Package" at bounding box center [169, 7] width 42 height 6
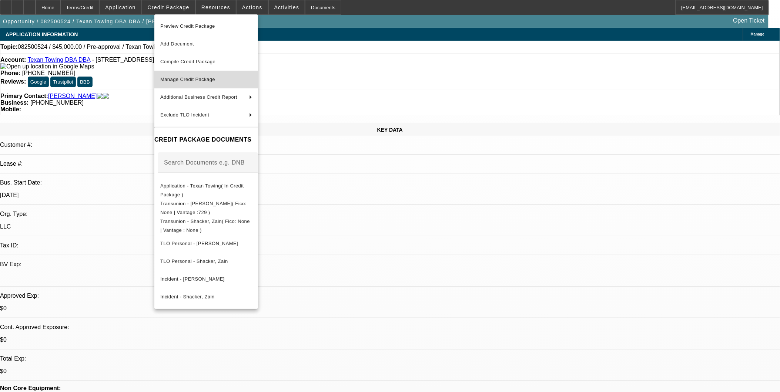
click at [199, 78] on span "Manage Credit Package" at bounding box center [187, 80] width 55 height 6
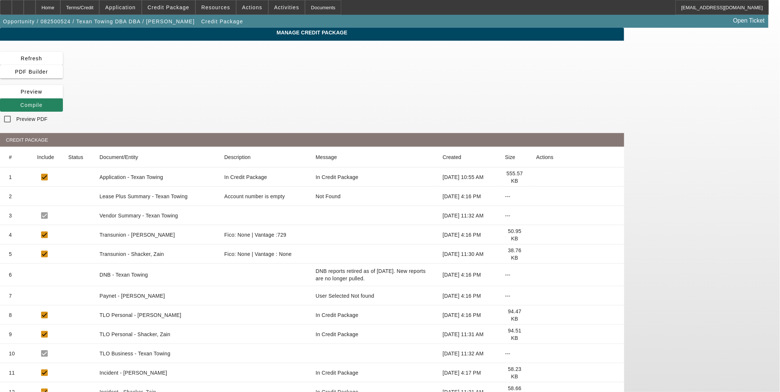
click at [536, 335] on icon at bounding box center [536, 335] width 0 height 0
click at [176, 11] on span at bounding box center [168, 8] width 53 height 18
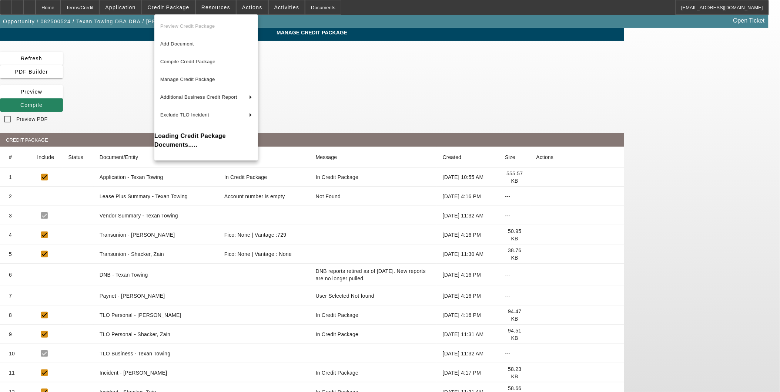
click at [134, 7] on div at bounding box center [390, 196] width 780 height 392
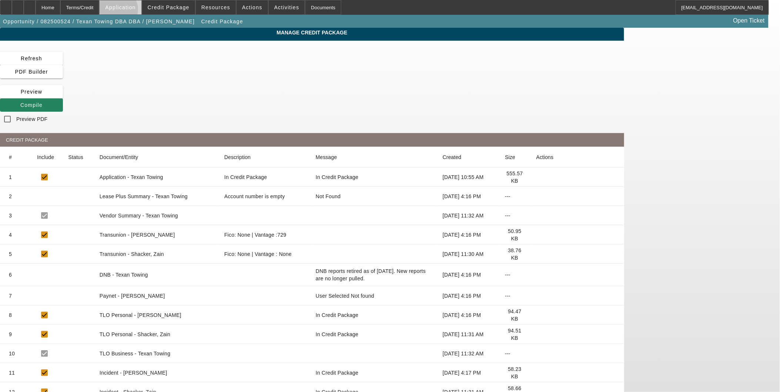
click at [137, 11] on span at bounding box center [120, 8] width 41 height 18
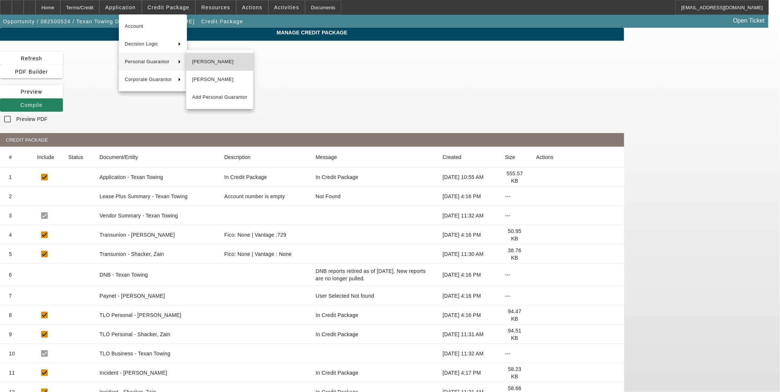
click at [231, 61] on span "Yaser Hamada" at bounding box center [219, 61] width 55 height 9
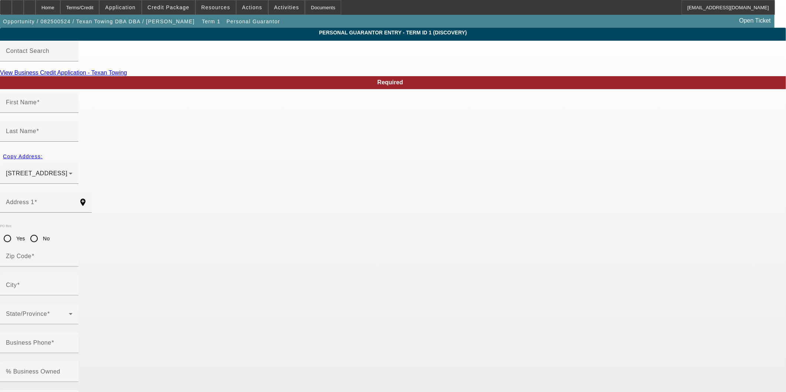
type input "Yaser"
type input "Hamada"
type input "20518 Noble Ranch"
radio input "true"
type input "77407"
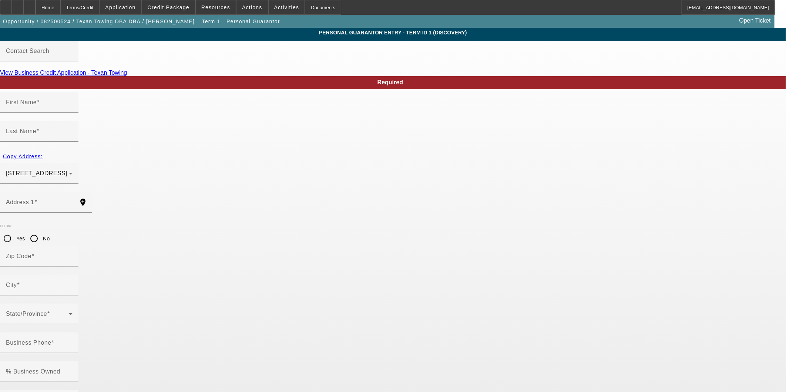
type input "Richmond"
type input "(832) 290-1017"
type input "100"
type input "150-08-5880"
type input "kankonny@icloud.com"
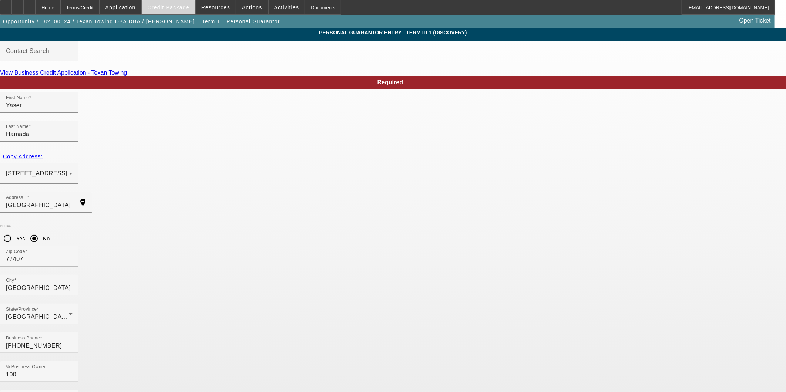
click at [177, 6] on span "Credit Package" at bounding box center [169, 7] width 42 height 6
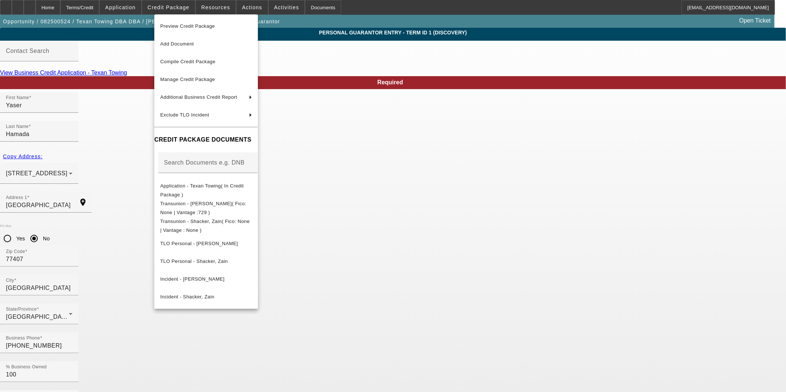
click at [625, 205] on div at bounding box center [393, 196] width 786 height 392
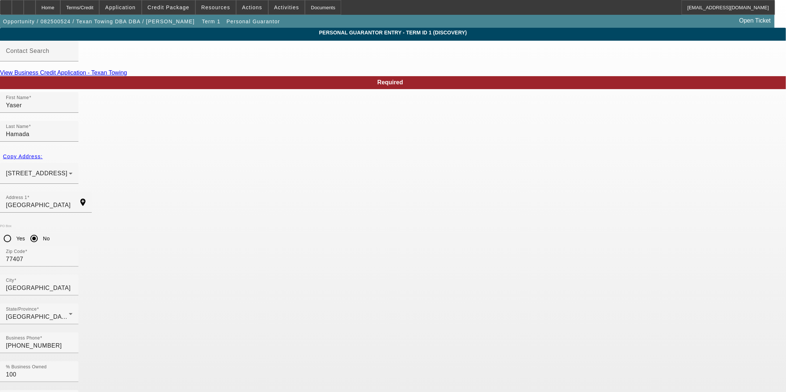
click at [634, 187] on app-personal-guarantor-manage "Personal Guarantor Entry - Term ID 1 (Discovery) Contact Search View Business C…" at bounding box center [393, 398] width 786 height 740
click at [60, 9] on div "Home" at bounding box center [48, 7] width 25 height 15
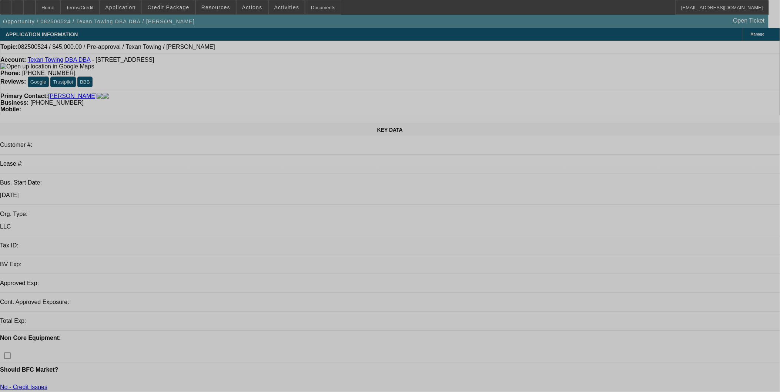
select select "0"
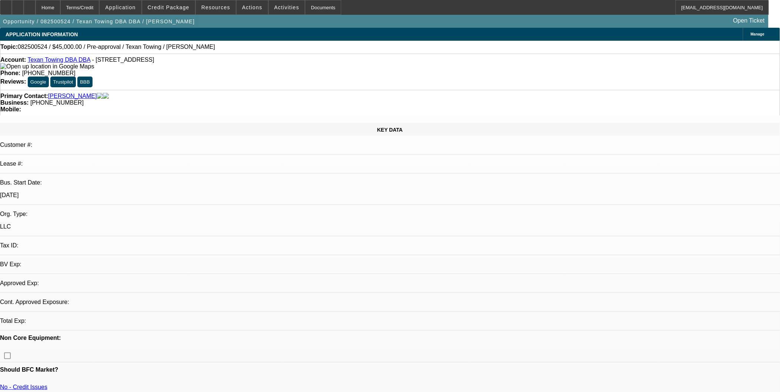
select select "2"
select select "0.1"
select select "4"
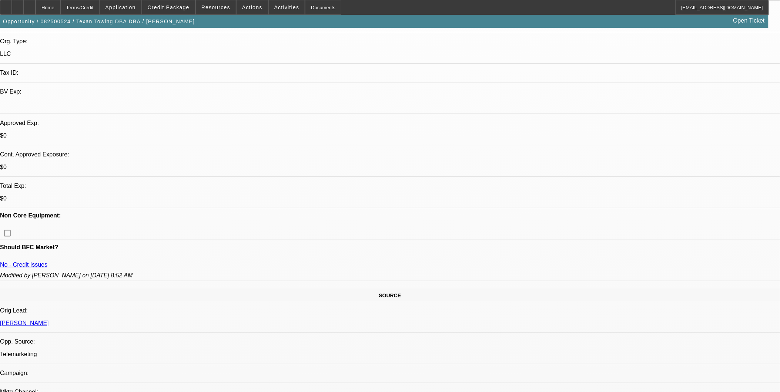
scroll to position [246, 0]
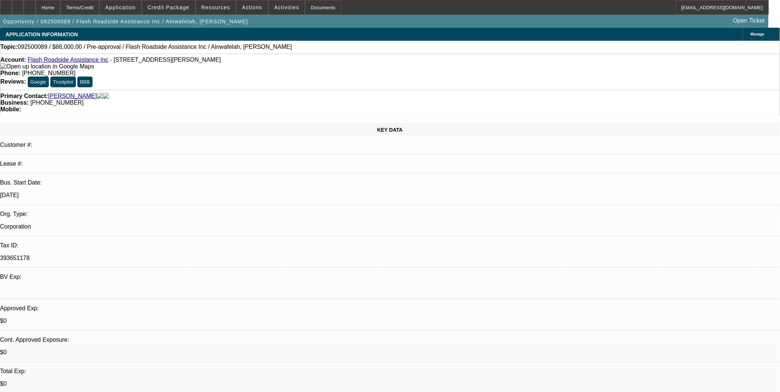
select select "0.2"
select select "2"
select select "0.1"
select select "0.2"
select select "2"
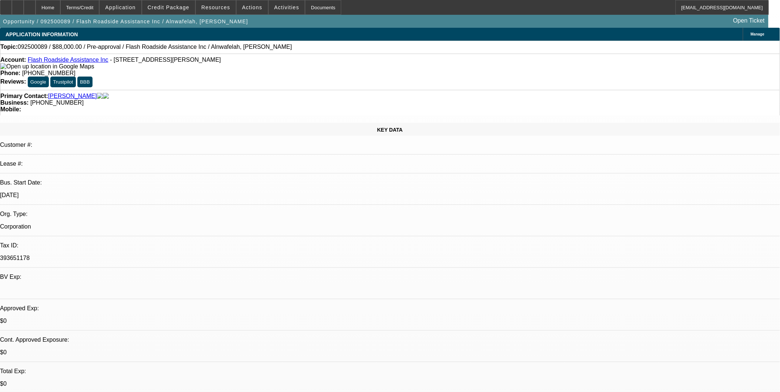
select select "0.1"
select select "1"
select select "2"
select select "4"
select select "1"
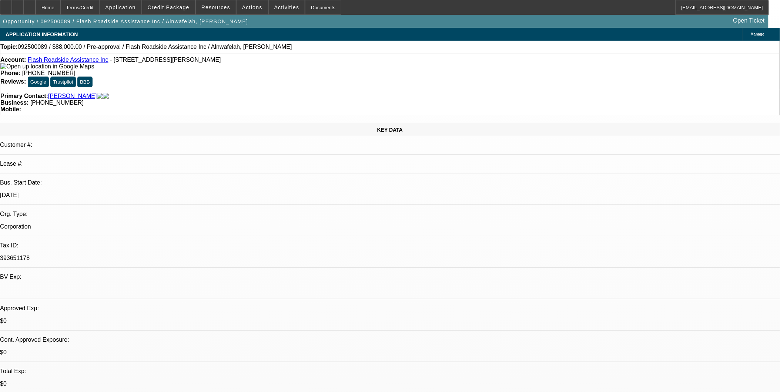
select select "2"
select select "4"
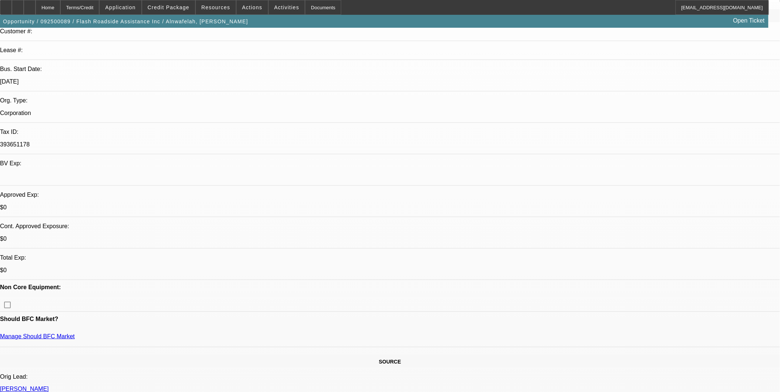
scroll to position [123, 0]
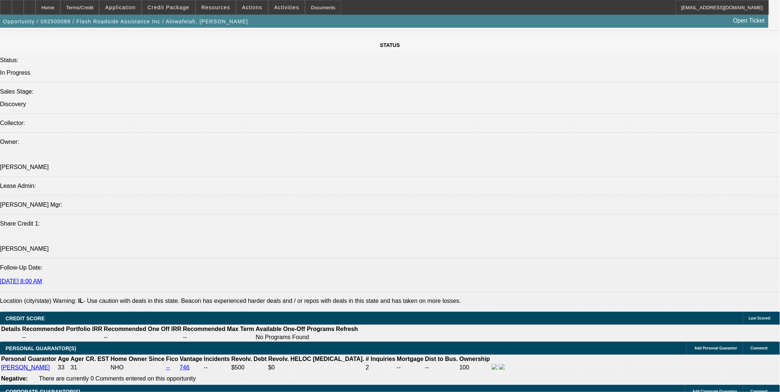
scroll to position [863, 0]
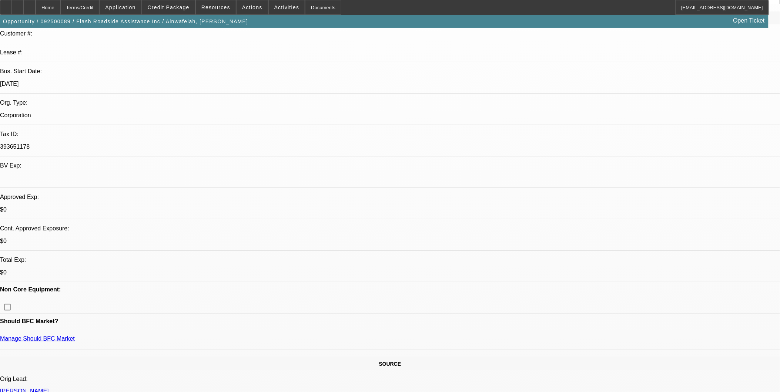
scroll to position [0, 0]
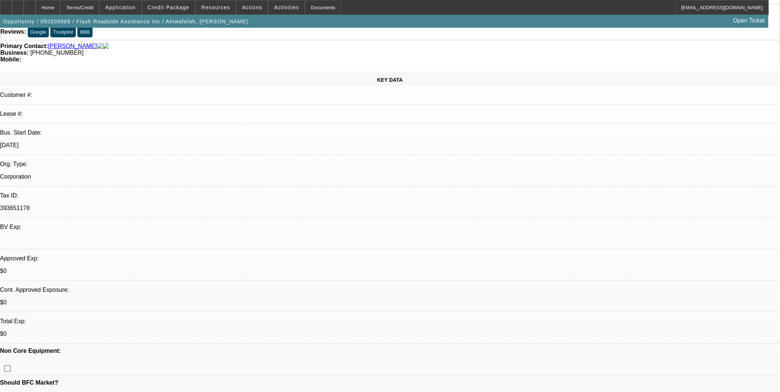
scroll to position [82, 0]
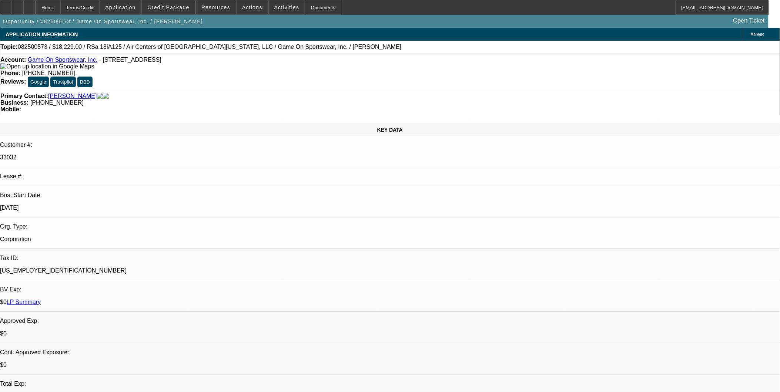
select select "0"
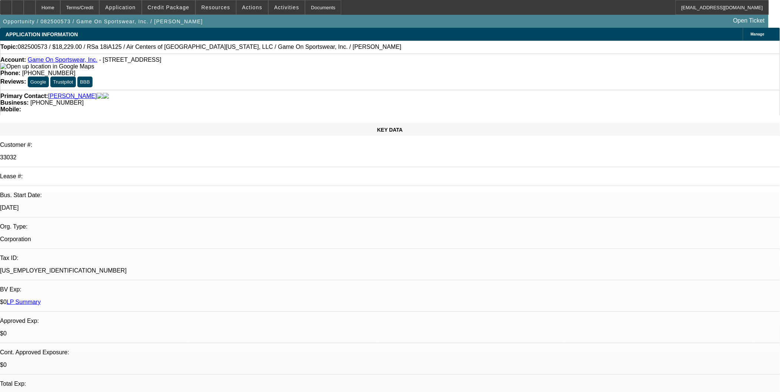
select select "0"
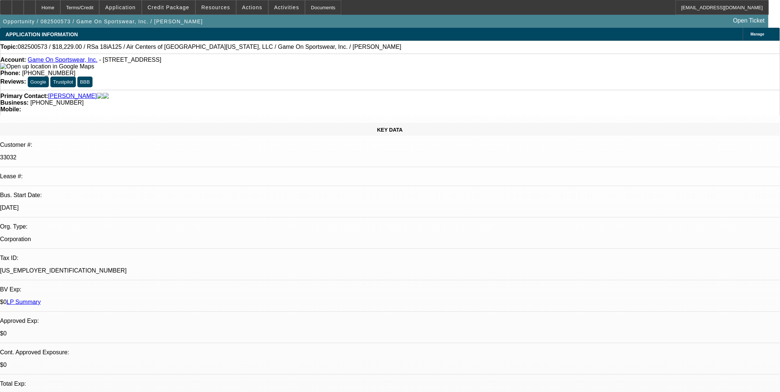
select select "0"
select select "1"
select select "6"
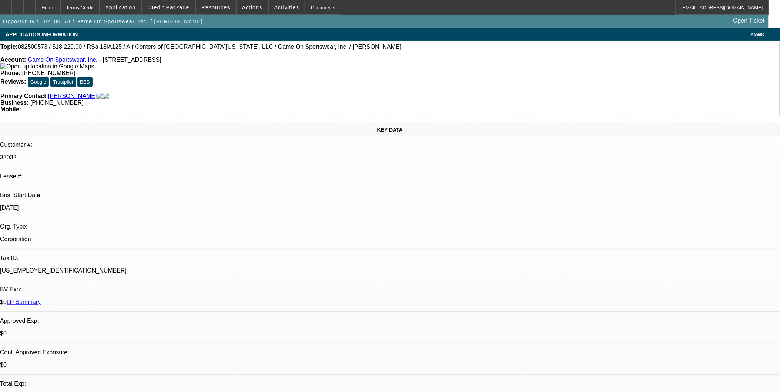
select select "1"
select select "6"
select select "1"
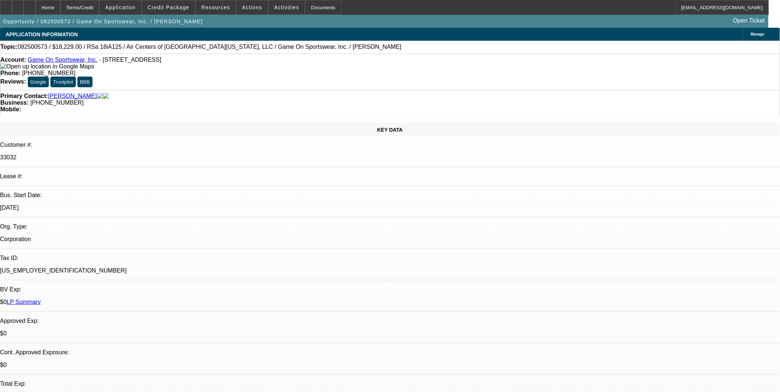
select select "6"
select select "1"
select select "6"
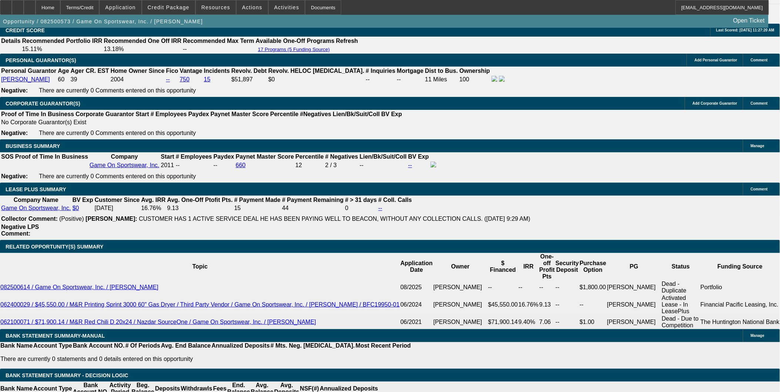
scroll to position [1110, 0]
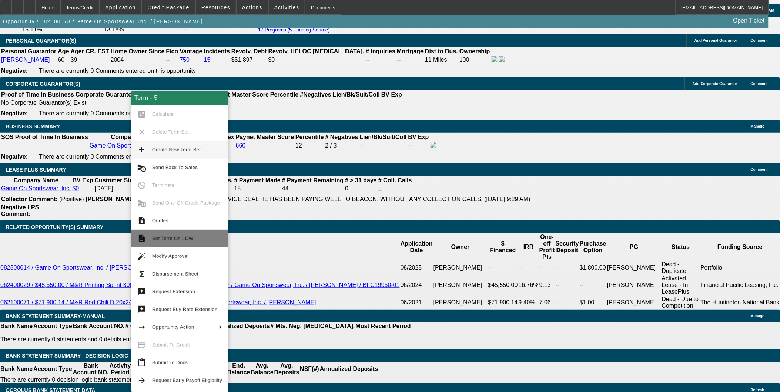
click at [178, 232] on button "description Set Term On LCW" at bounding box center [179, 239] width 97 height 18
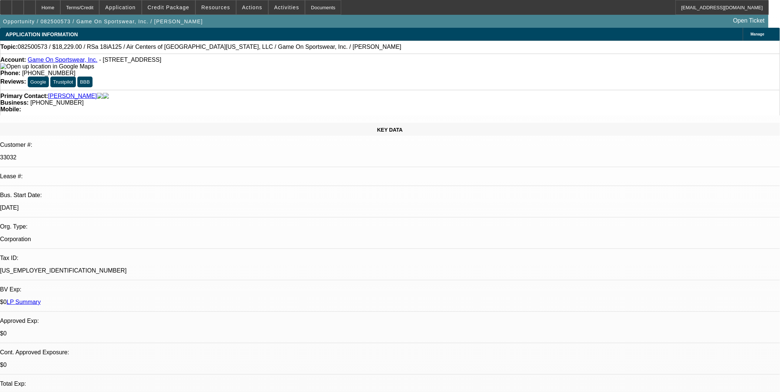
select select "0"
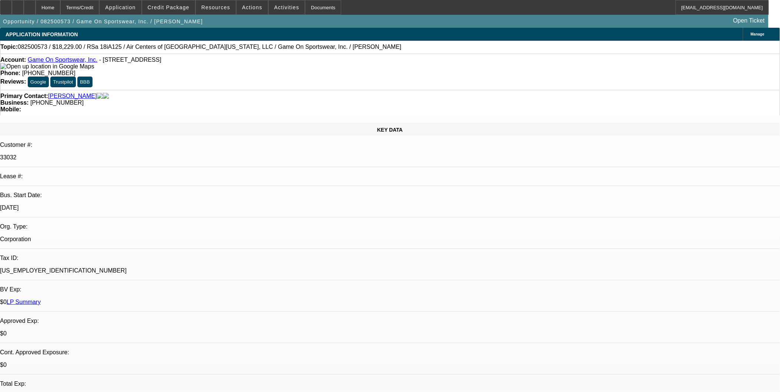
select select "0"
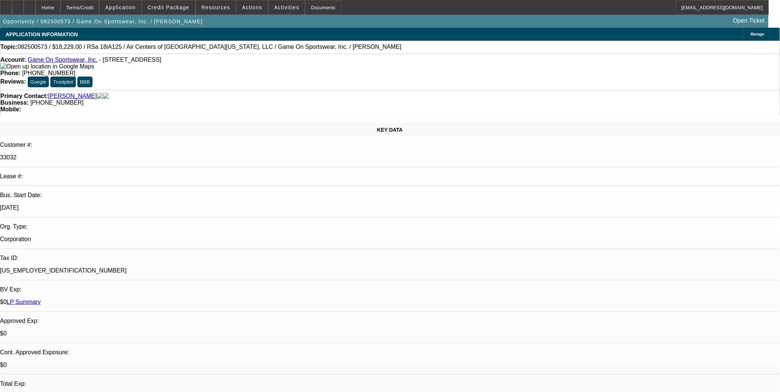
select select "0"
select select "1"
select select "6"
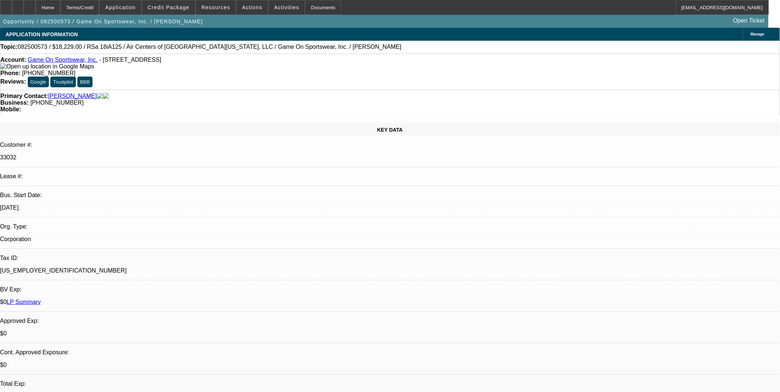
select select "1"
select select "6"
select select "1"
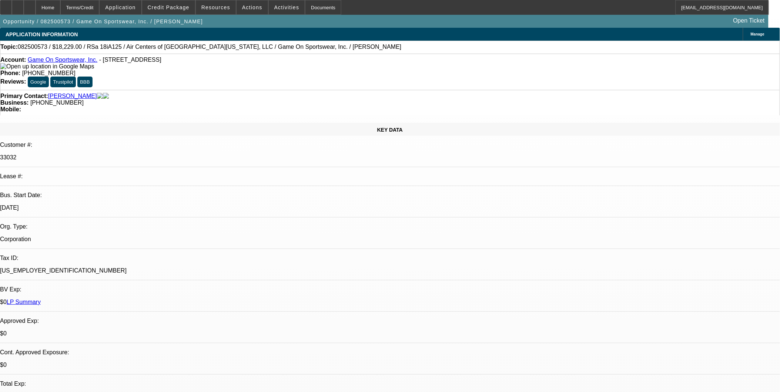
select select "6"
select select "1"
select select "6"
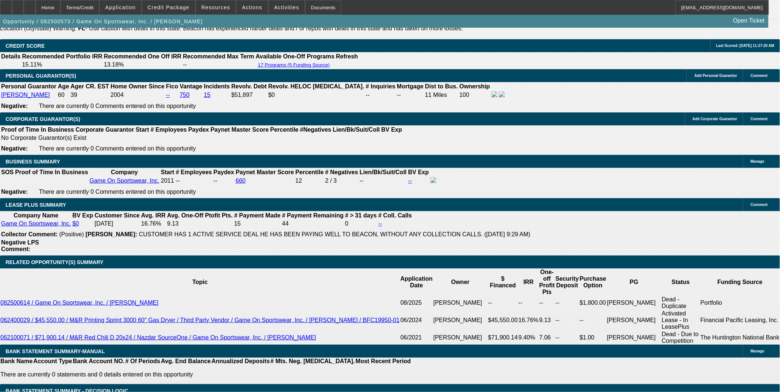
scroll to position [1069, 0]
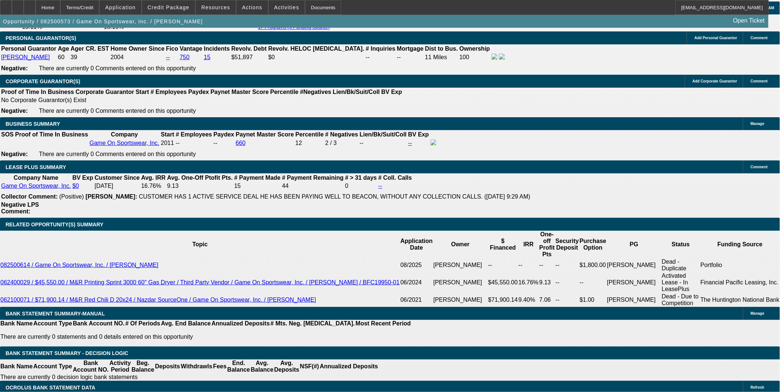
scroll to position [1110, 0]
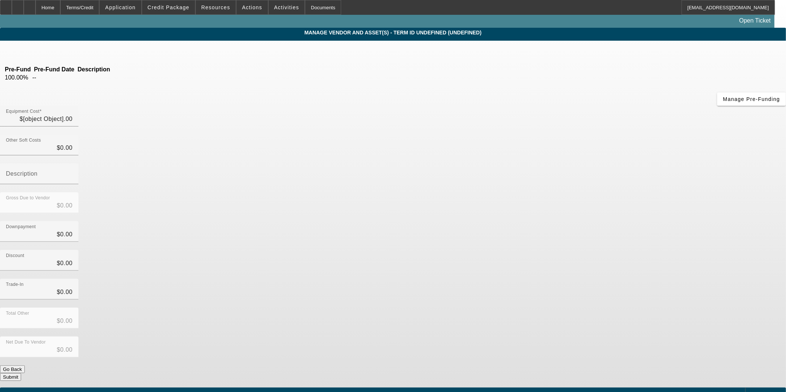
type input "$18,070.00"
type input "$159.00"
type input "$18,229.00"
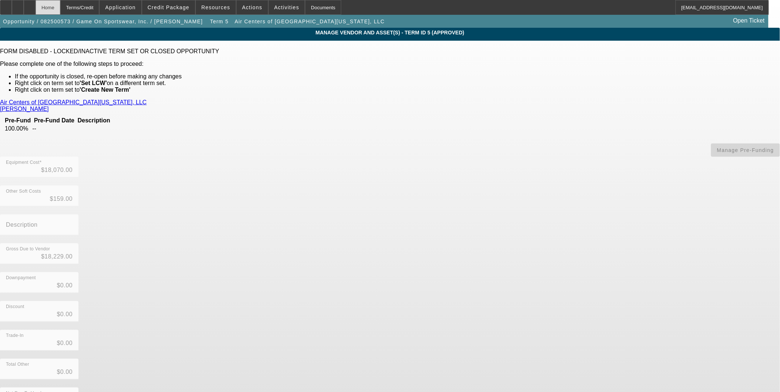
click at [60, 7] on div "Home" at bounding box center [48, 7] width 25 height 15
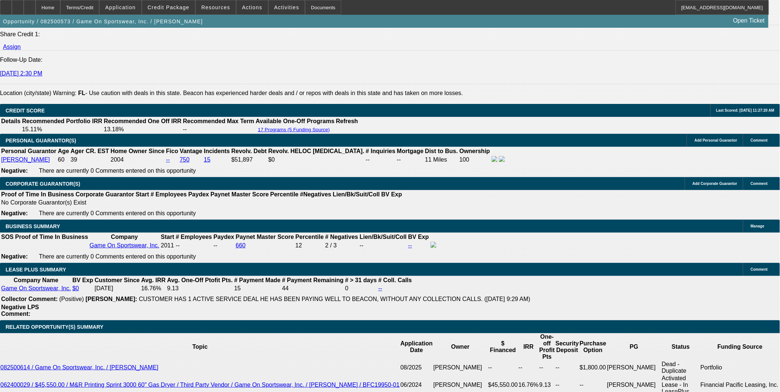
select select "0"
select select "6"
select select "0"
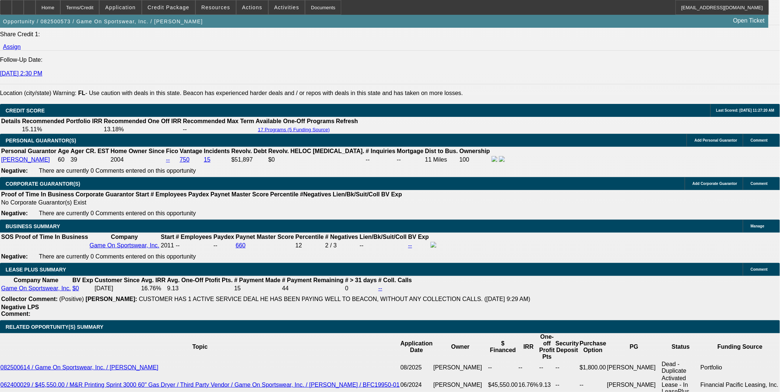
select select "0"
select select "6"
select select "0"
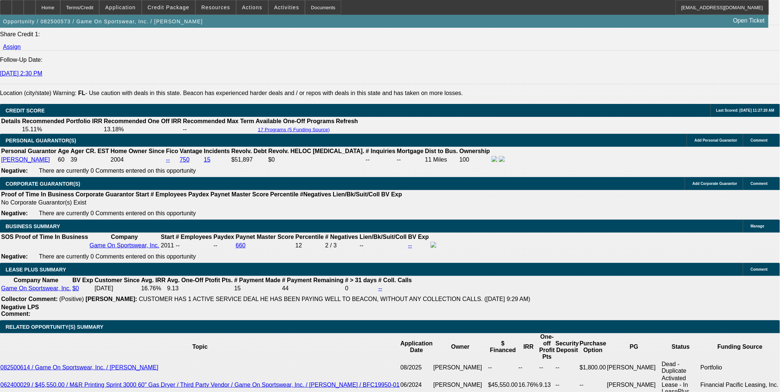
select select "0"
select select "6"
select select "0"
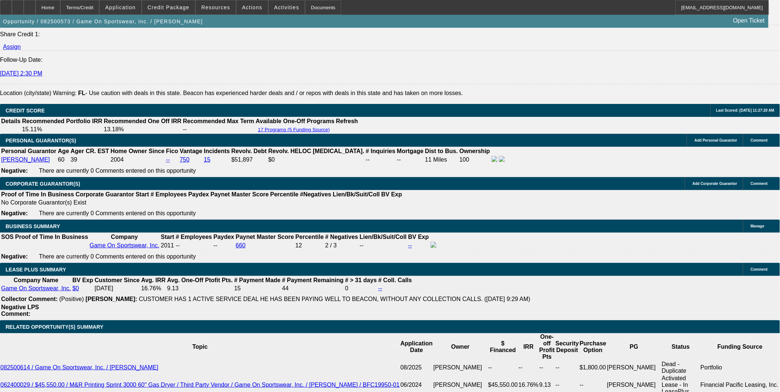
select select "6"
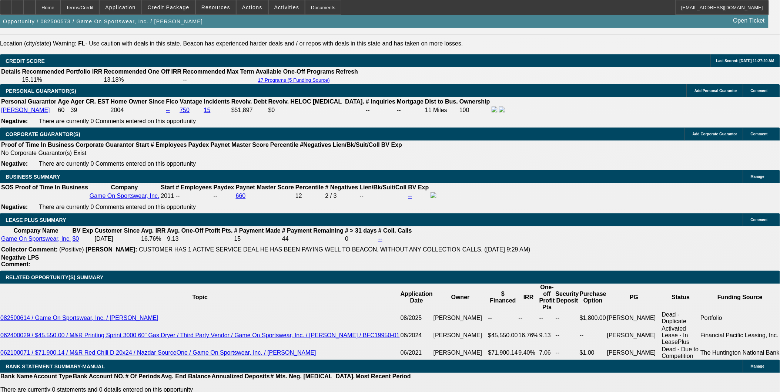
scroll to position [1134, 0]
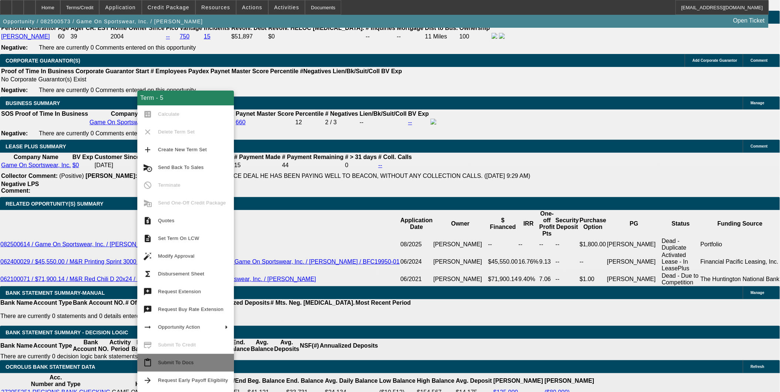
click at [199, 362] on span "Submit To Docs" at bounding box center [193, 363] width 70 height 9
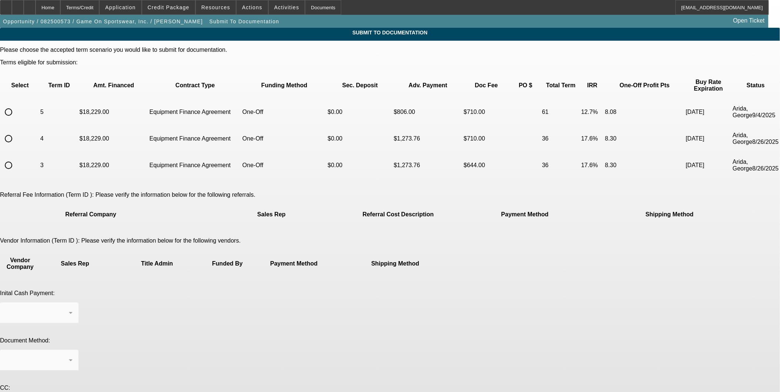
click at [16, 105] on input "radio" at bounding box center [8, 112] width 15 height 15
radio input "true"
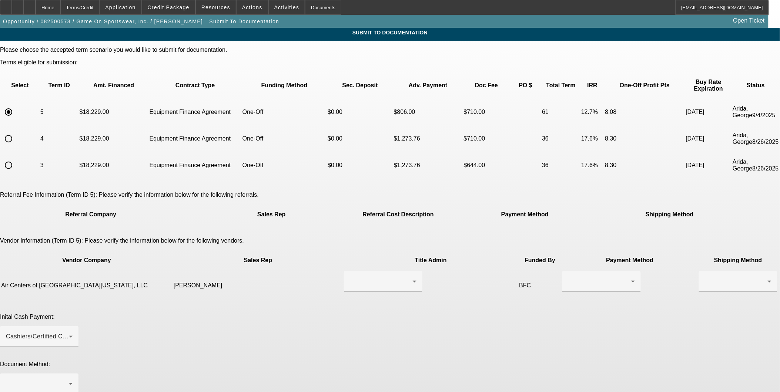
click at [365, 271] on td at bounding box center [430, 286] width 174 height 30
click at [362, 277] on div at bounding box center [381, 281] width 63 height 9
click at [354, 266] on span "[PERSON_NAME]" at bounding box center [343, 267] width 51 height 9
click at [568, 277] on div at bounding box center [599, 281] width 63 height 9
click at [470, 282] on span "Wire Transfer" at bounding box center [452, 285] width 38 height 9
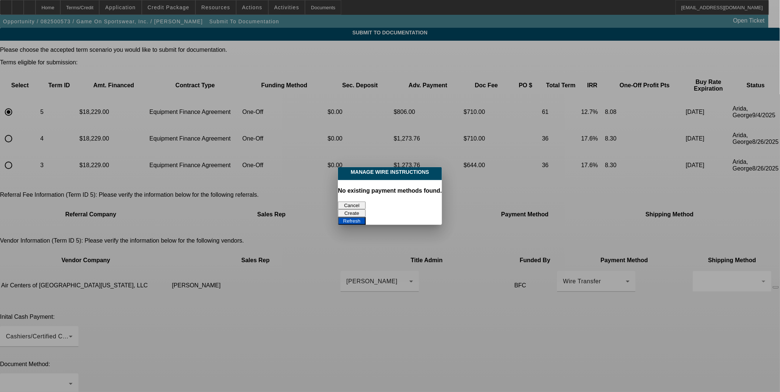
click at [358, 204] on button "Cancel" at bounding box center [352, 206] width 28 height 8
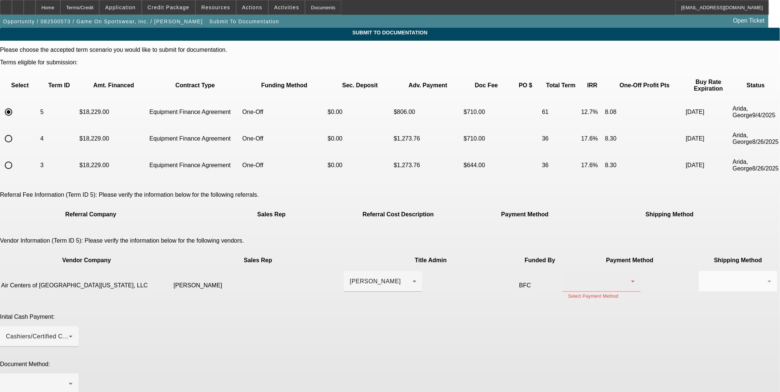
click at [568, 277] on div at bounding box center [599, 281] width 63 height 9
click at [464, 286] on span "Wire Transfer" at bounding box center [452, 285] width 38 height 9
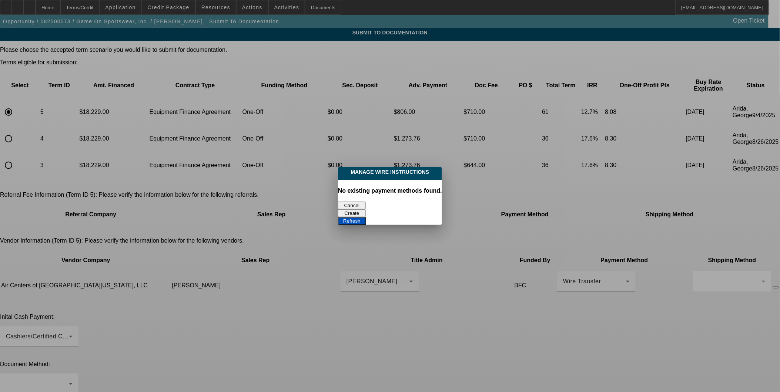
click at [366, 209] on button "Create" at bounding box center [352, 213] width 28 height 8
click at [366, 217] on button "Refresh" at bounding box center [352, 221] width 28 height 8
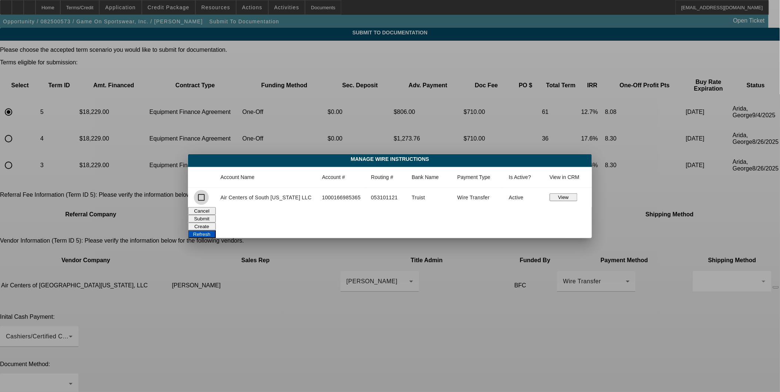
click at [206, 200] on input "checkbox" at bounding box center [201, 197] width 15 height 15
checkbox input "true"
click at [216, 216] on button "Submit" at bounding box center [202, 219] width 28 height 8
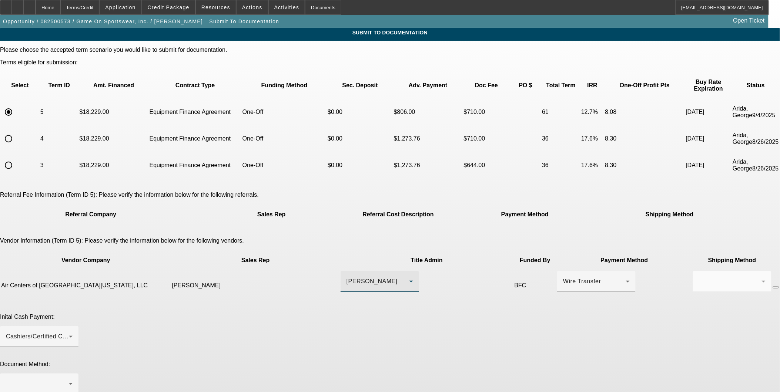
click at [368, 277] on div "[PERSON_NAME]" at bounding box center [377, 281] width 63 height 9
click at [559, 309] on div at bounding box center [390, 196] width 780 height 392
click at [69, 332] on div "Cashiers/Certified Check" at bounding box center [37, 336] width 63 height 9
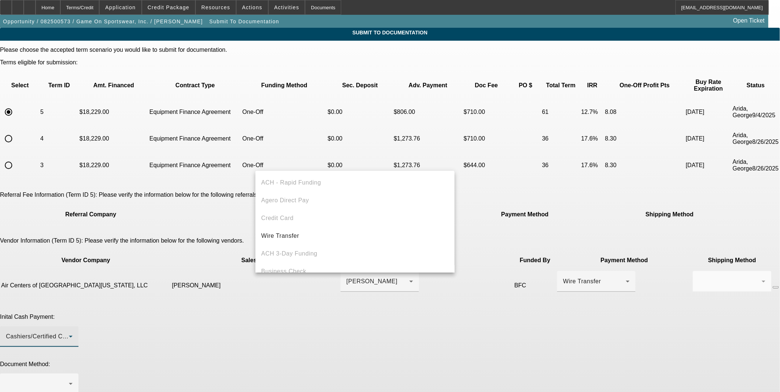
scroll to position [25, 0]
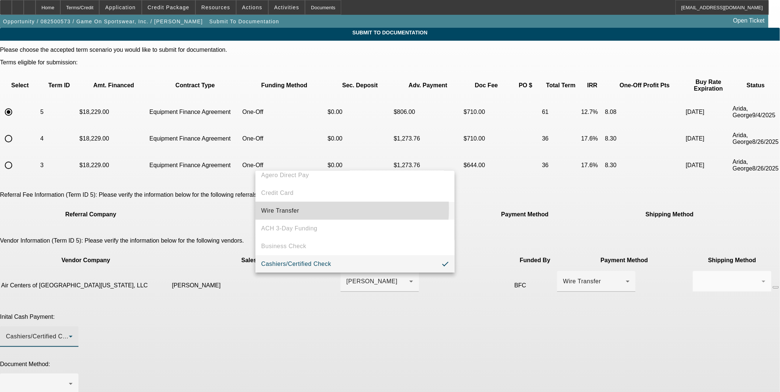
click at [302, 208] on mat-option "Wire Transfer" at bounding box center [354, 211] width 199 height 18
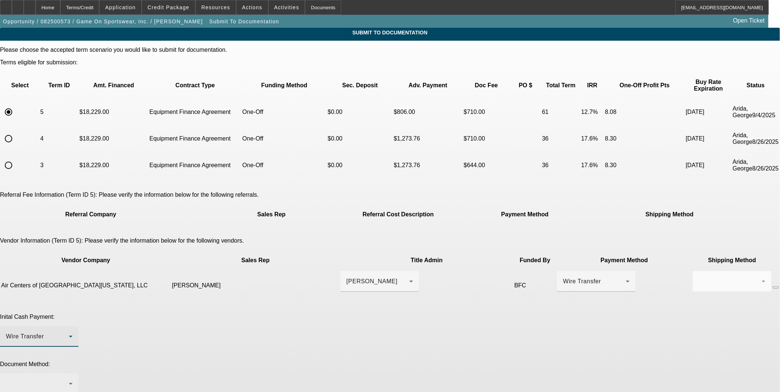
click at [69, 380] on div at bounding box center [37, 384] width 63 height 9
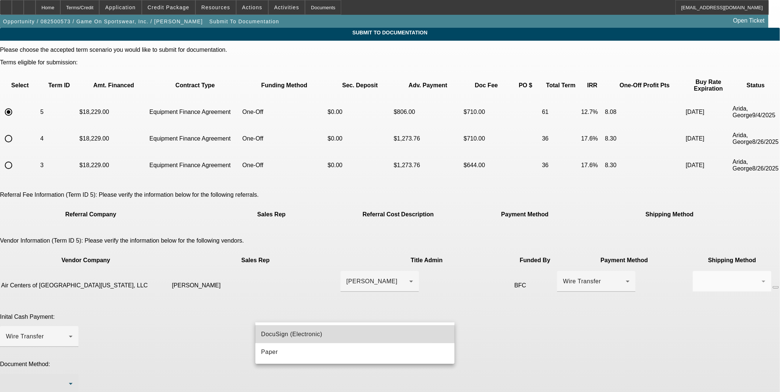
click at [302, 334] on span "DocuSign (Electronic)" at bounding box center [291, 334] width 61 height 9
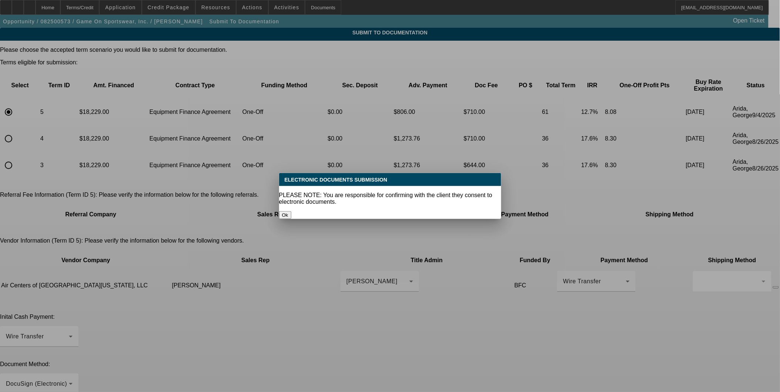
drag, startPoint x: 409, startPoint y: 206, endPoint x: 409, endPoint y: 216, distance: 9.6
click at [291, 211] on button "Ok" at bounding box center [285, 215] width 12 height 8
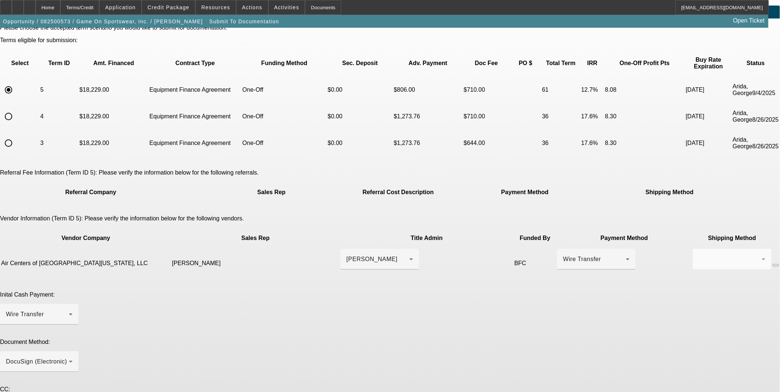
scroll to position [41, 0]
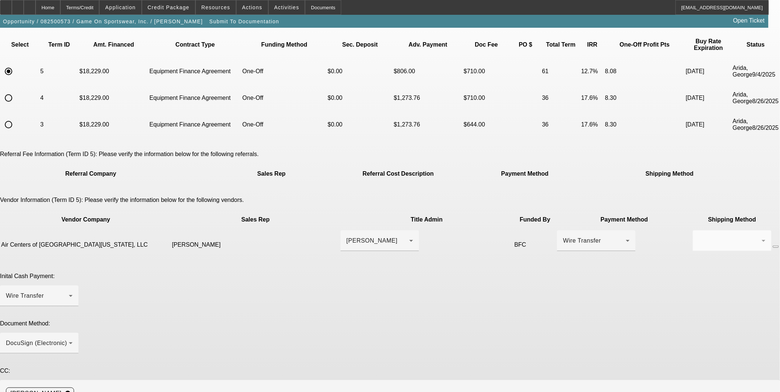
click at [135, 10] on span "Application" at bounding box center [120, 7] width 30 height 6
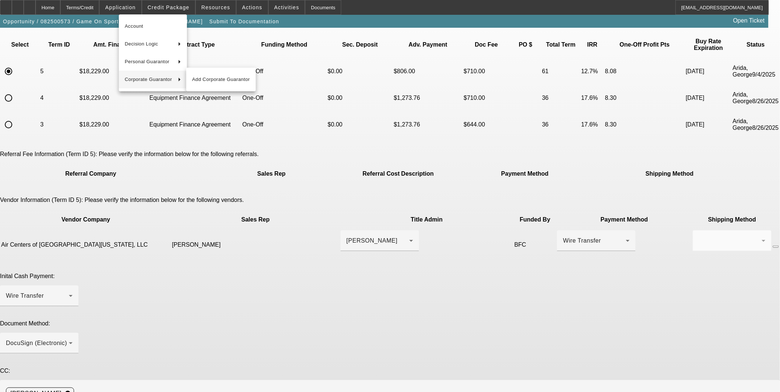
click at [136, 132] on div at bounding box center [390, 196] width 780 height 392
